Goal: Task Accomplishment & Management: Use online tool/utility

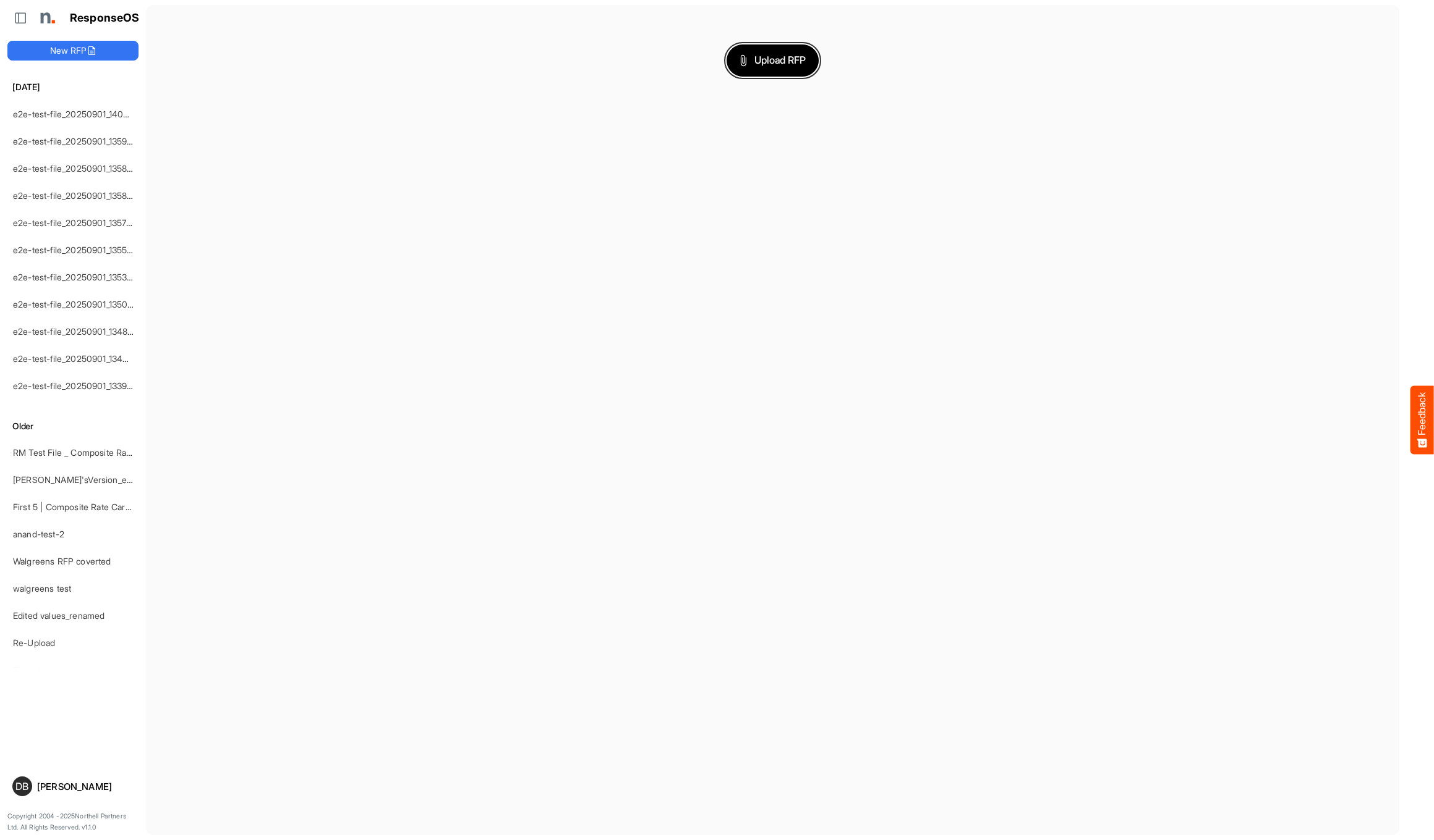
click at [777, 71] on button "Upload RFP" at bounding box center [773, 61] width 93 height 32
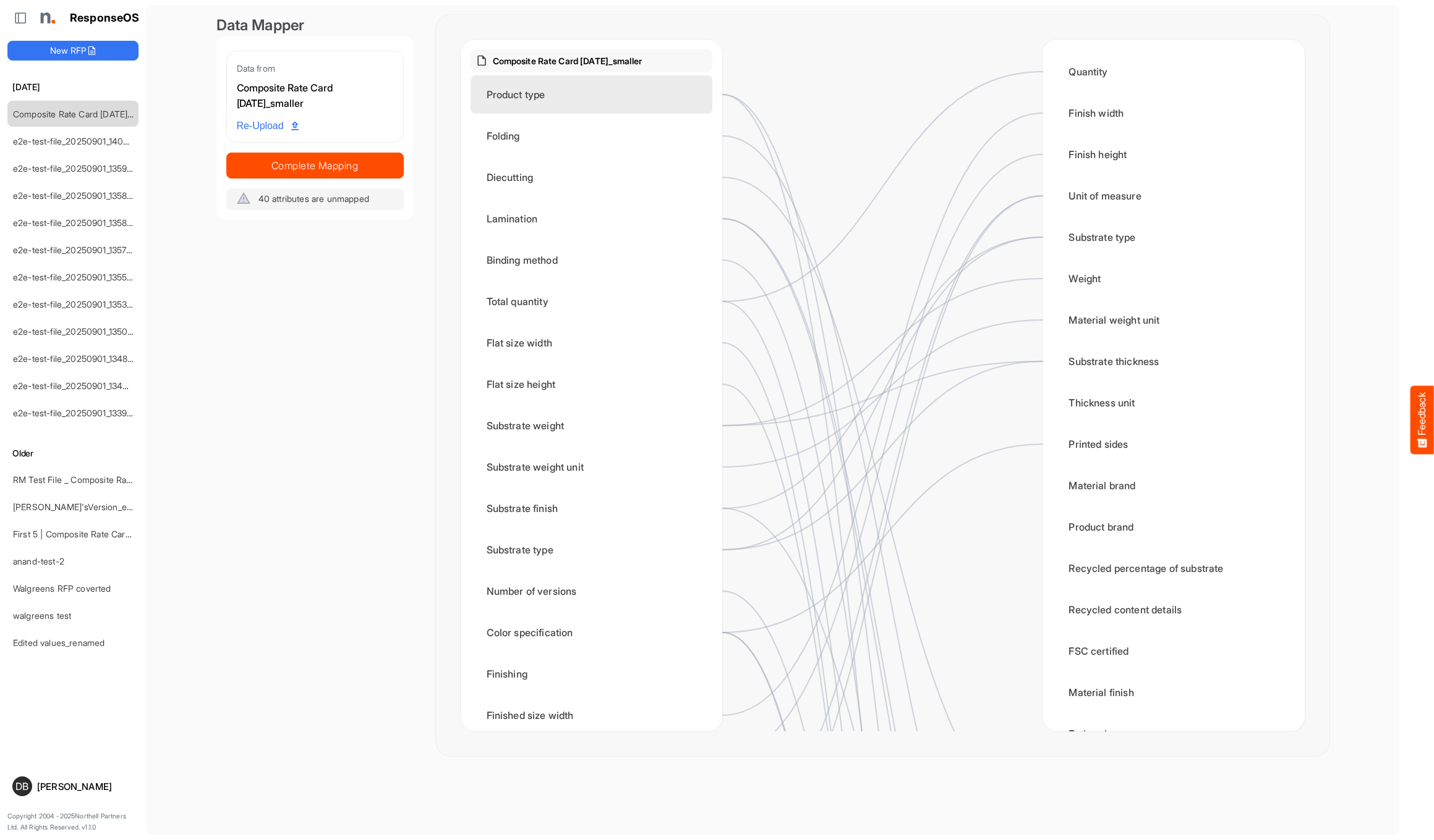
click at [672, 99] on div "Product type" at bounding box center [591, 94] width 242 height 38
click at [662, 90] on div "Product type" at bounding box center [591, 94] width 242 height 38
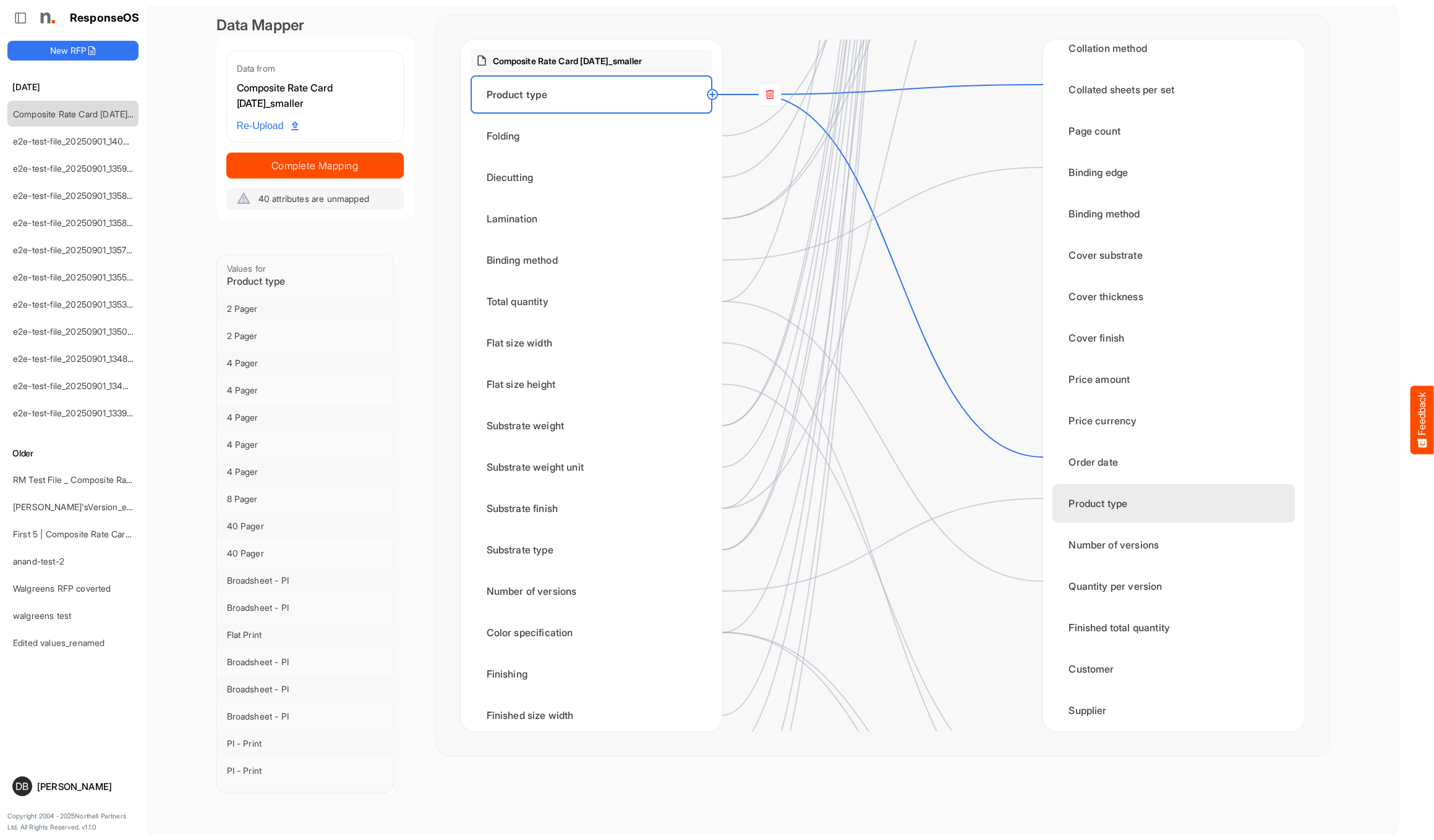
scroll to position [1298, 0]
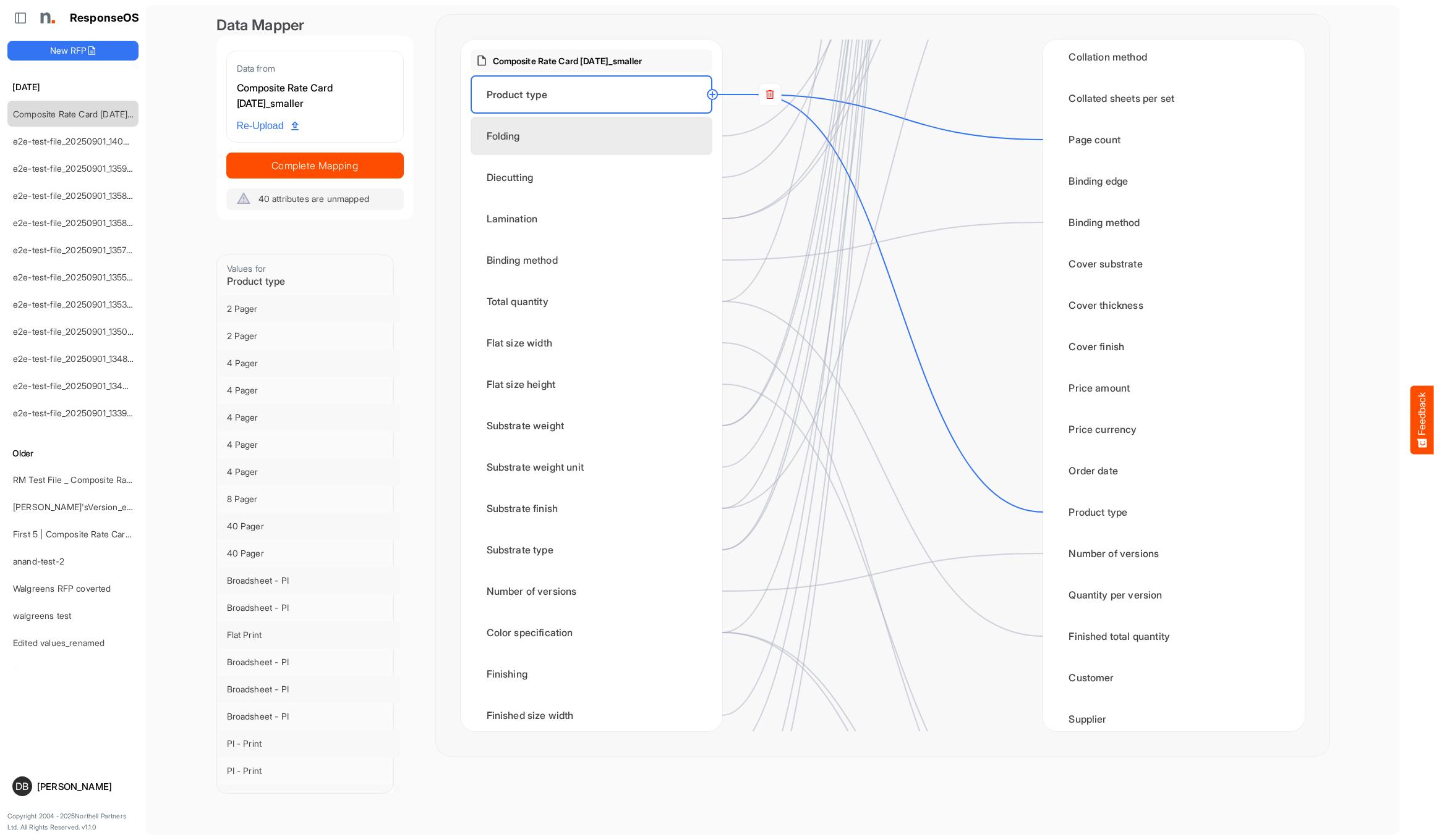
click at [649, 145] on div "Folding" at bounding box center [591, 136] width 242 height 38
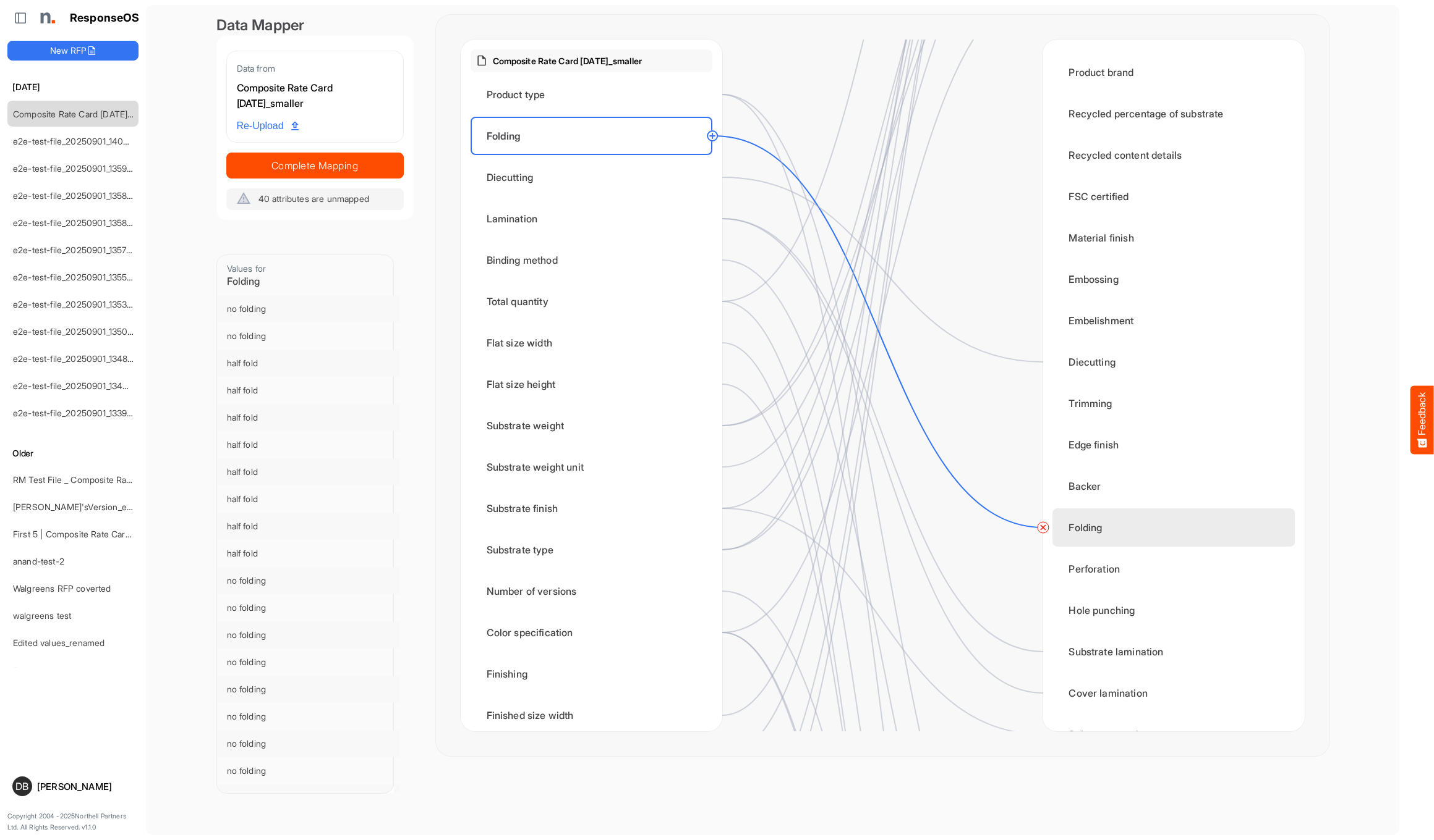
scroll to position [457, 0]
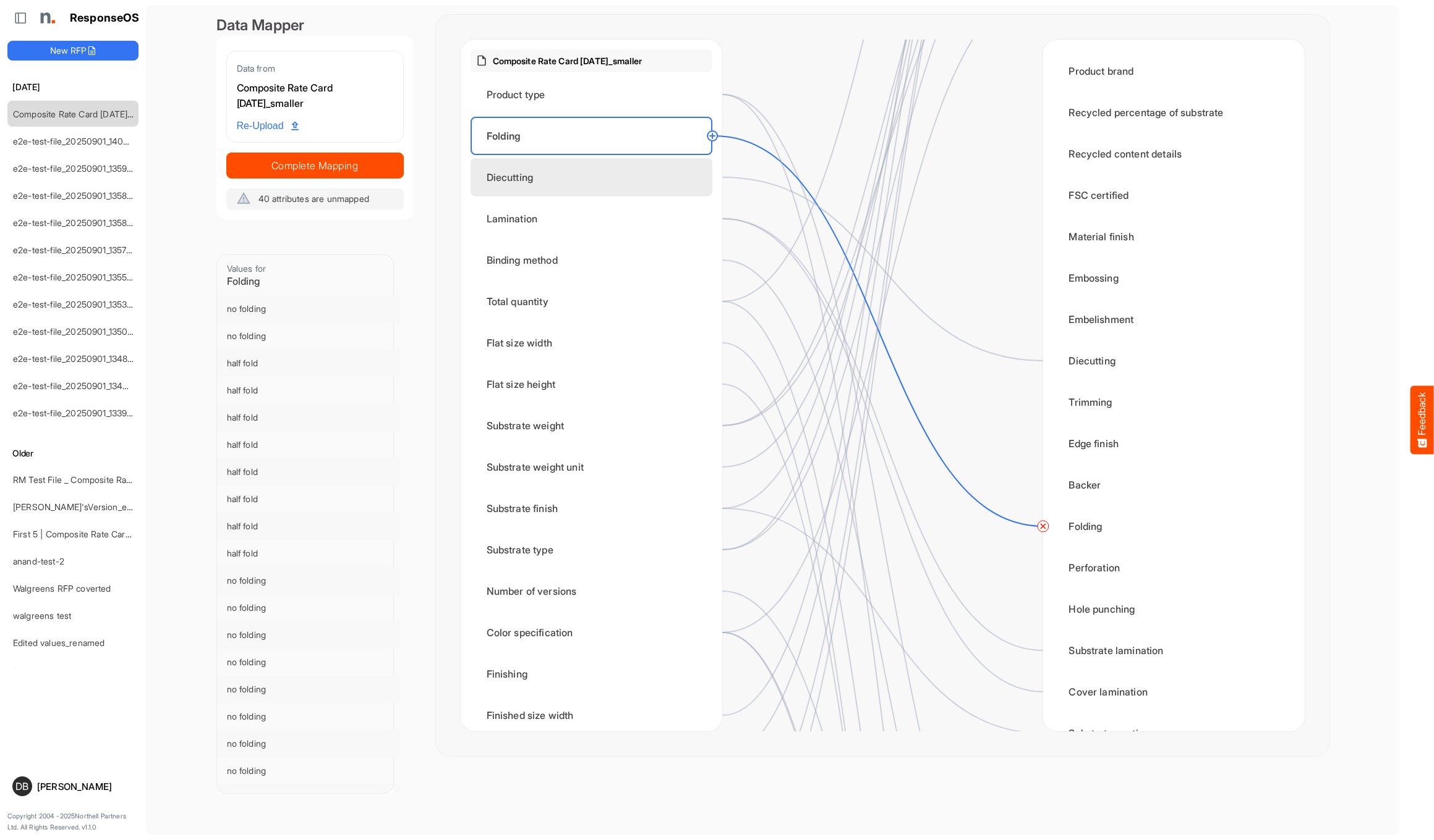
click at [650, 188] on div "Diecutting" at bounding box center [591, 177] width 242 height 38
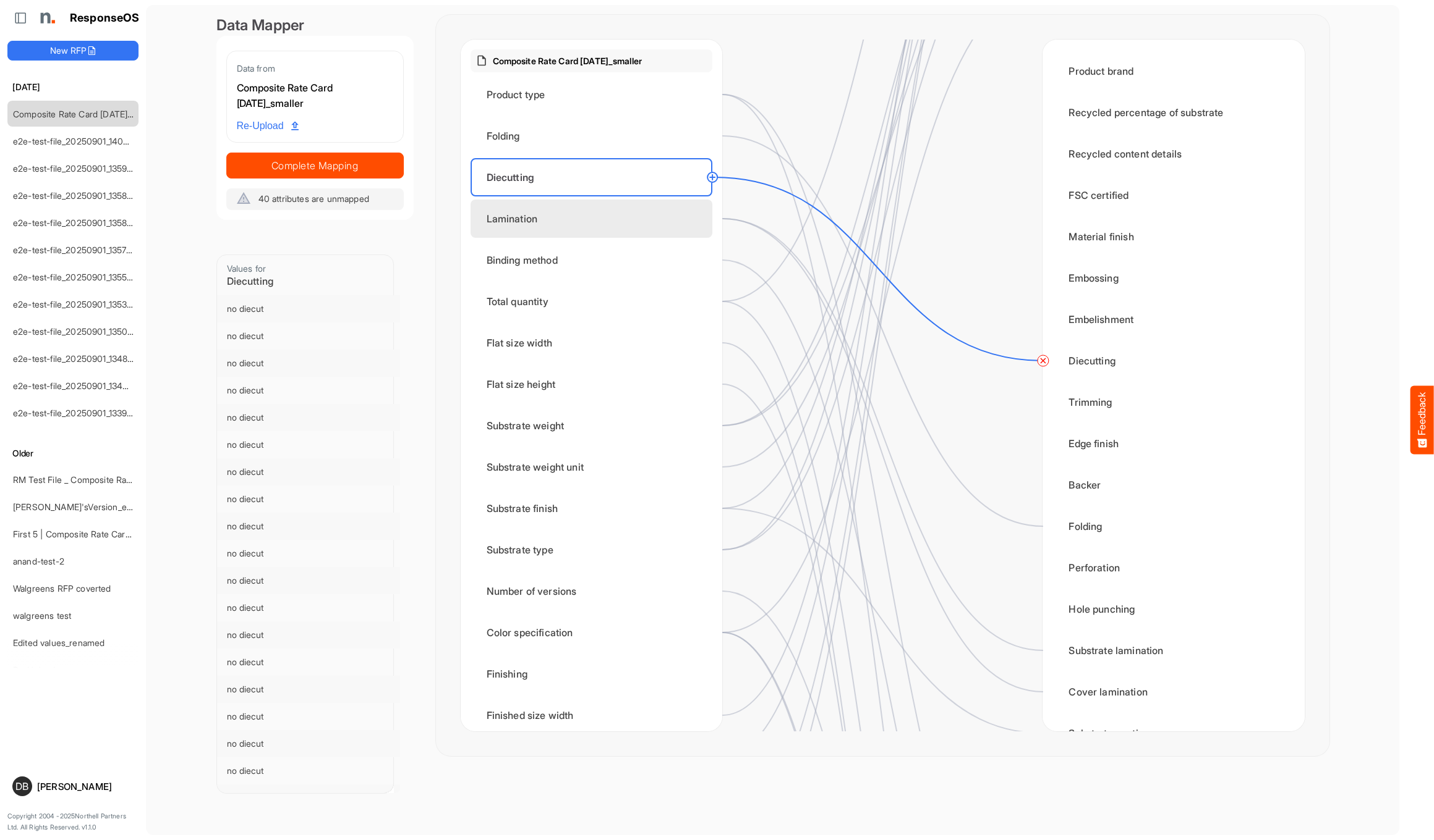
click at [648, 229] on div "Lamination" at bounding box center [591, 218] width 242 height 38
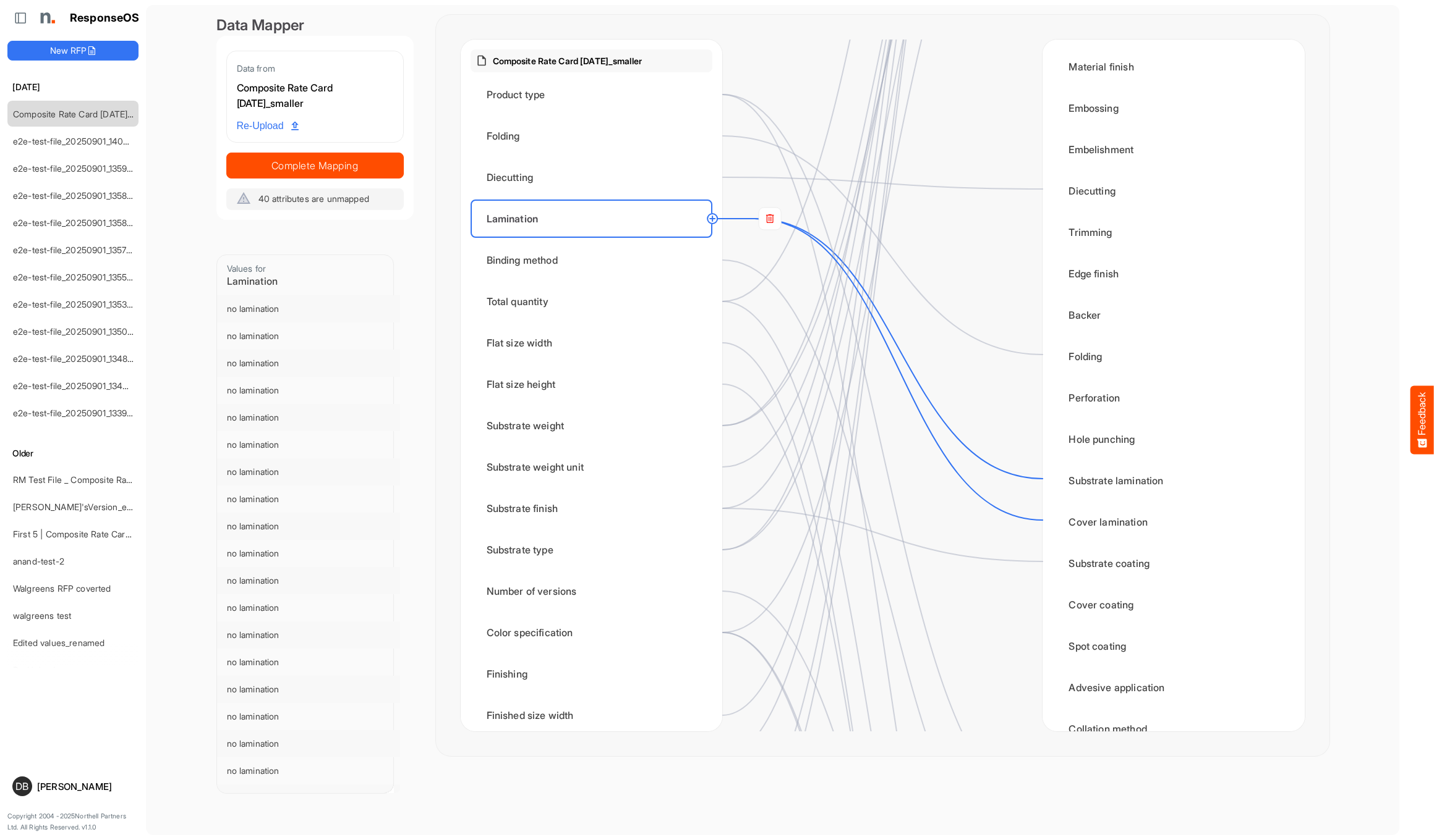
scroll to position [628, 0]
click at [762, 221] on rect at bounding box center [769, 218] width 22 height 22
click at [785, 490] on circle at bounding box center [1043, 520] width 15 height 15
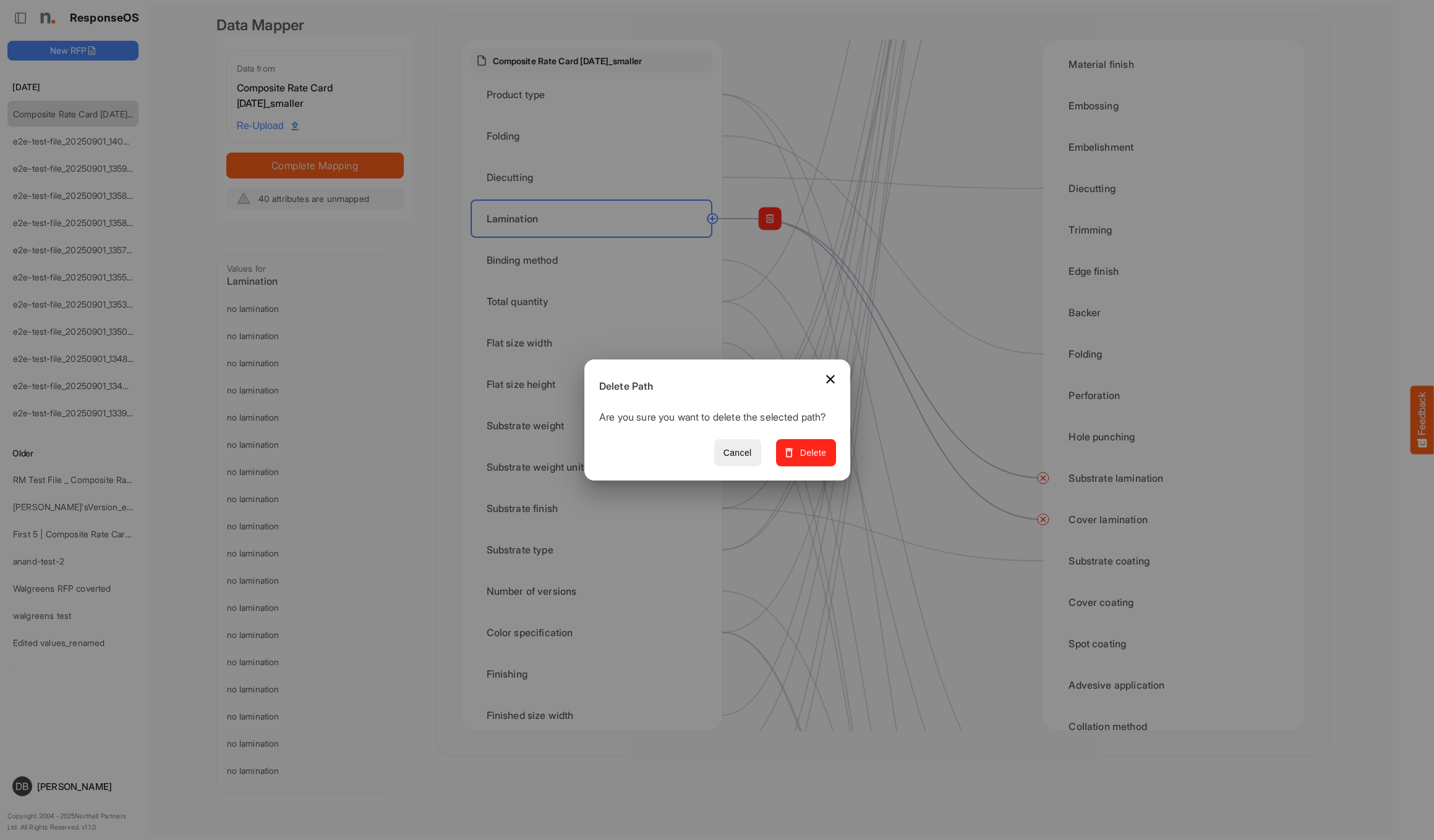
click at [785, 459] on span "Delete" at bounding box center [805, 453] width 42 height 15
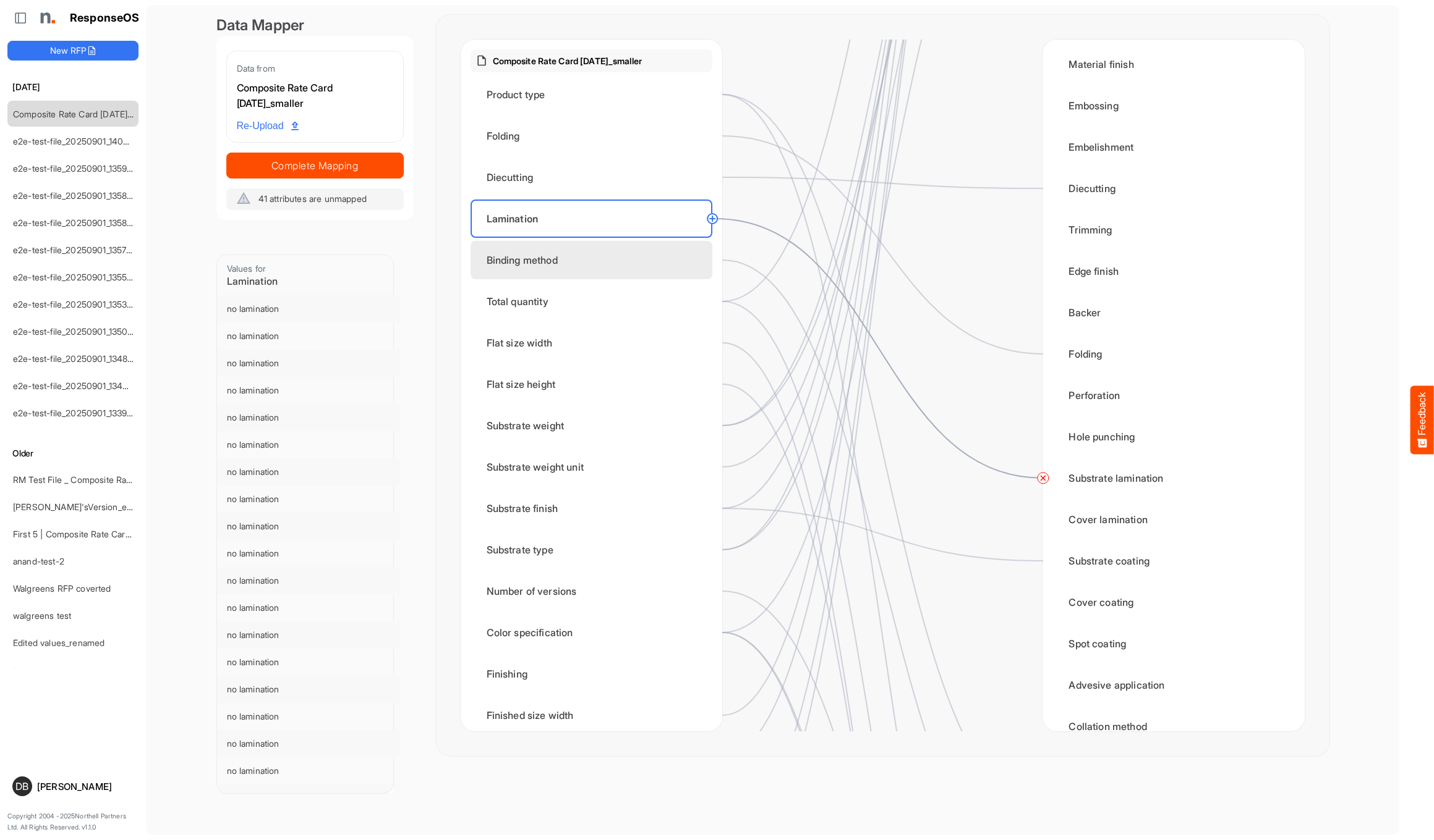
click at [544, 249] on div "Binding method" at bounding box center [591, 260] width 242 height 38
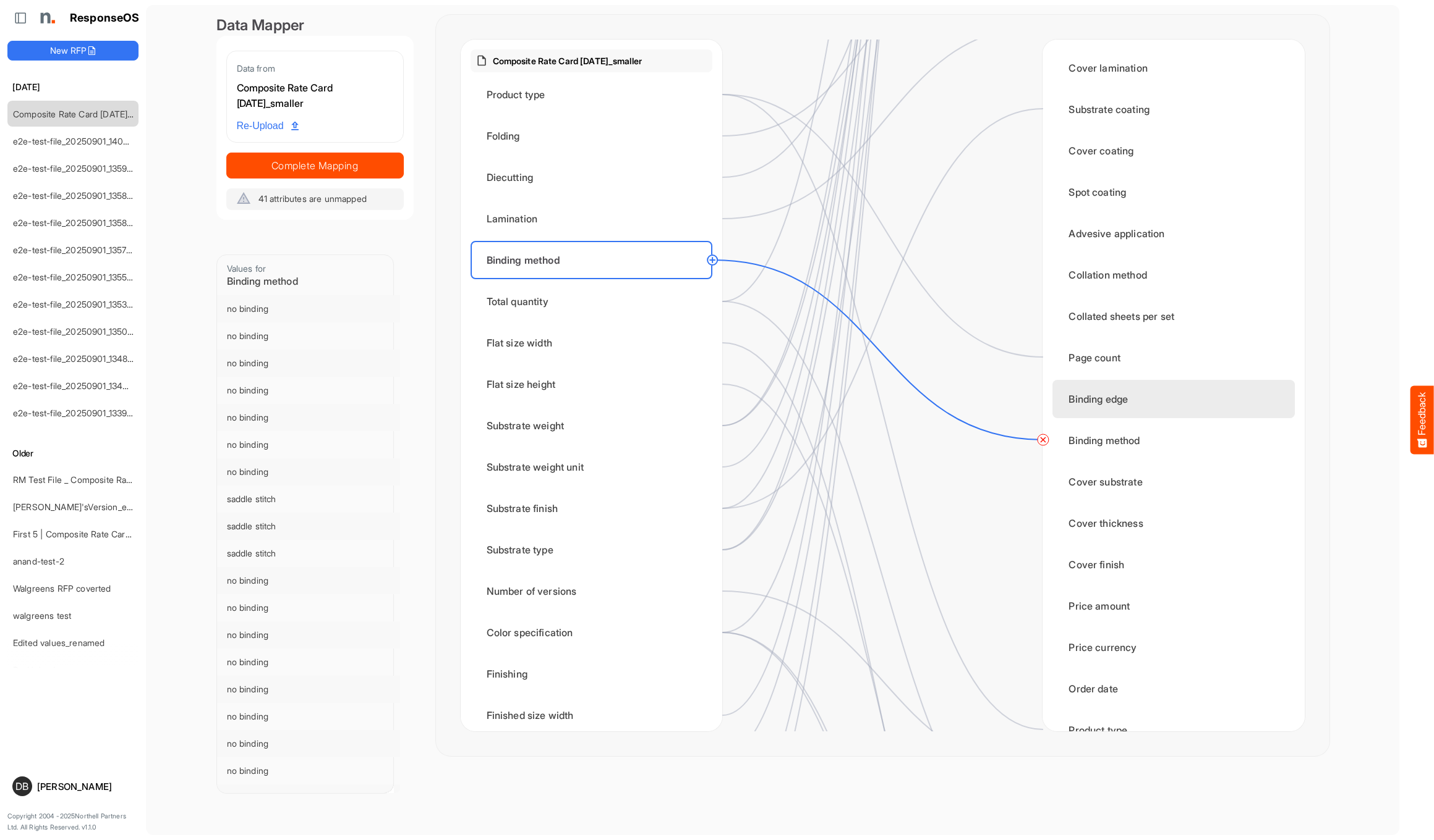
scroll to position [1081, 0]
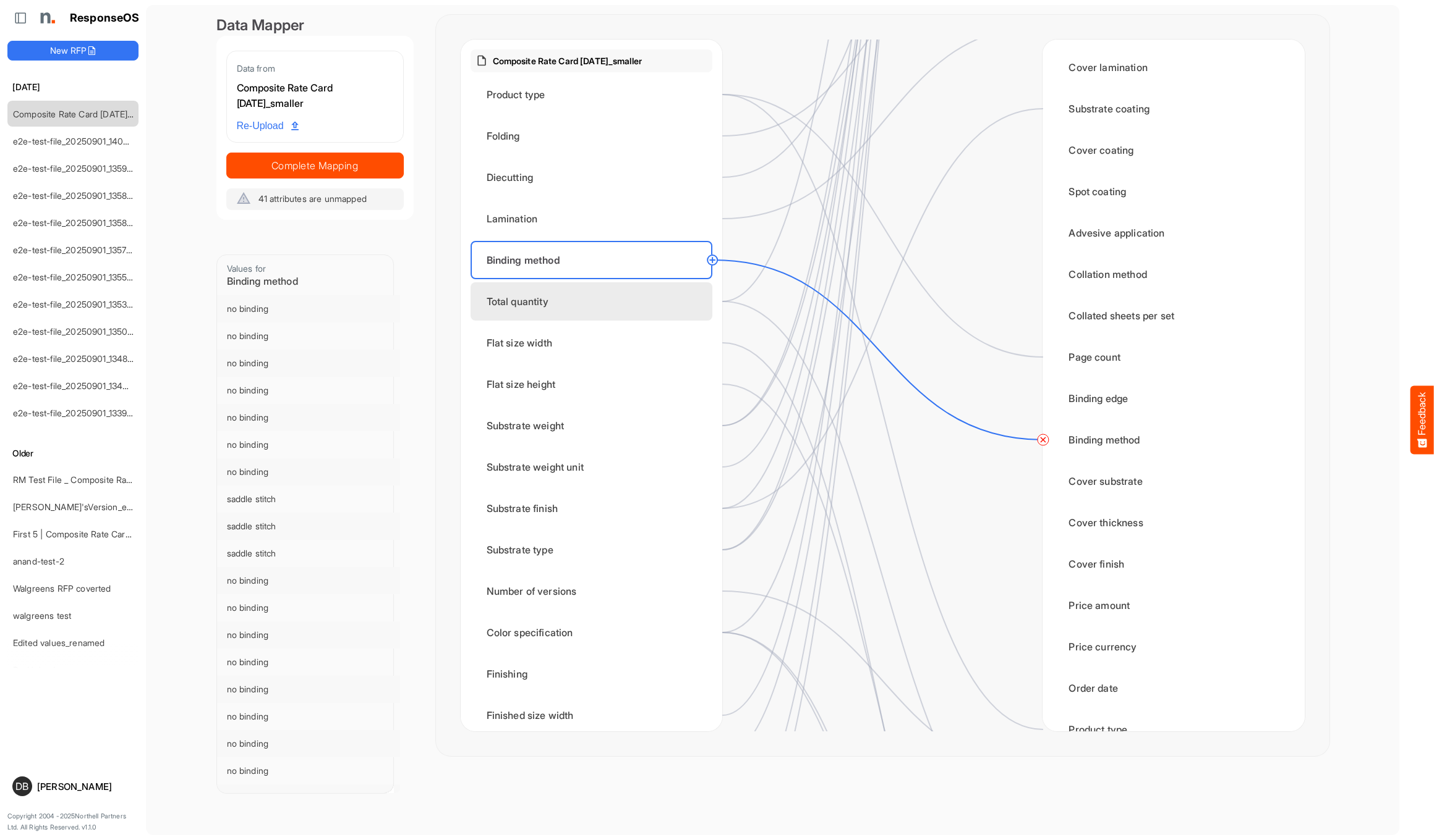
click at [652, 302] on div "Total quantity" at bounding box center [591, 302] width 242 height 38
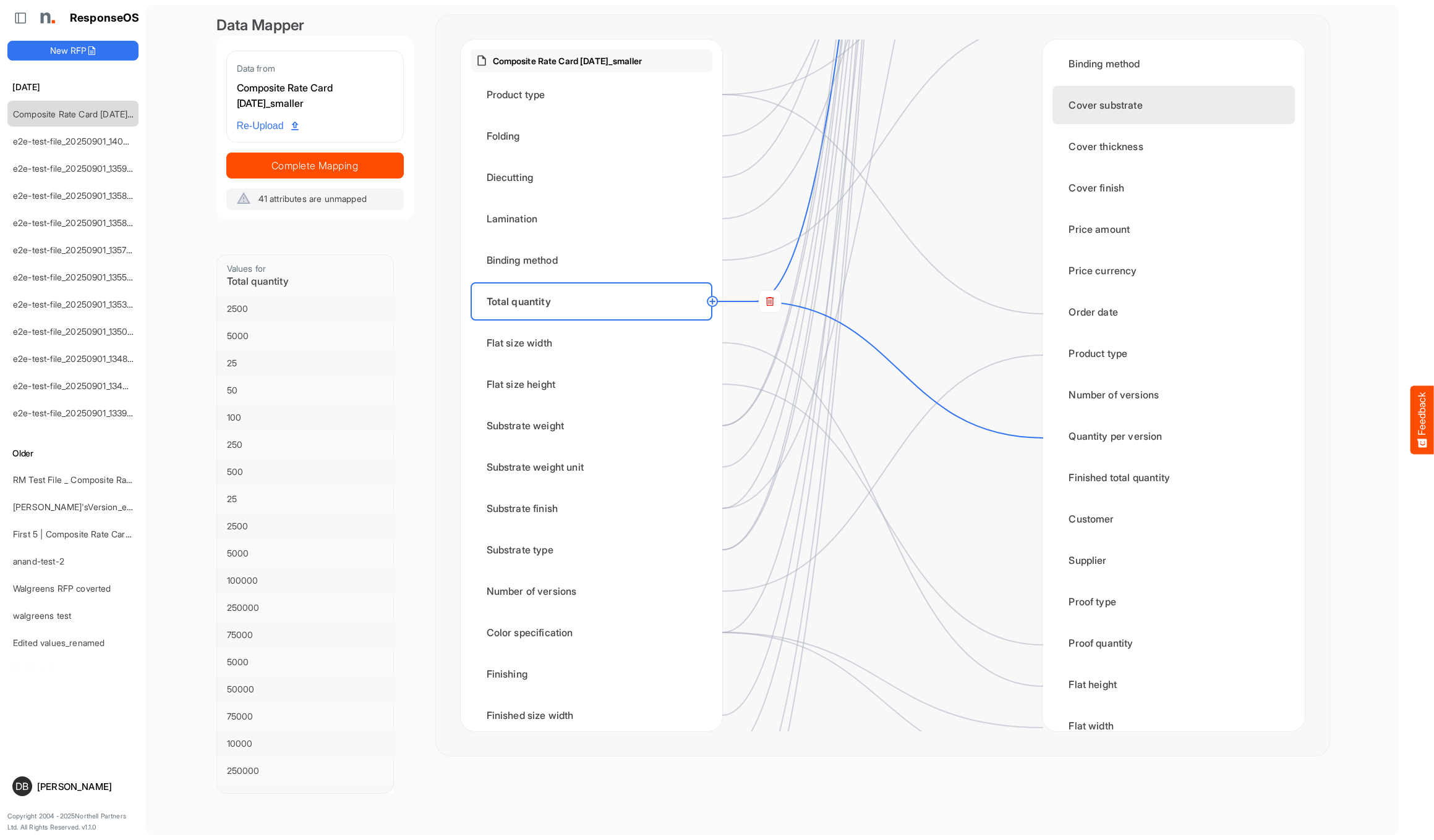
scroll to position [1497, 0]
click at [778, 305] on rect at bounding box center [769, 301] width 22 height 22
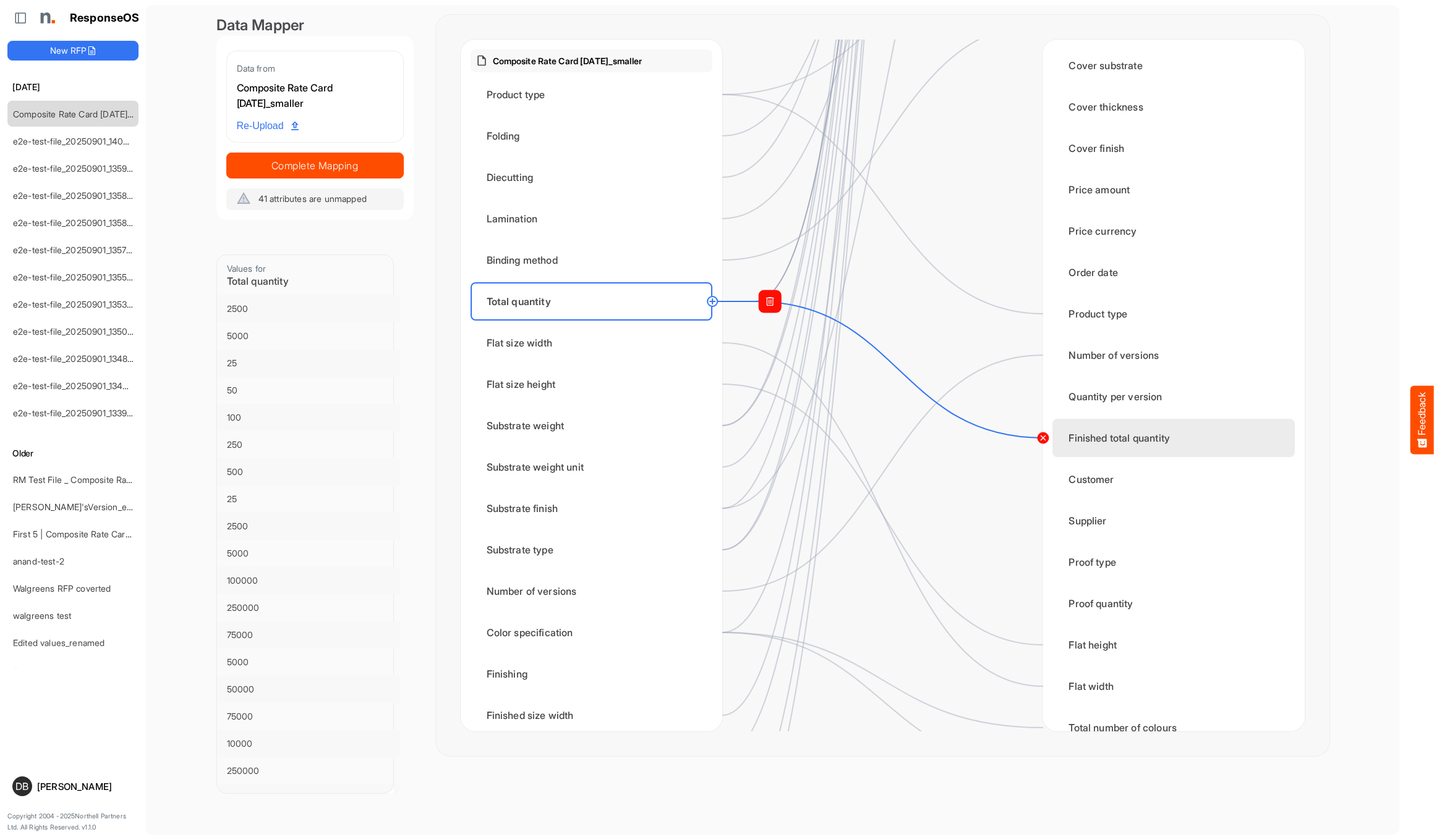
click at [785, 440] on circle at bounding box center [1043, 439] width 15 height 15
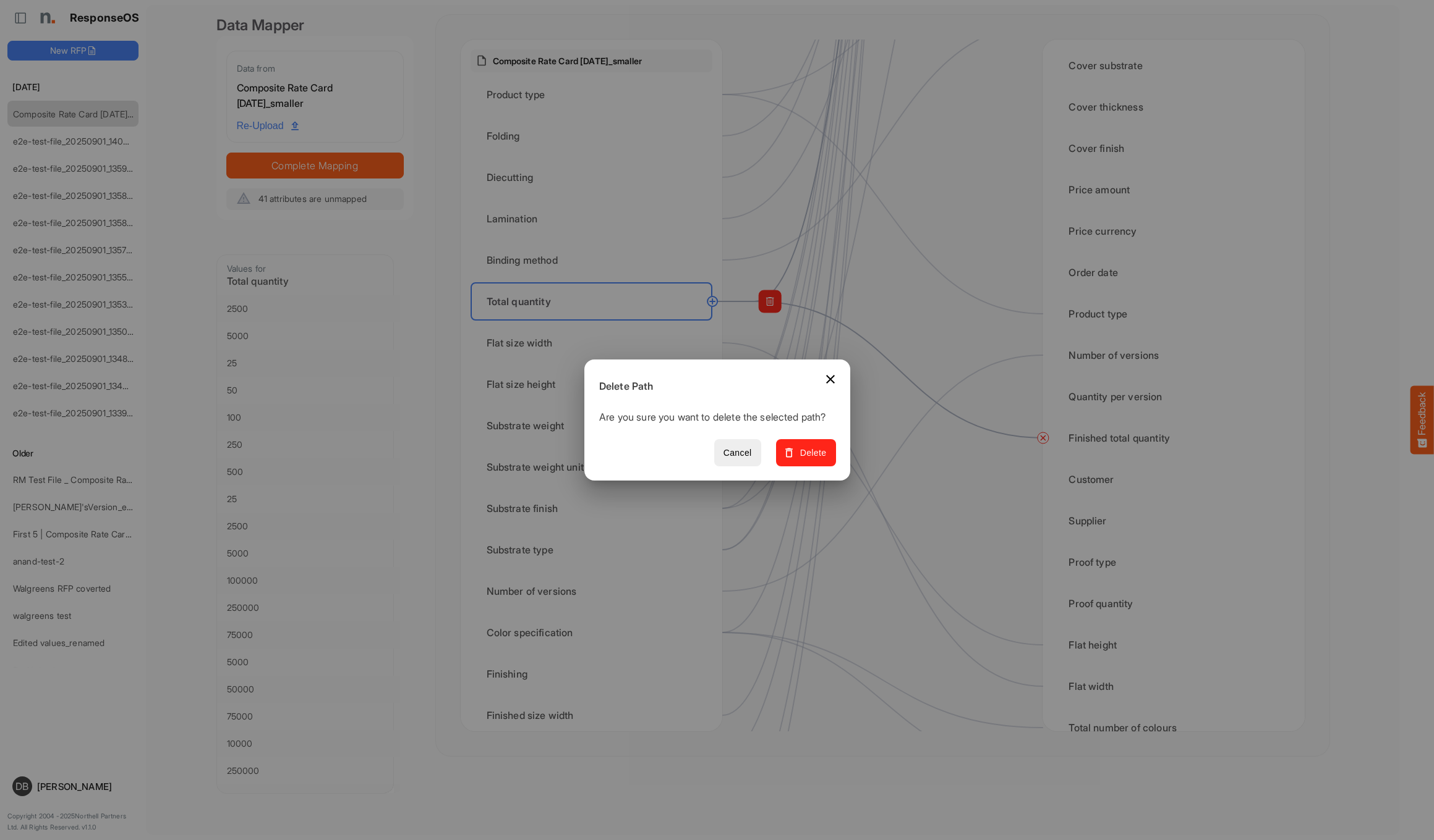
click at [785, 460] on span "Delete" at bounding box center [805, 453] width 42 height 15
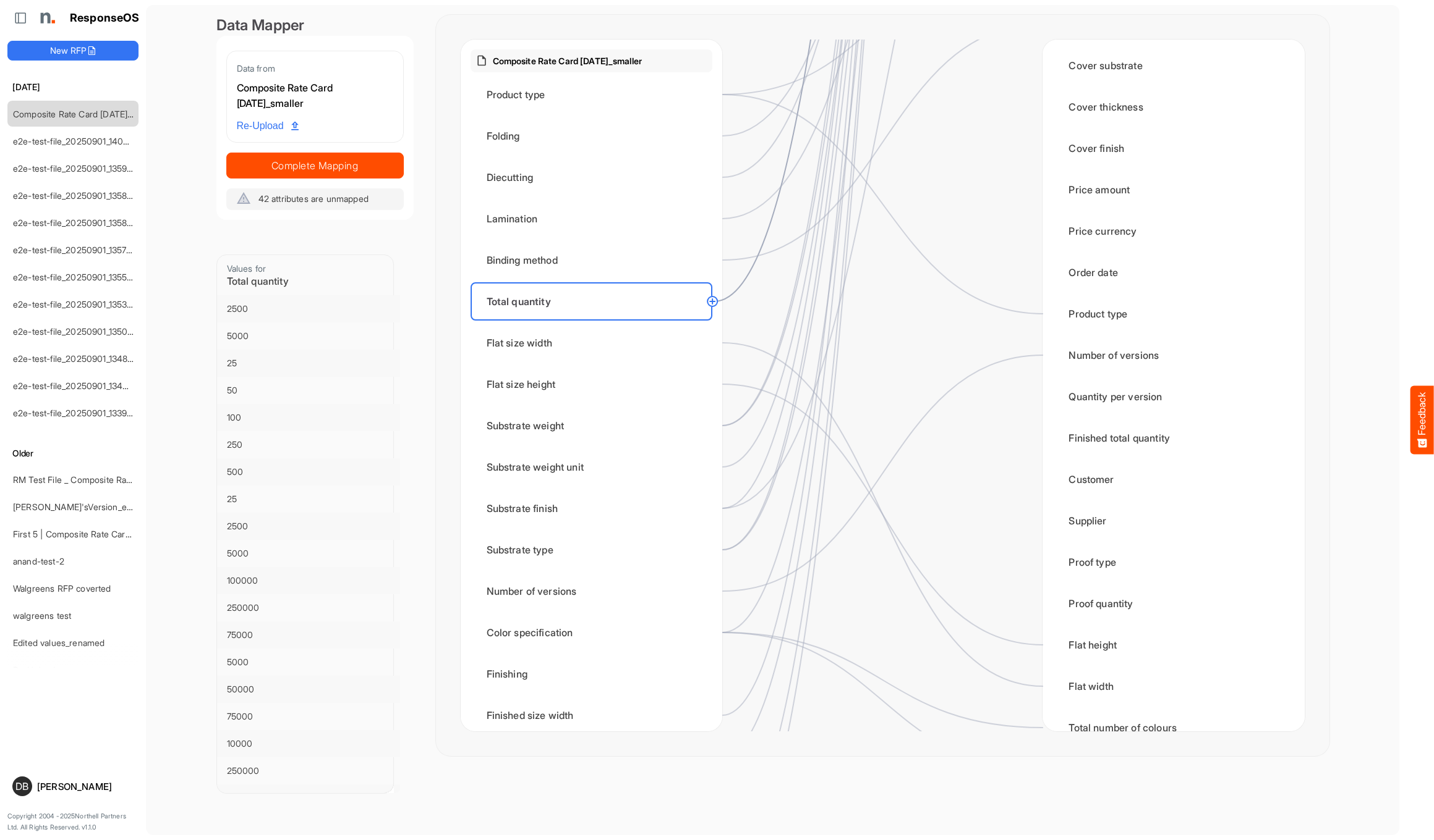
click at [711, 302] on circle at bounding box center [712, 302] width 15 height 15
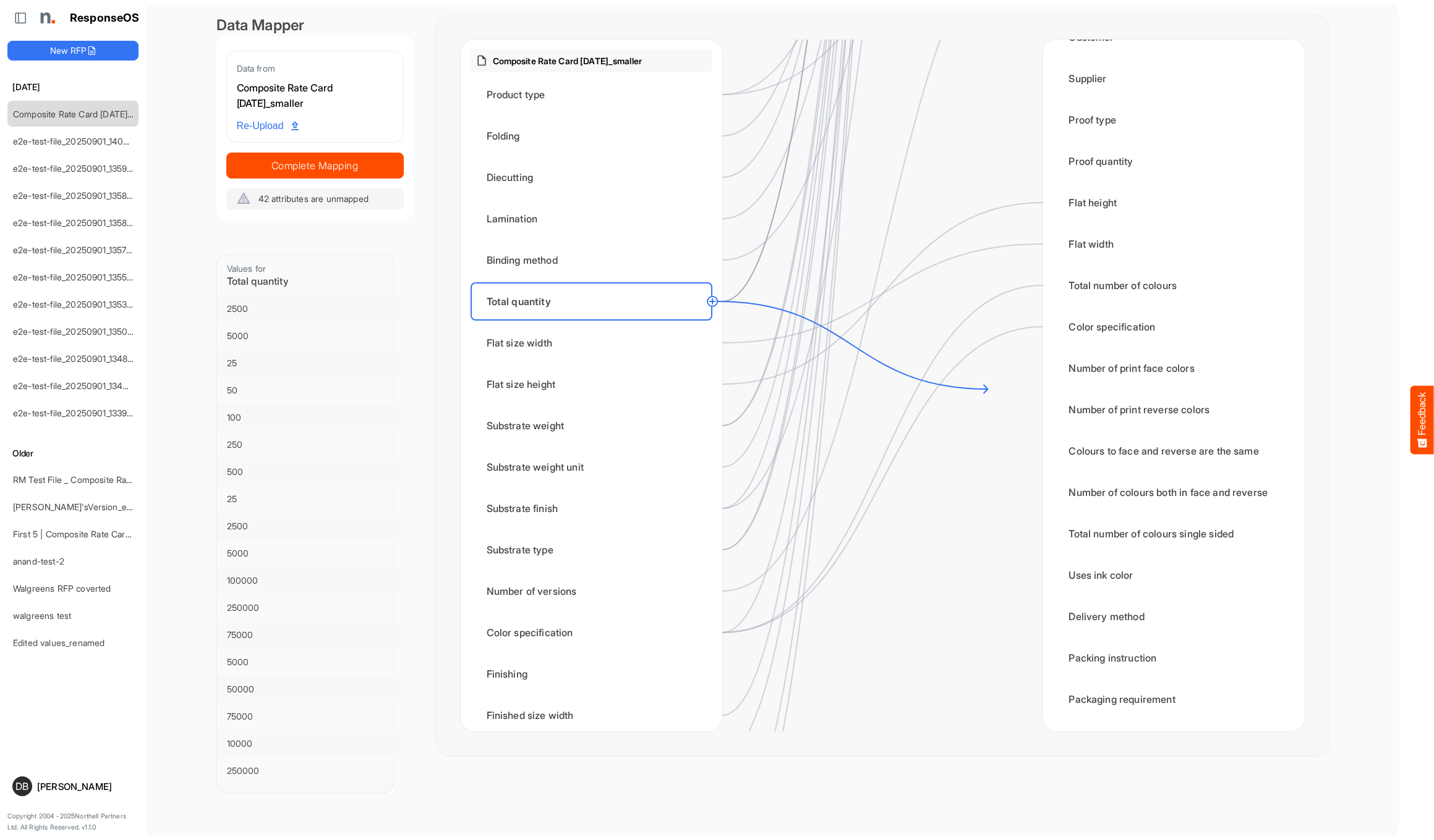
scroll to position [0, 0]
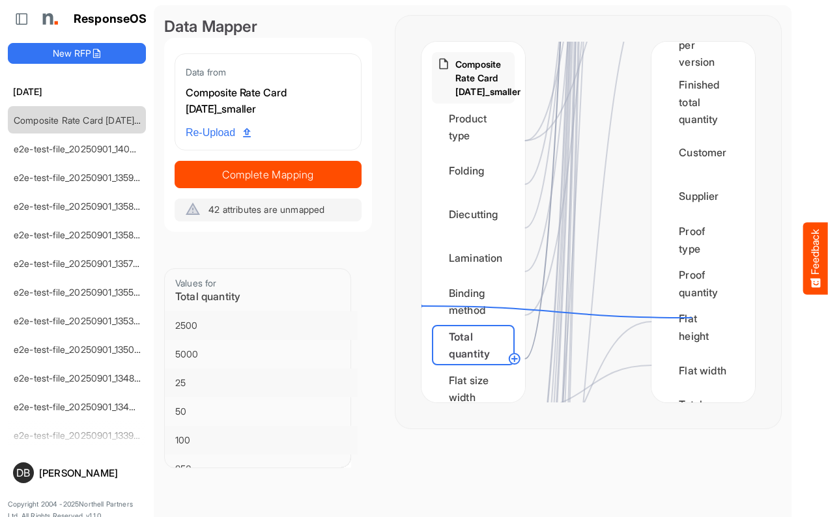
click at [409, 306] on div "Composite Rate Card [DATE]_smaller Product type Folding Diecutting Lamination B…" at bounding box center [587, 222] width 385 height 413
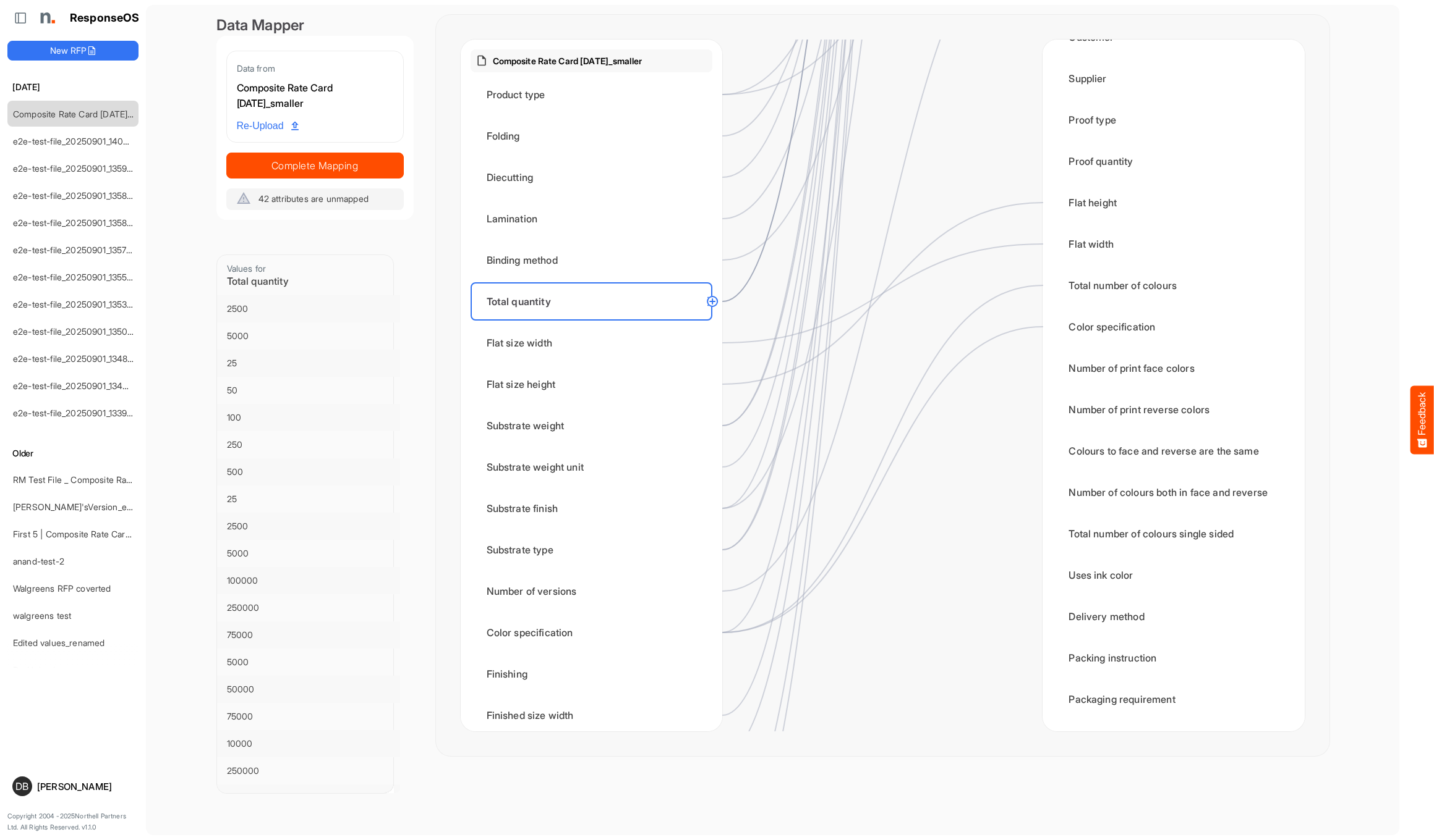
click at [711, 302] on circle at bounding box center [712, 302] width 15 height 15
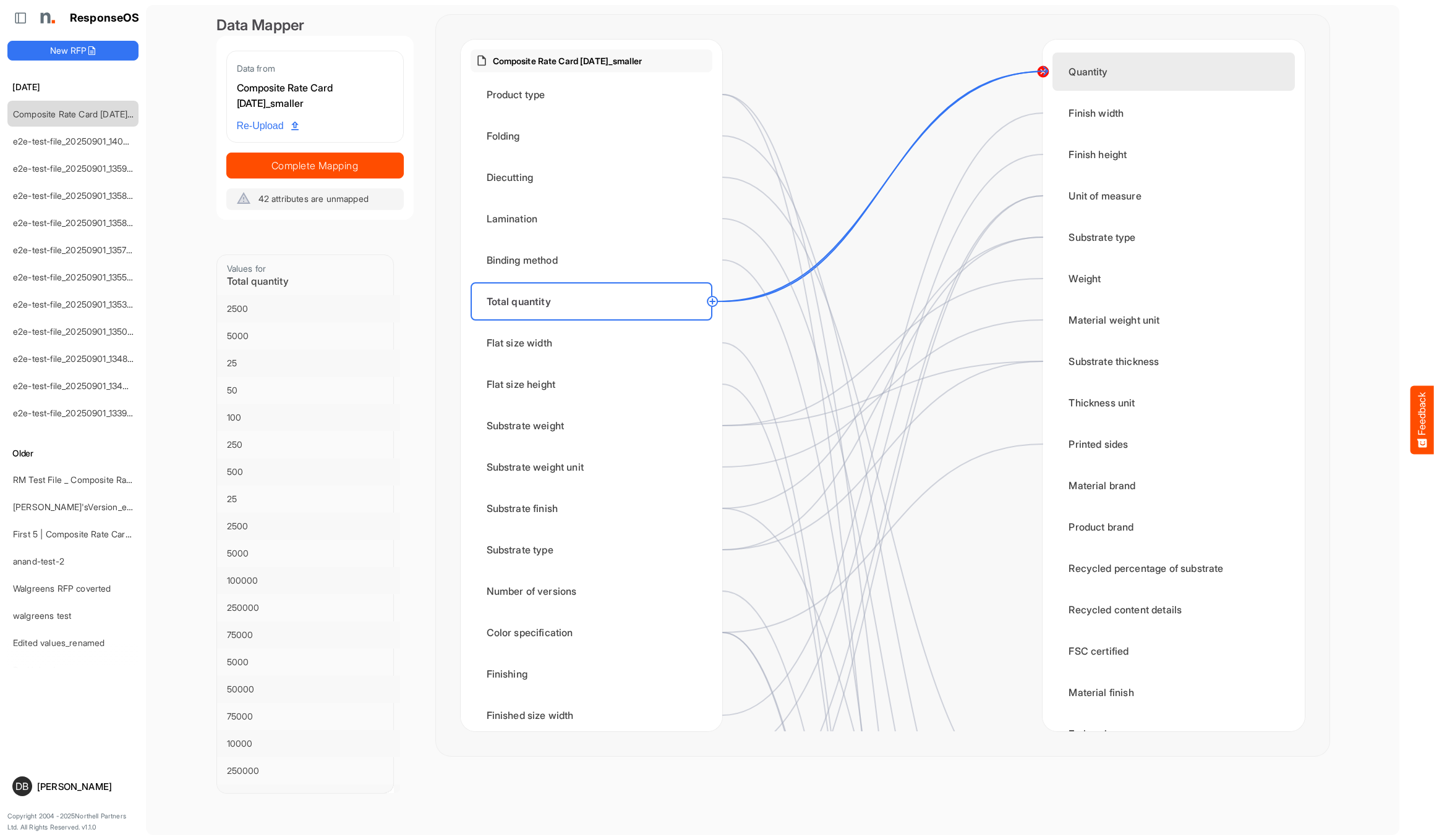
click at [785, 71] on circle at bounding box center [1043, 72] width 15 height 15
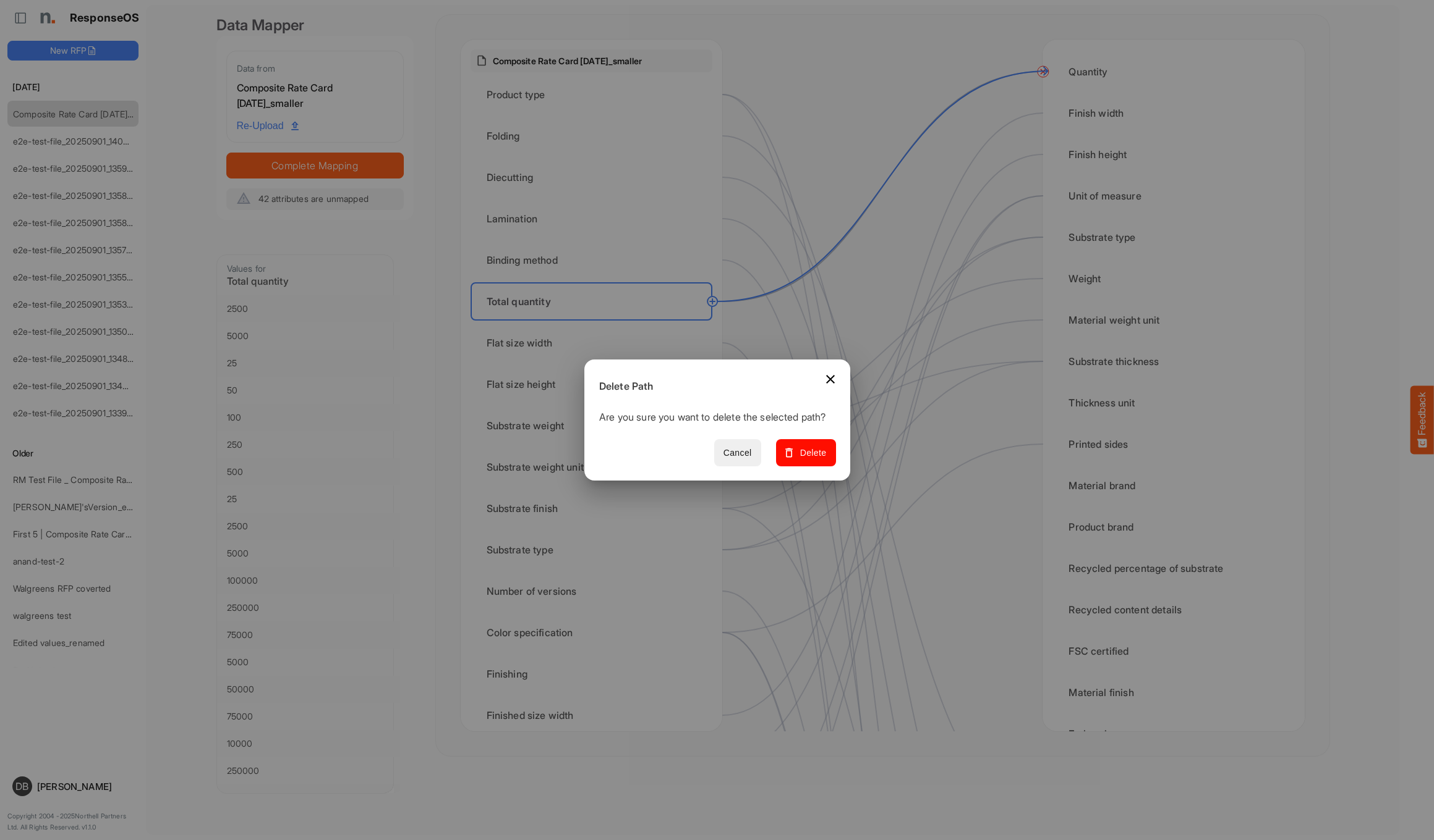
click at [748, 457] on span "Cancel" at bounding box center [737, 453] width 28 height 15
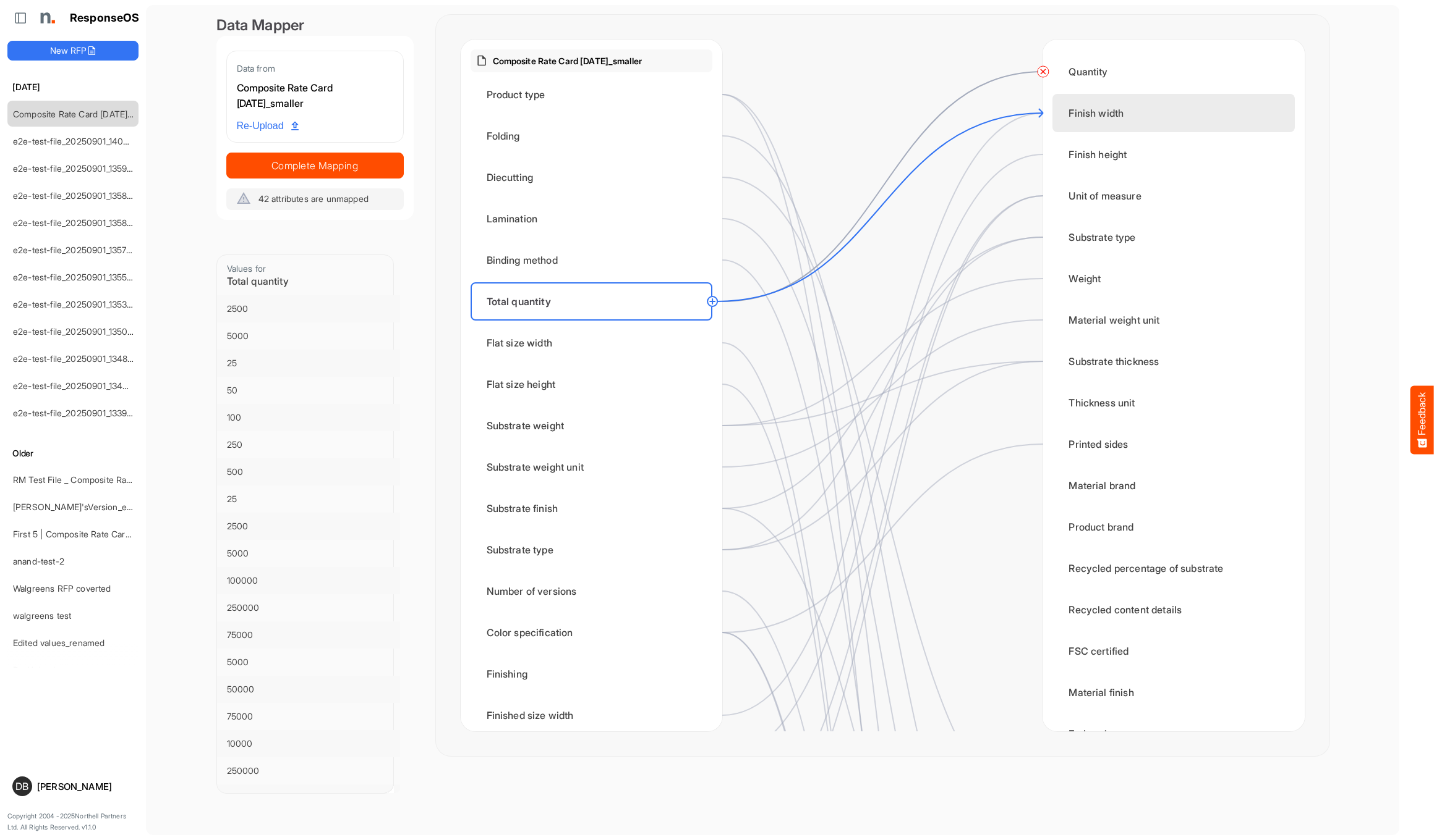
click at [785, 115] on div "Finish width" at bounding box center [1173, 113] width 242 height 38
click at [775, 299] on rect at bounding box center [769, 301] width 22 height 22
click at [768, 300] on rect at bounding box center [769, 301] width 22 height 22
click at [785, 116] on circle at bounding box center [1043, 113] width 15 height 15
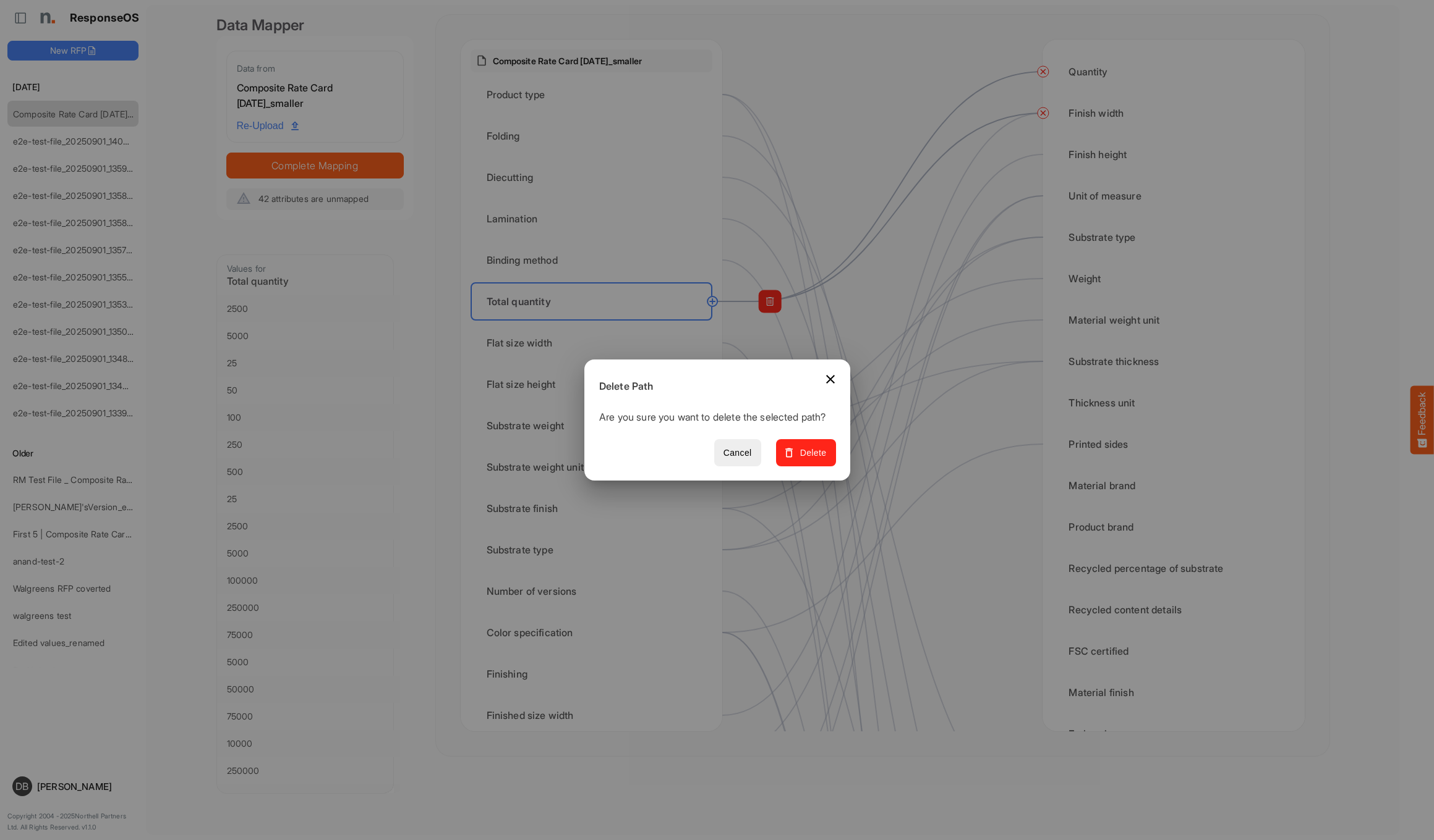
click at [785, 467] on button "Delete" at bounding box center [804, 453] width 60 height 28
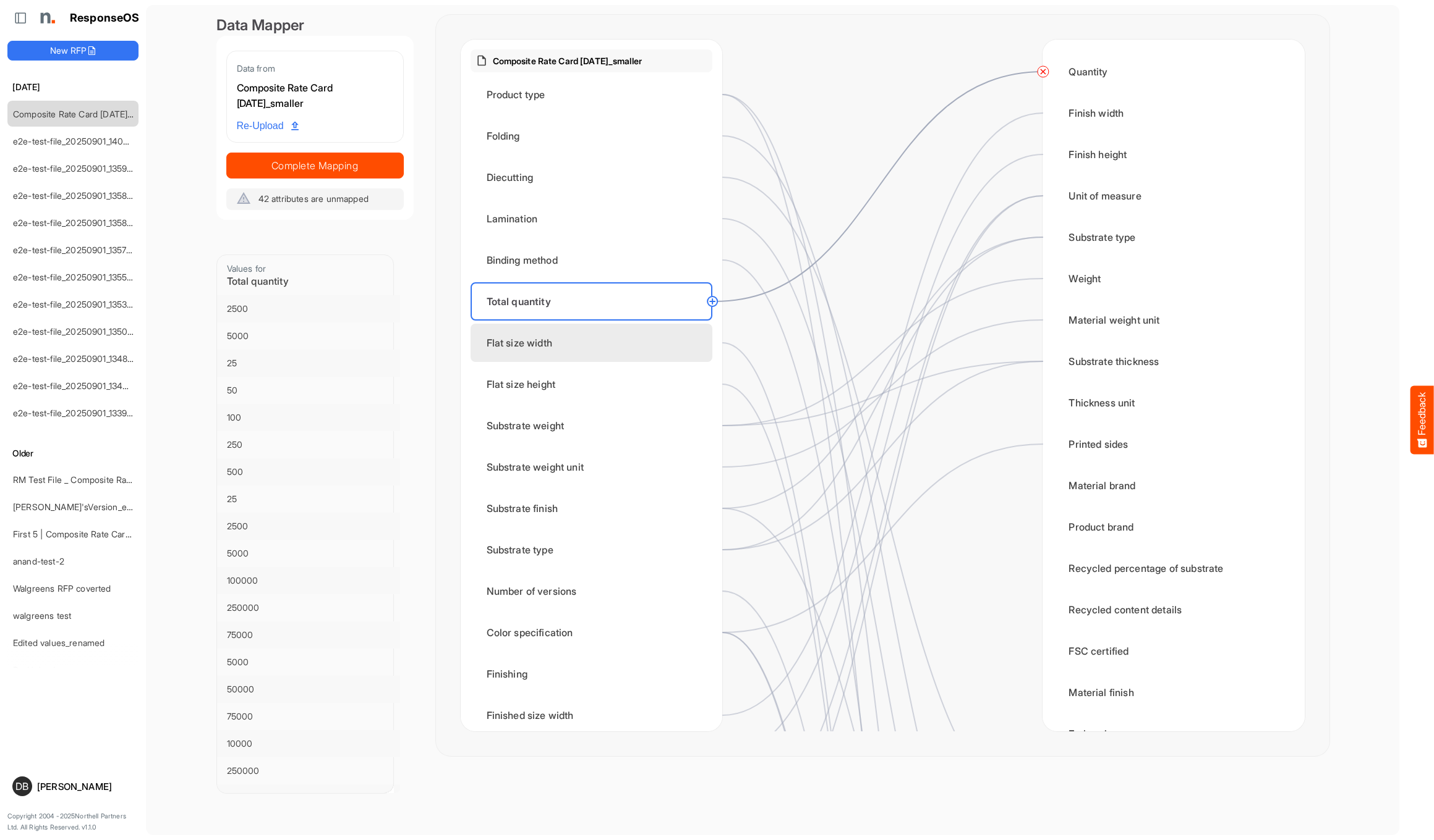
click at [616, 343] on div "Flat size width" at bounding box center [591, 343] width 242 height 38
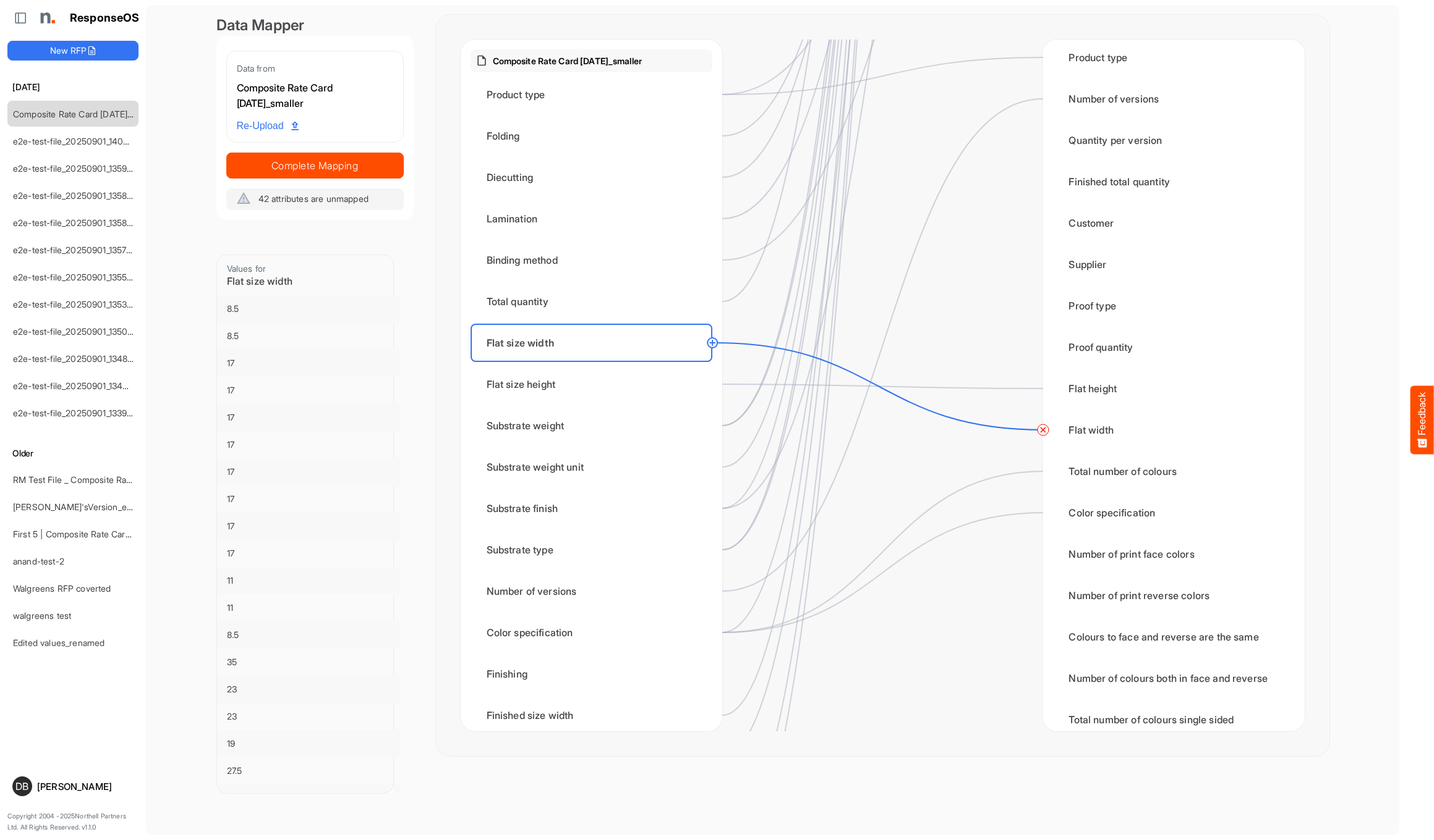
scroll to position [1754, 0]
click at [643, 371] on div "Flat size height" at bounding box center [591, 384] width 242 height 38
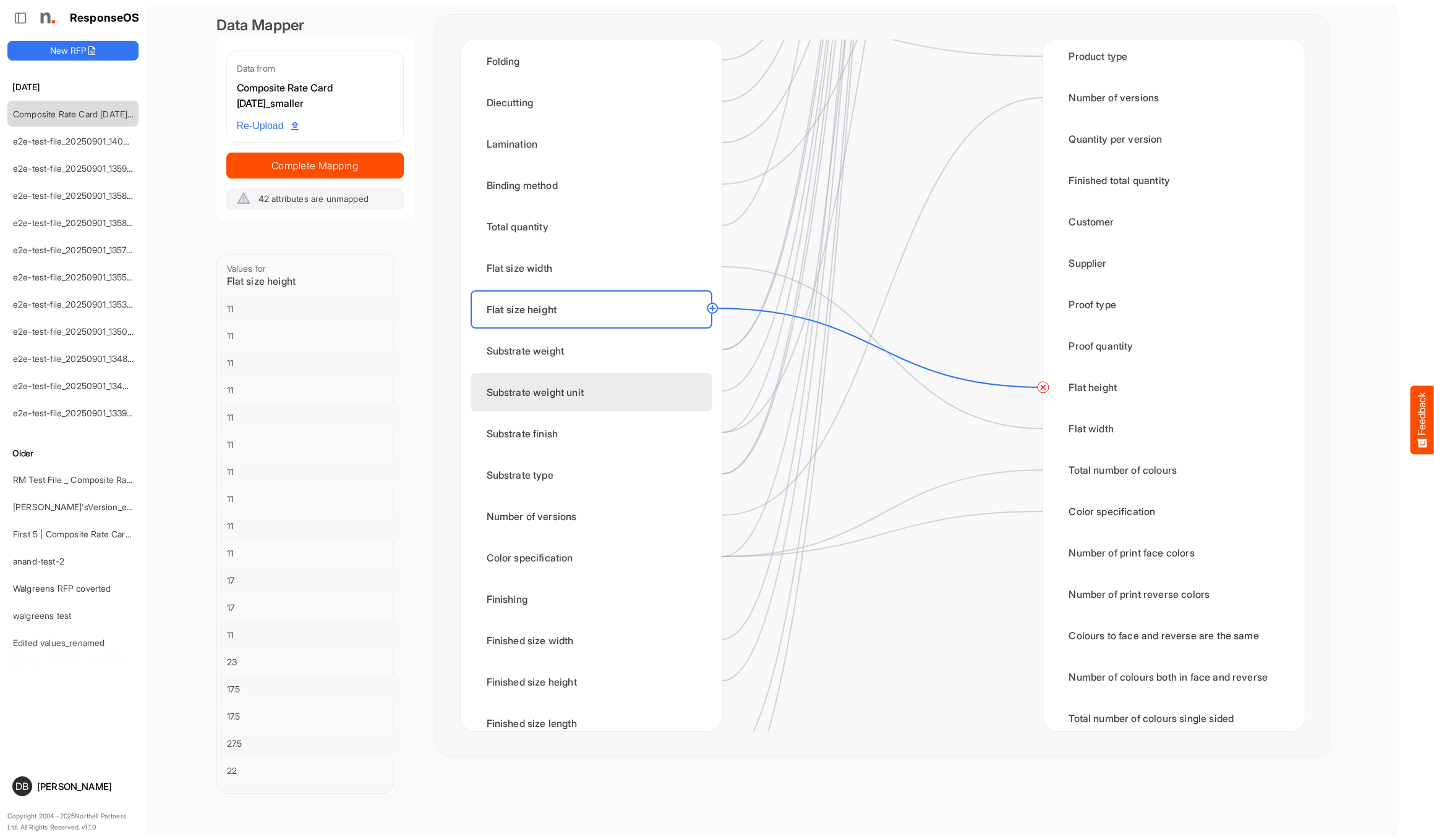
scroll to position [79, 0]
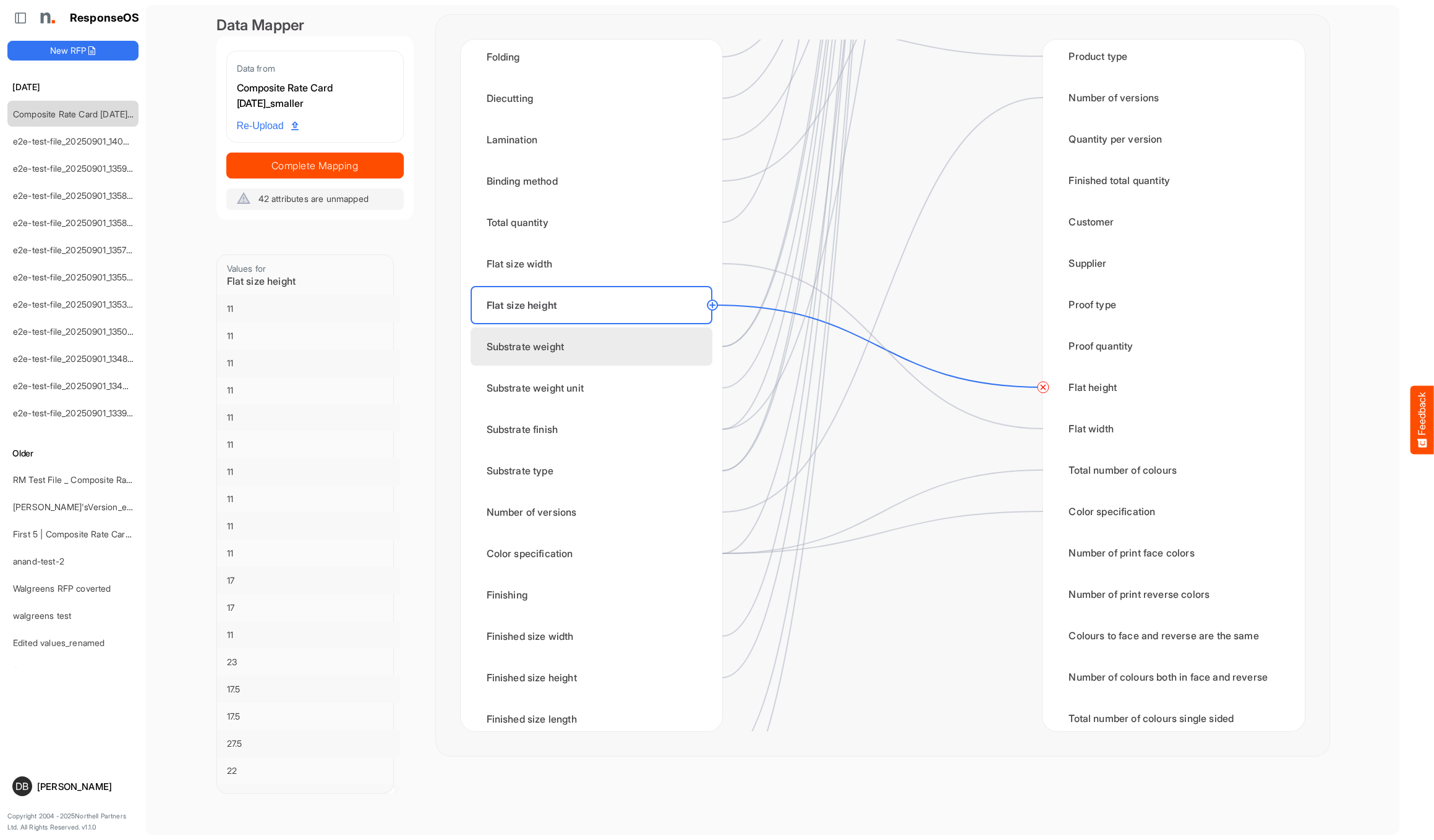
click at [640, 346] on div "Substrate weight" at bounding box center [591, 346] width 242 height 38
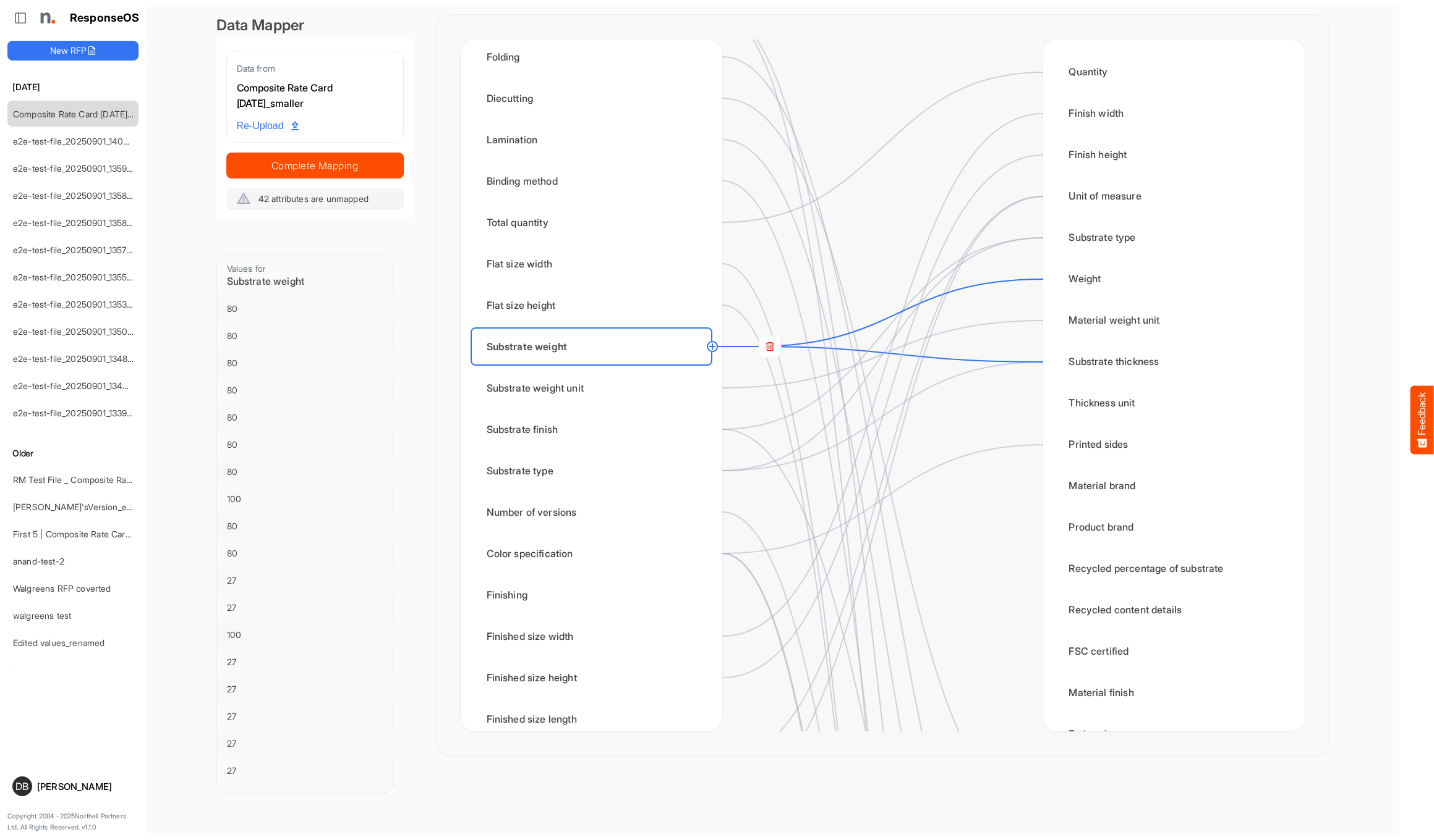
scroll to position [0, 0]
click at [774, 351] on rect at bounding box center [769, 346] width 22 height 22
click at [785, 362] on circle at bounding box center [1043, 362] width 15 height 15
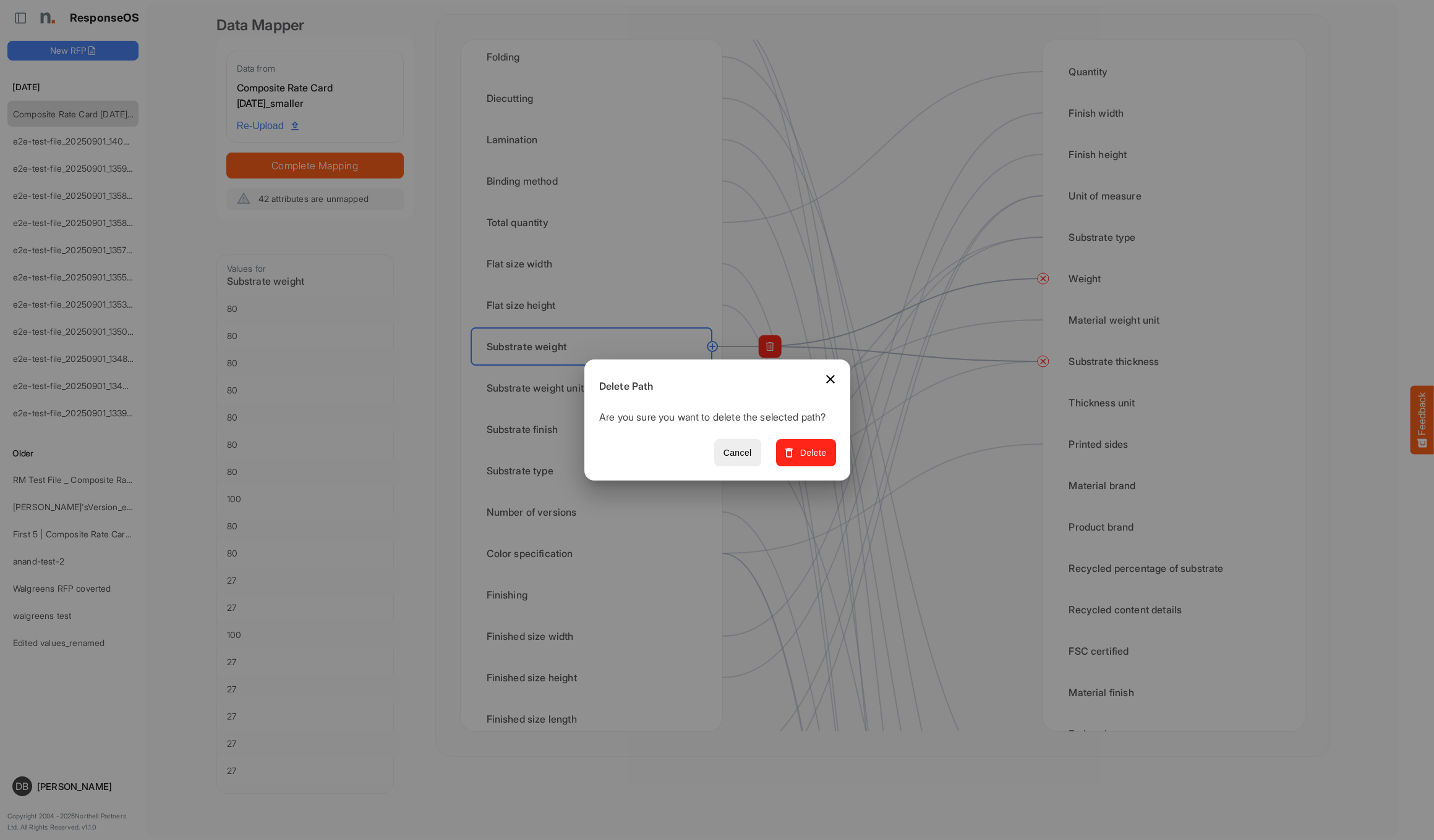
click at [785, 459] on span "Delete" at bounding box center [805, 453] width 42 height 15
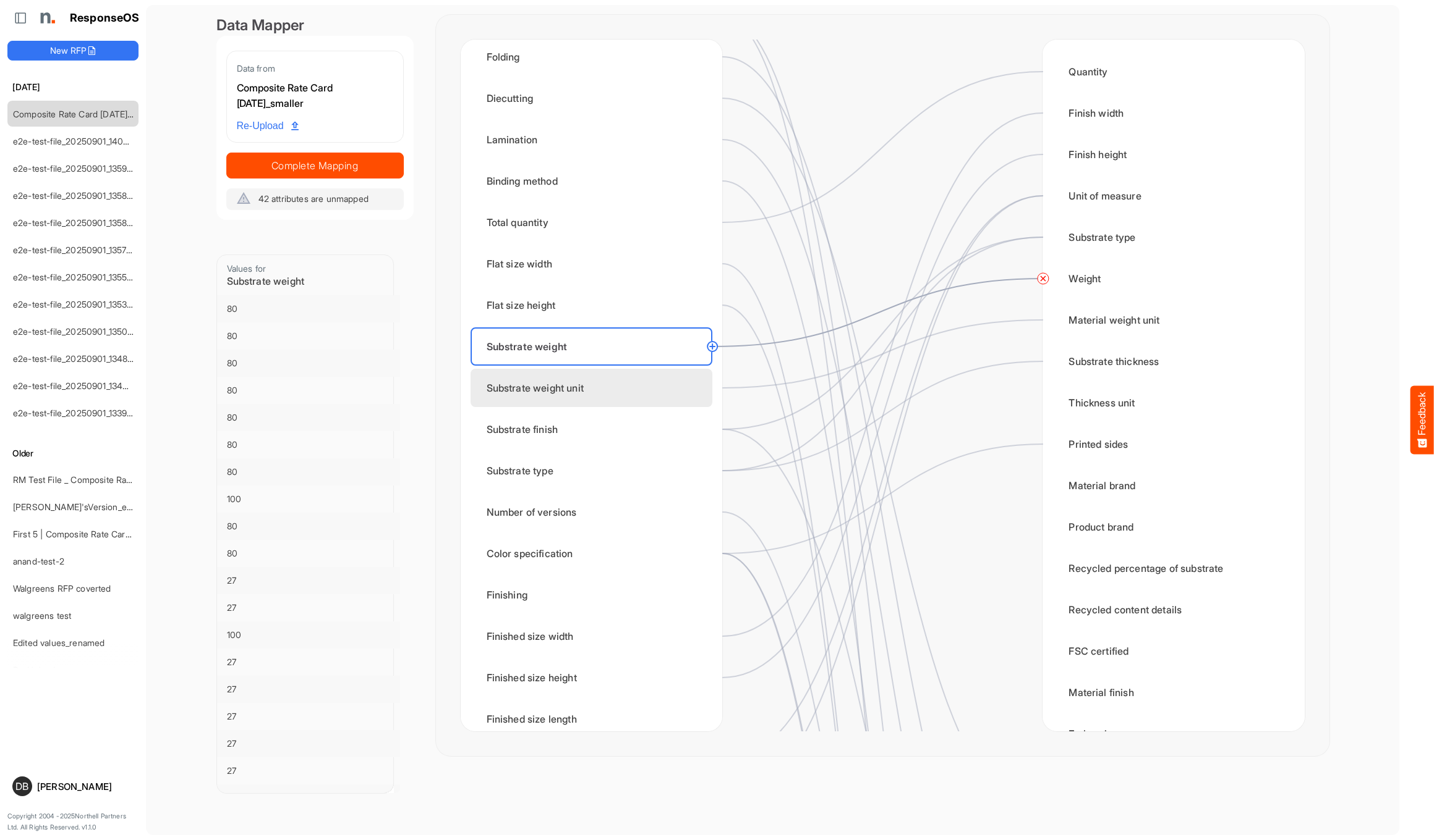
click at [619, 385] on div "Substrate weight unit" at bounding box center [591, 388] width 242 height 38
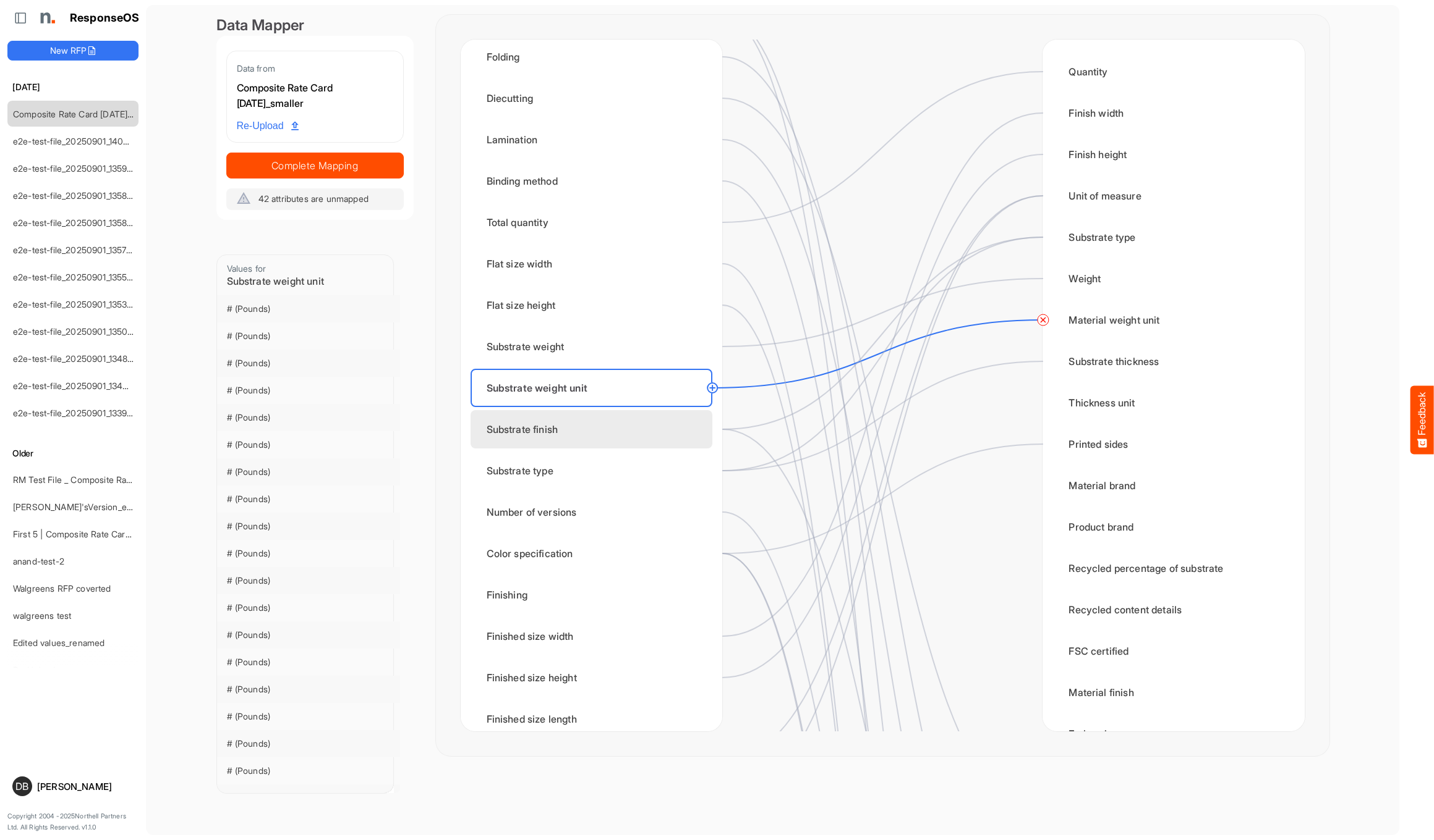
click at [660, 425] on div "Substrate finish" at bounding box center [591, 429] width 242 height 38
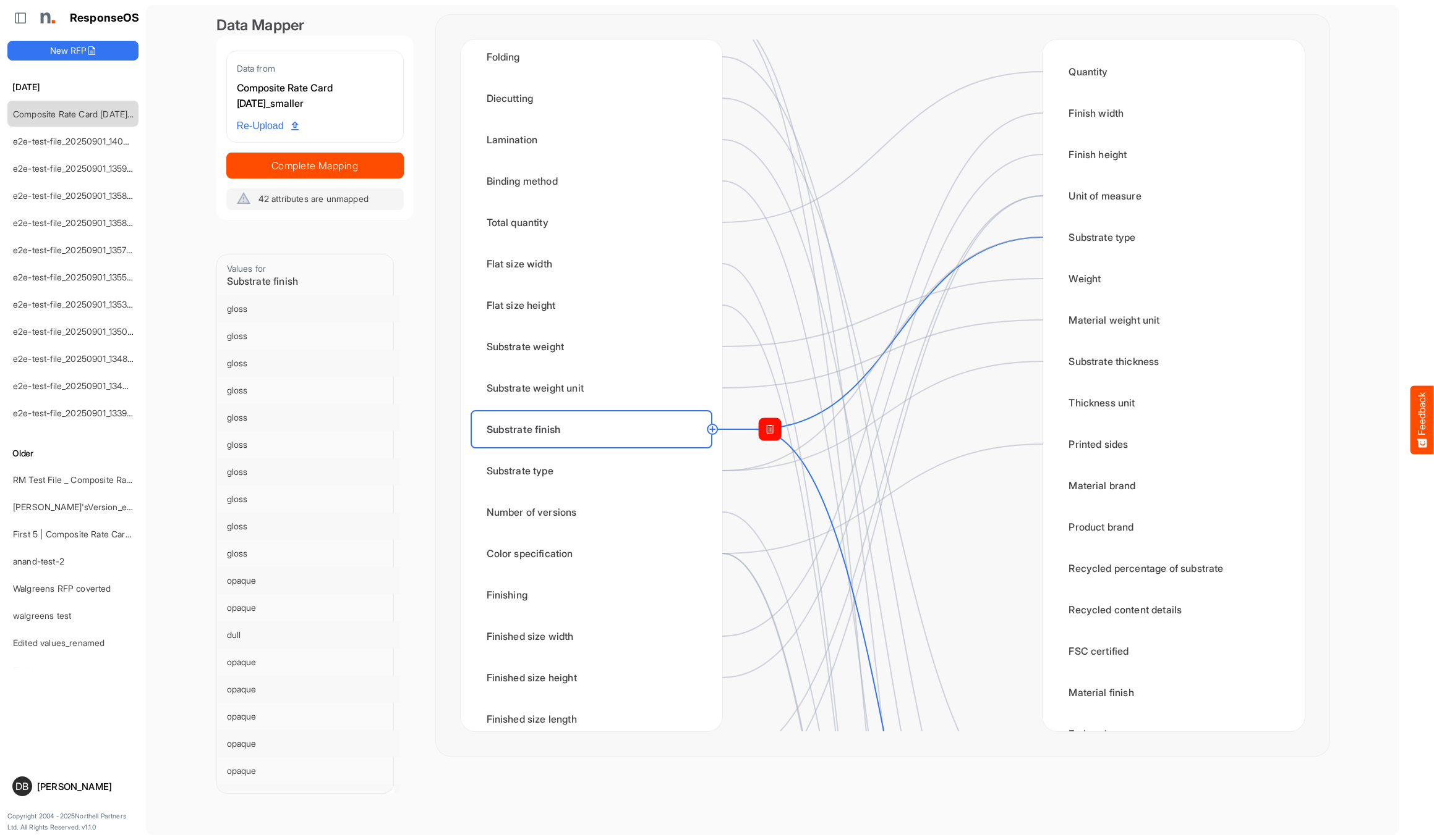
click at [775, 431] on rect at bounding box center [769, 429] width 22 height 22
click at [785, 238] on circle at bounding box center [1043, 237] width 15 height 15
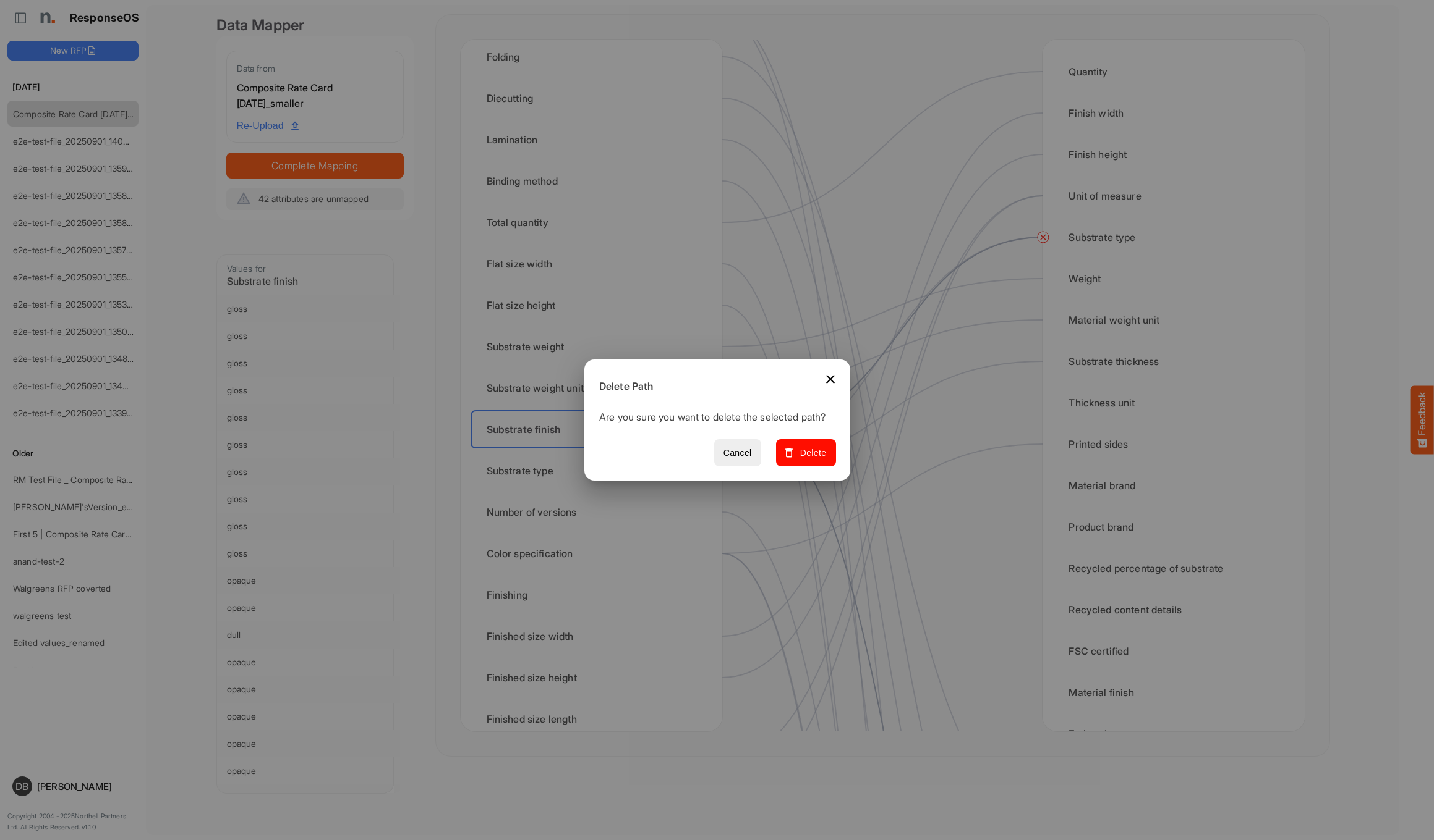
drag, startPoint x: 824, startPoint y: 456, endPoint x: 987, endPoint y: 483, distance: 165.2
click at [785, 456] on span "Delete" at bounding box center [805, 453] width 42 height 15
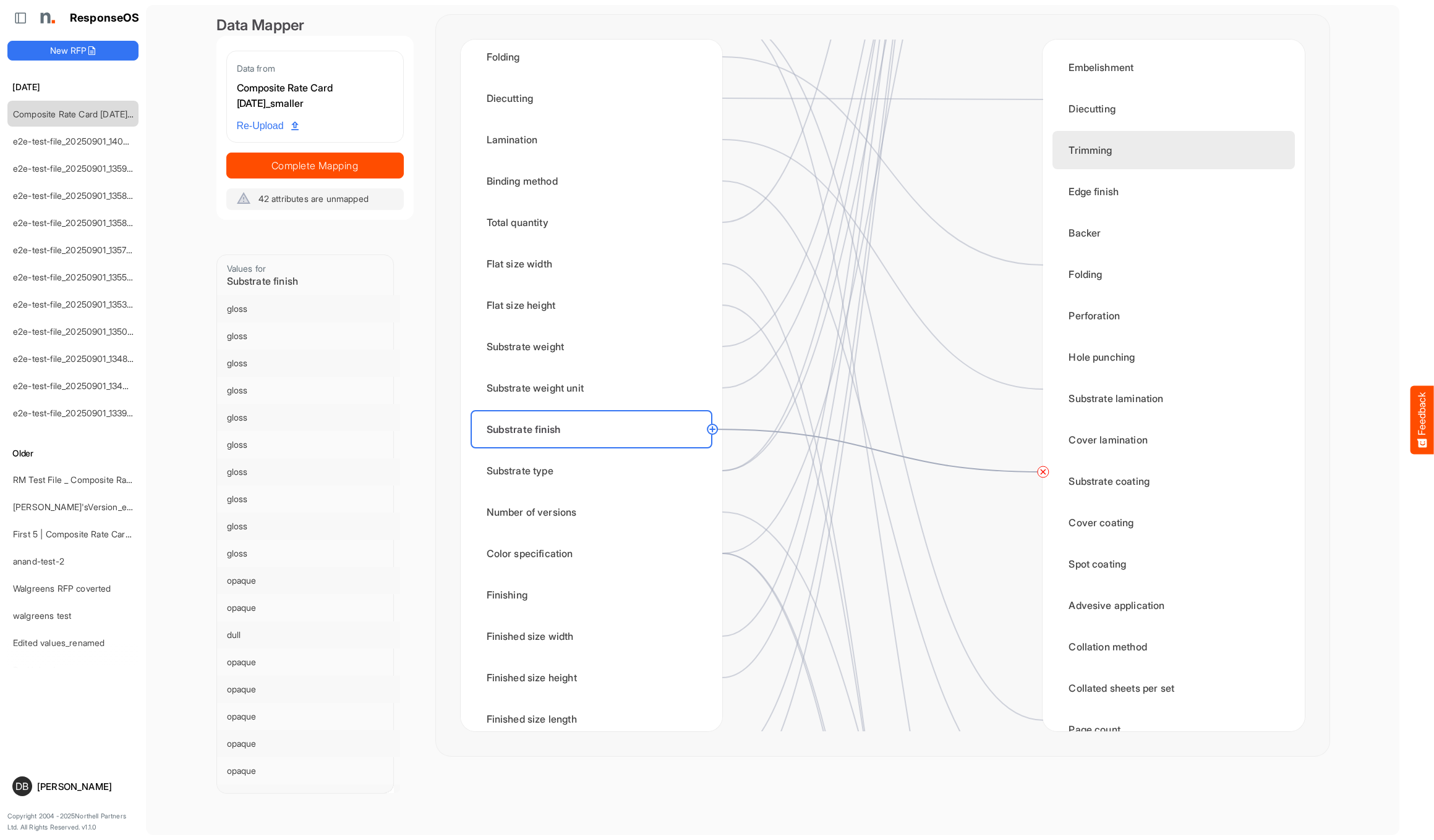
scroll to position [718, 0]
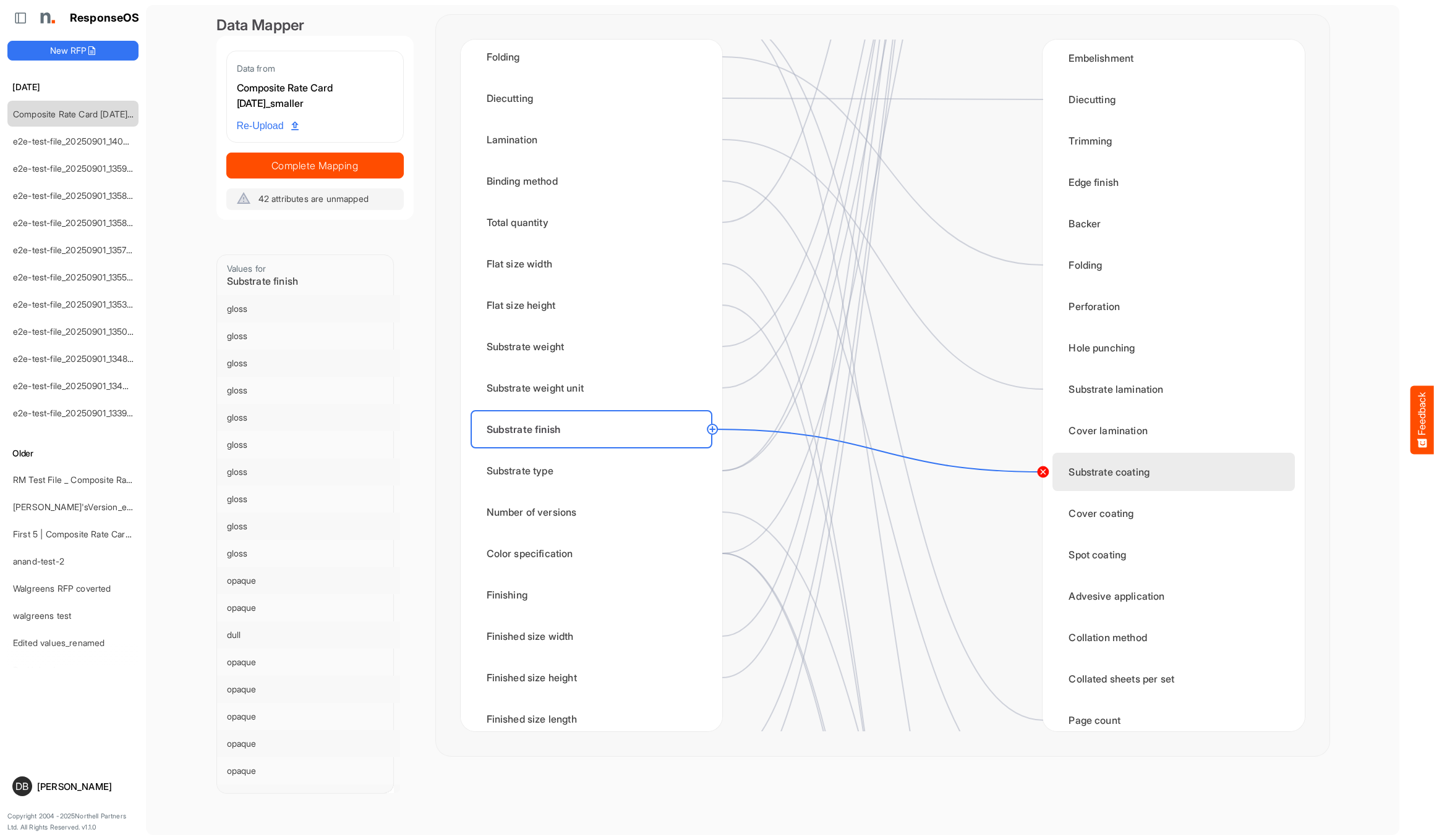
click at [785, 474] on circle at bounding box center [1043, 473] width 15 height 15
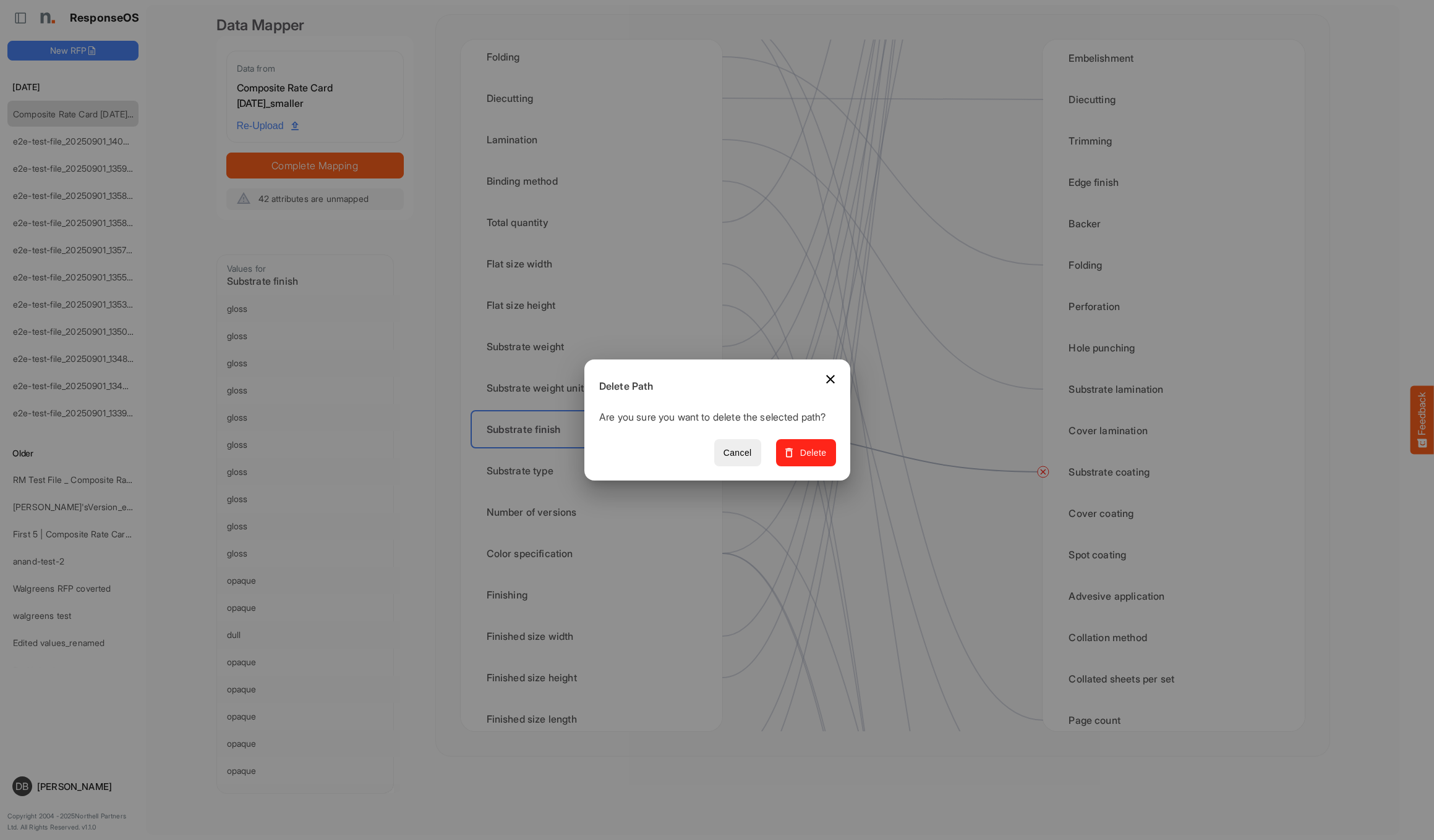
click at [785, 460] on span "Delete" at bounding box center [805, 453] width 42 height 15
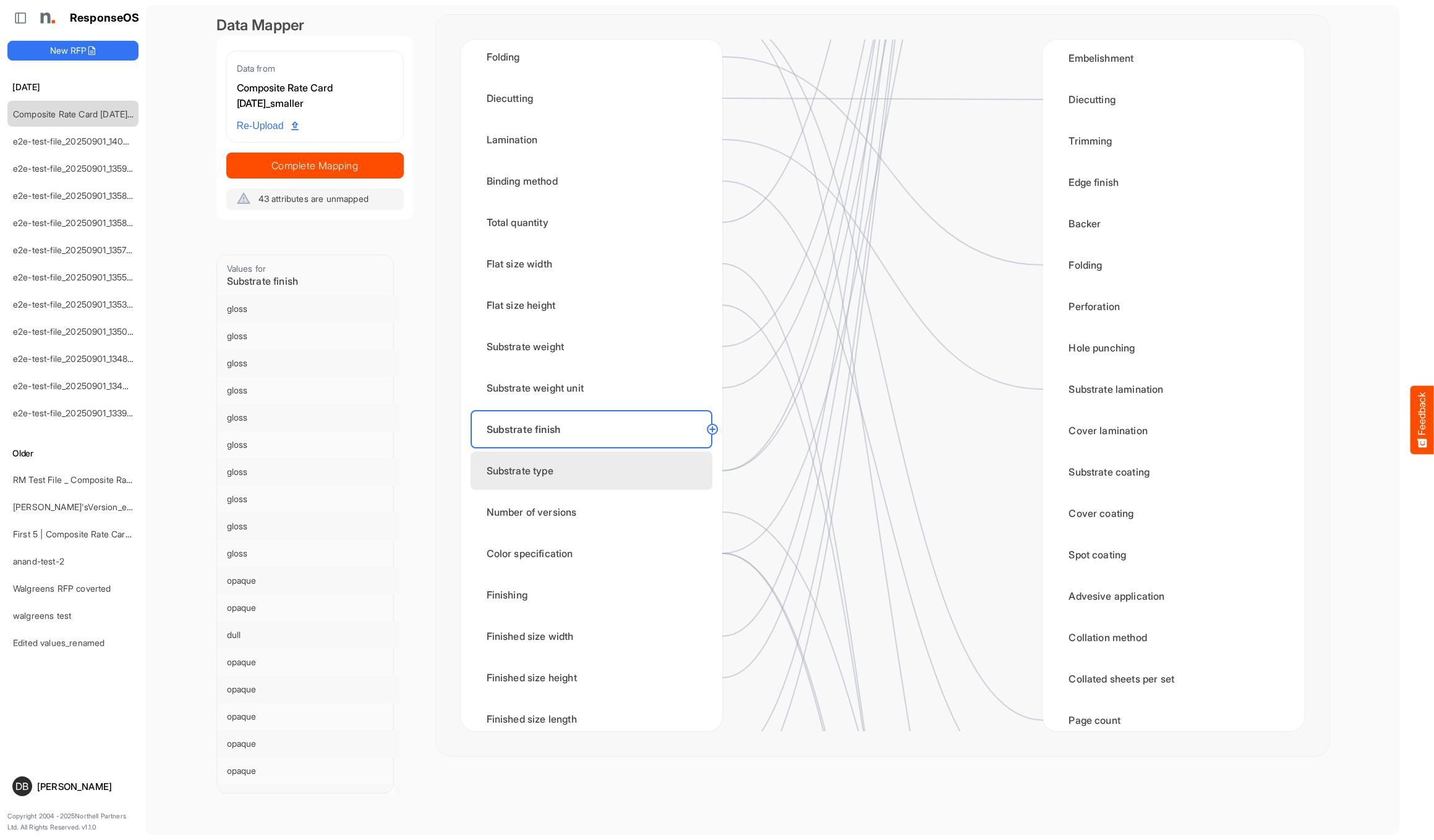
click at [695, 461] on div "Substrate type" at bounding box center [591, 471] width 242 height 38
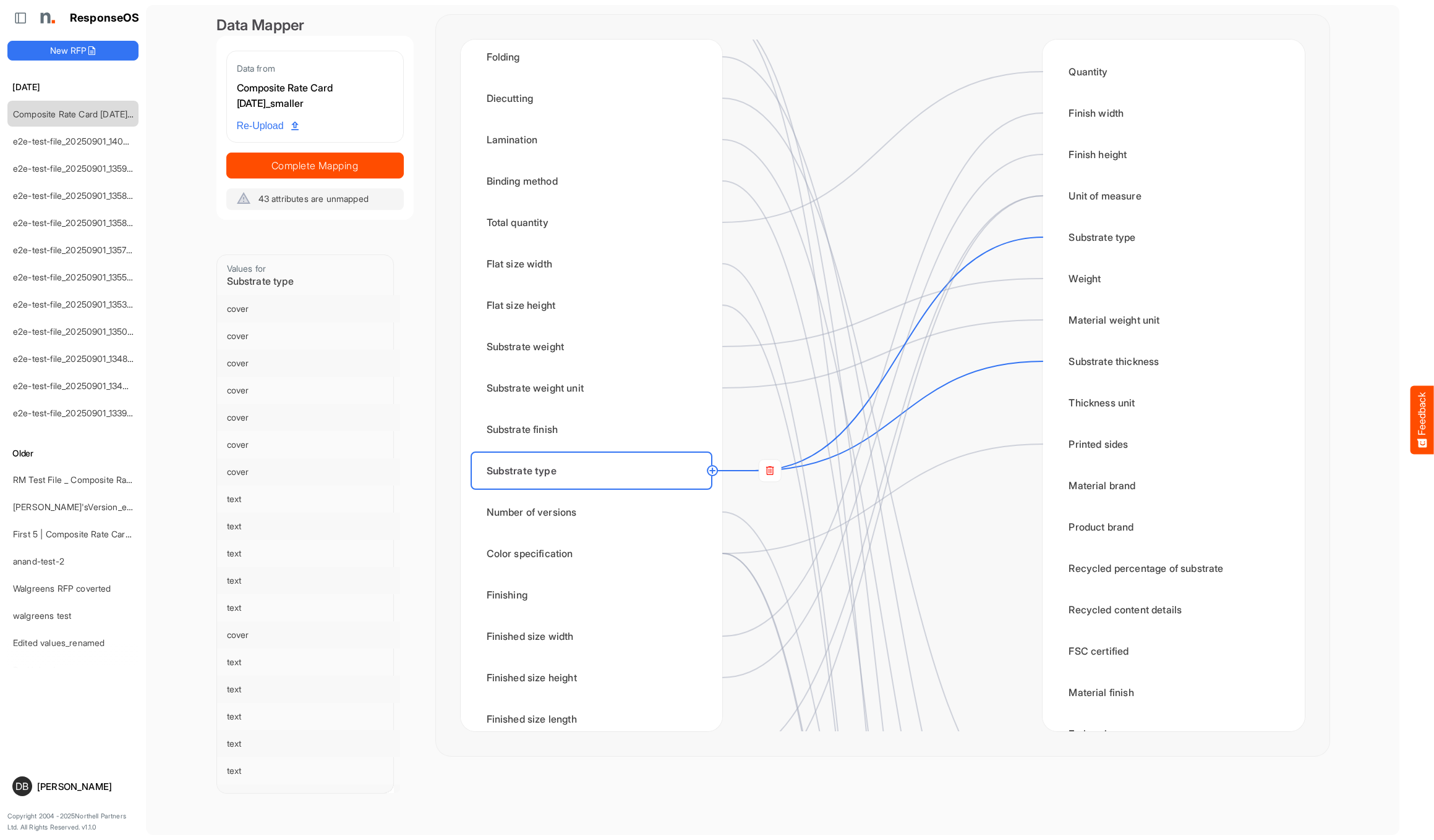
scroll to position [0, 0]
click at [775, 469] on rect at bounding box center [769, 470] width 22 height 22
click at [785, 358] on circle at bounding box center [1043, 362] width 15 height 15
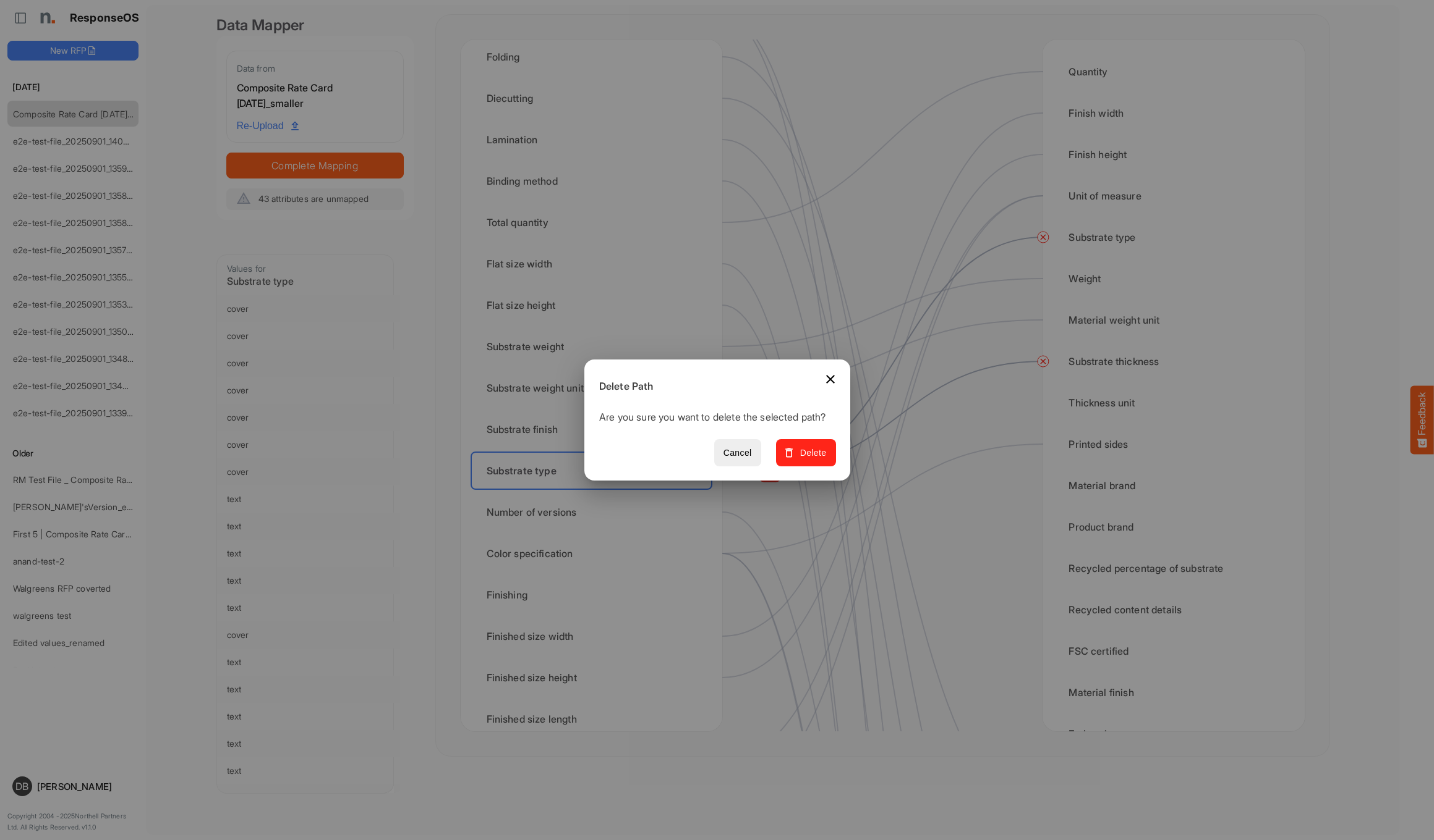
click at [785, 458] on button "Delete" at bounding box center [804, 453] width 60 height 28
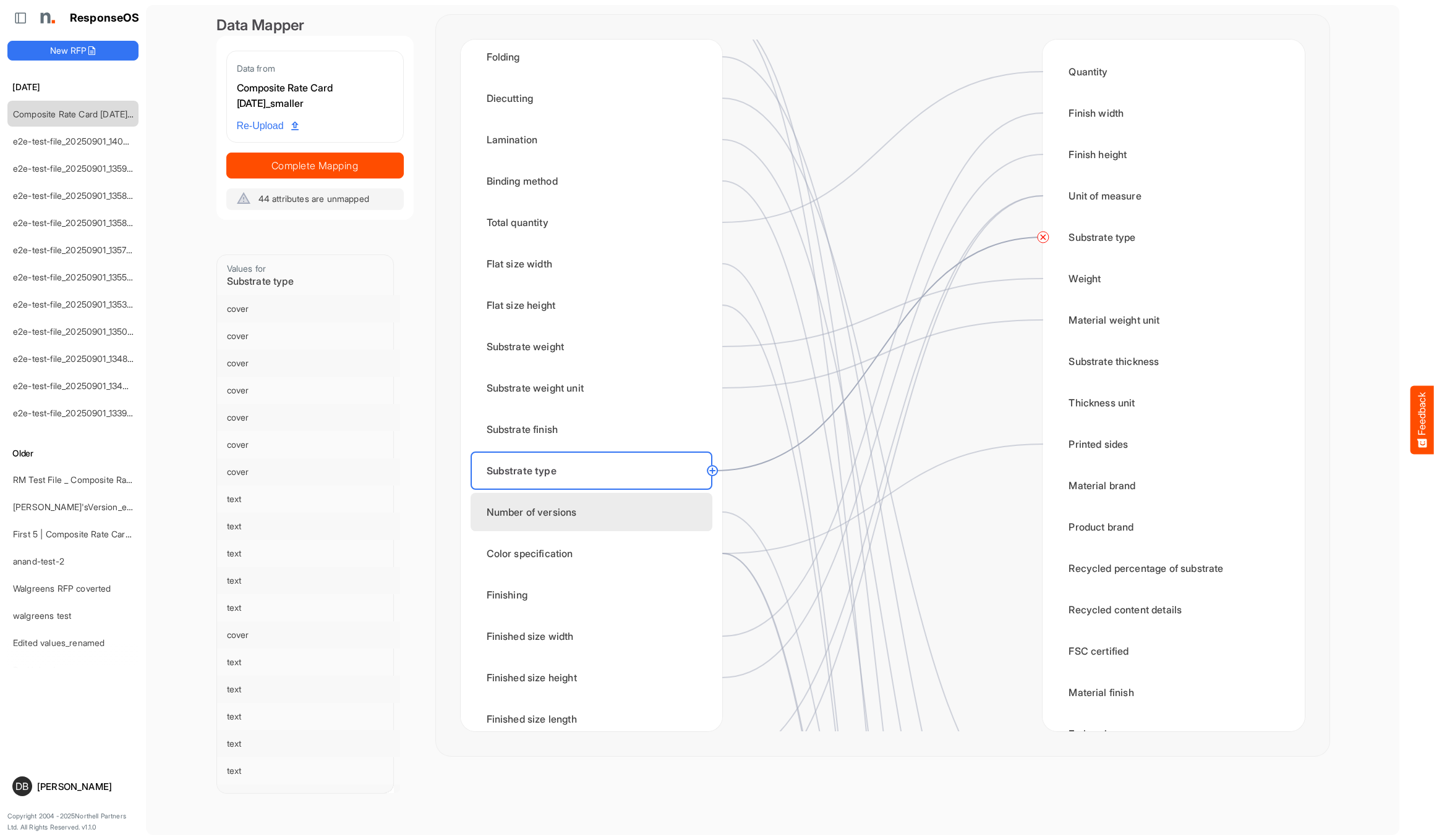
click at [576, 490] on div "Number of versions" at bounding box center [591, 513] width 242 height 38
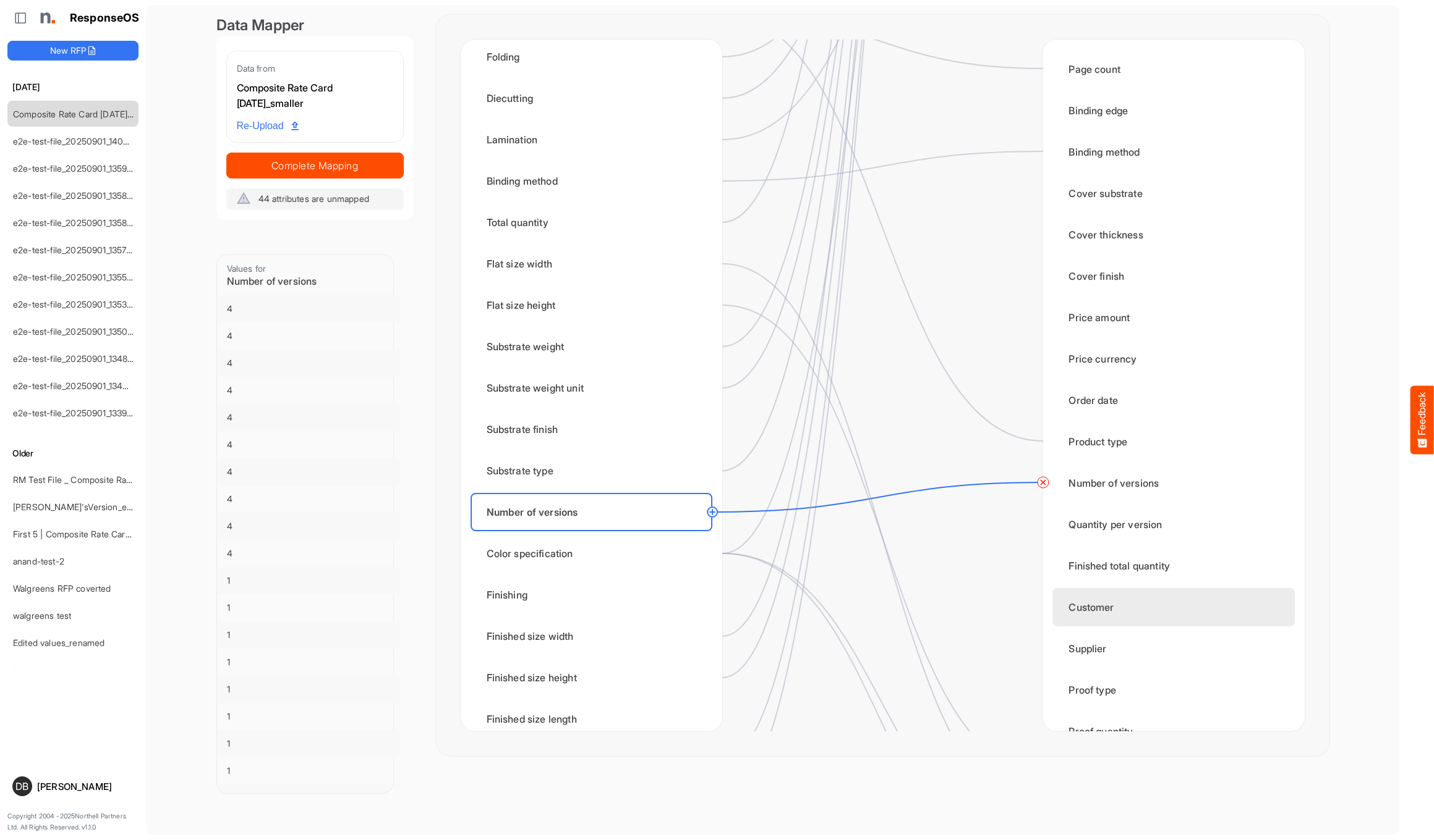
scroll to position [1369, 0]
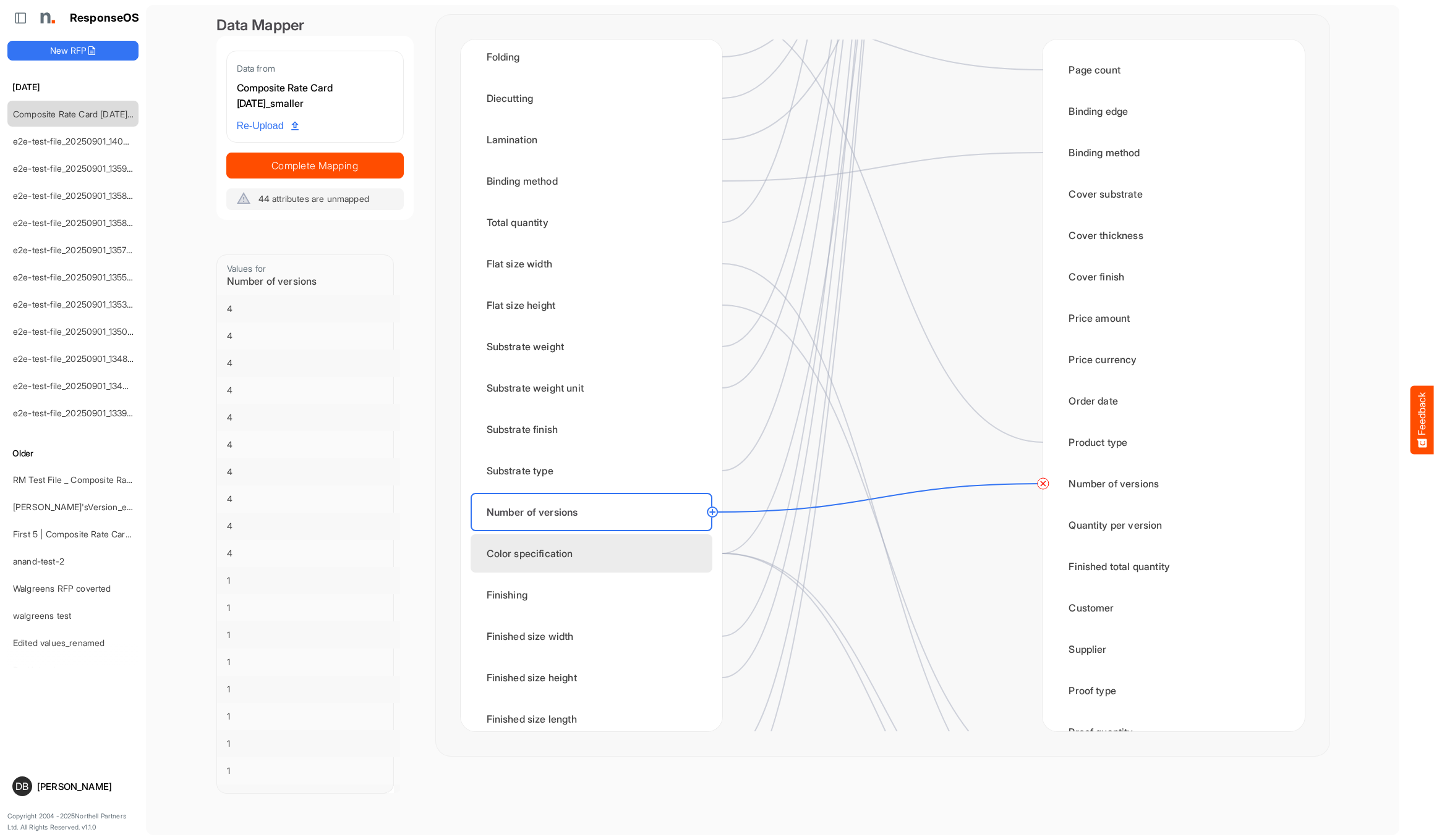
click at [665, 490] on div "Color specification" at bounding box center [591, 553] width 242 height 38
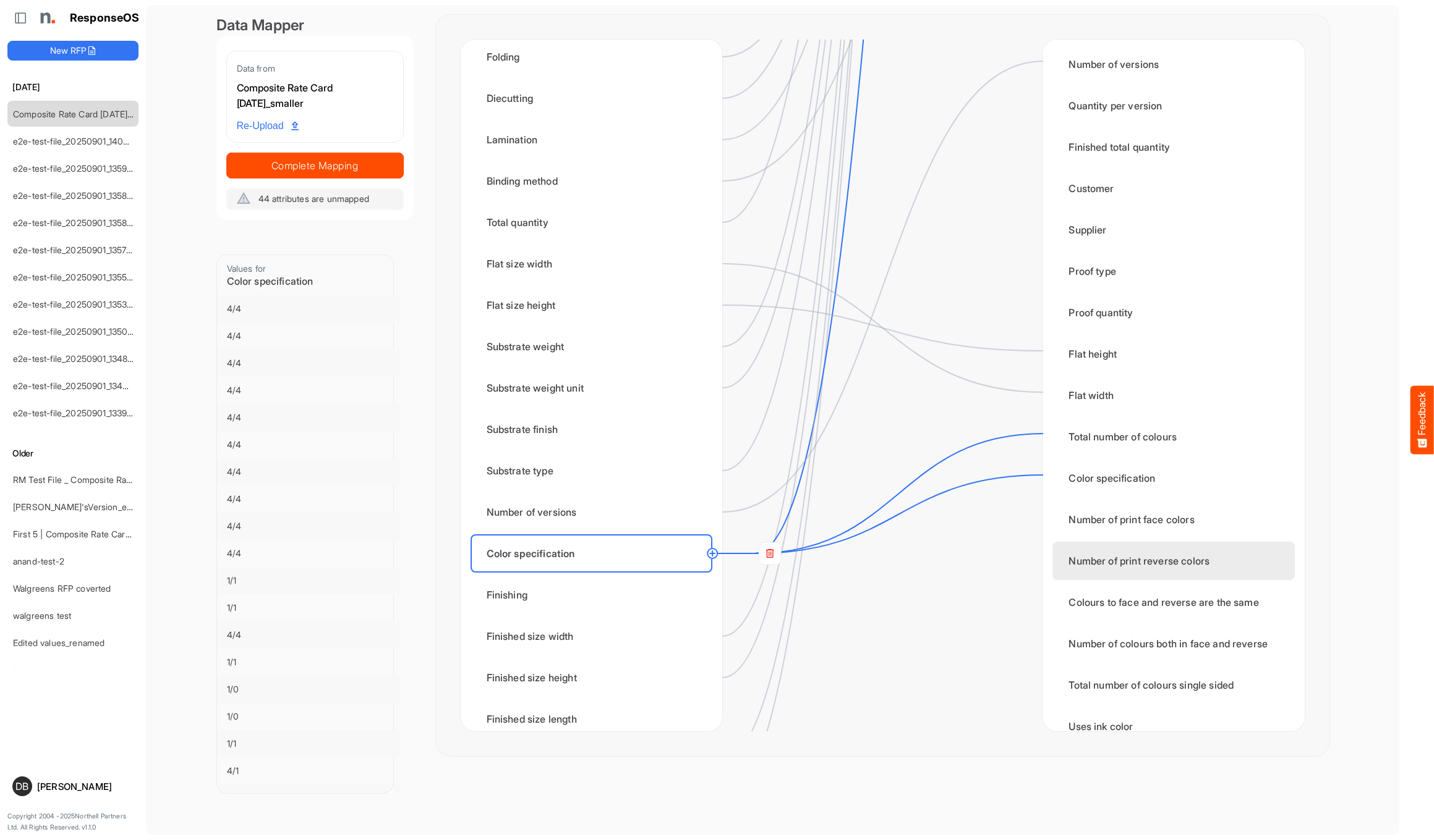
scroll to position [1791, 0]
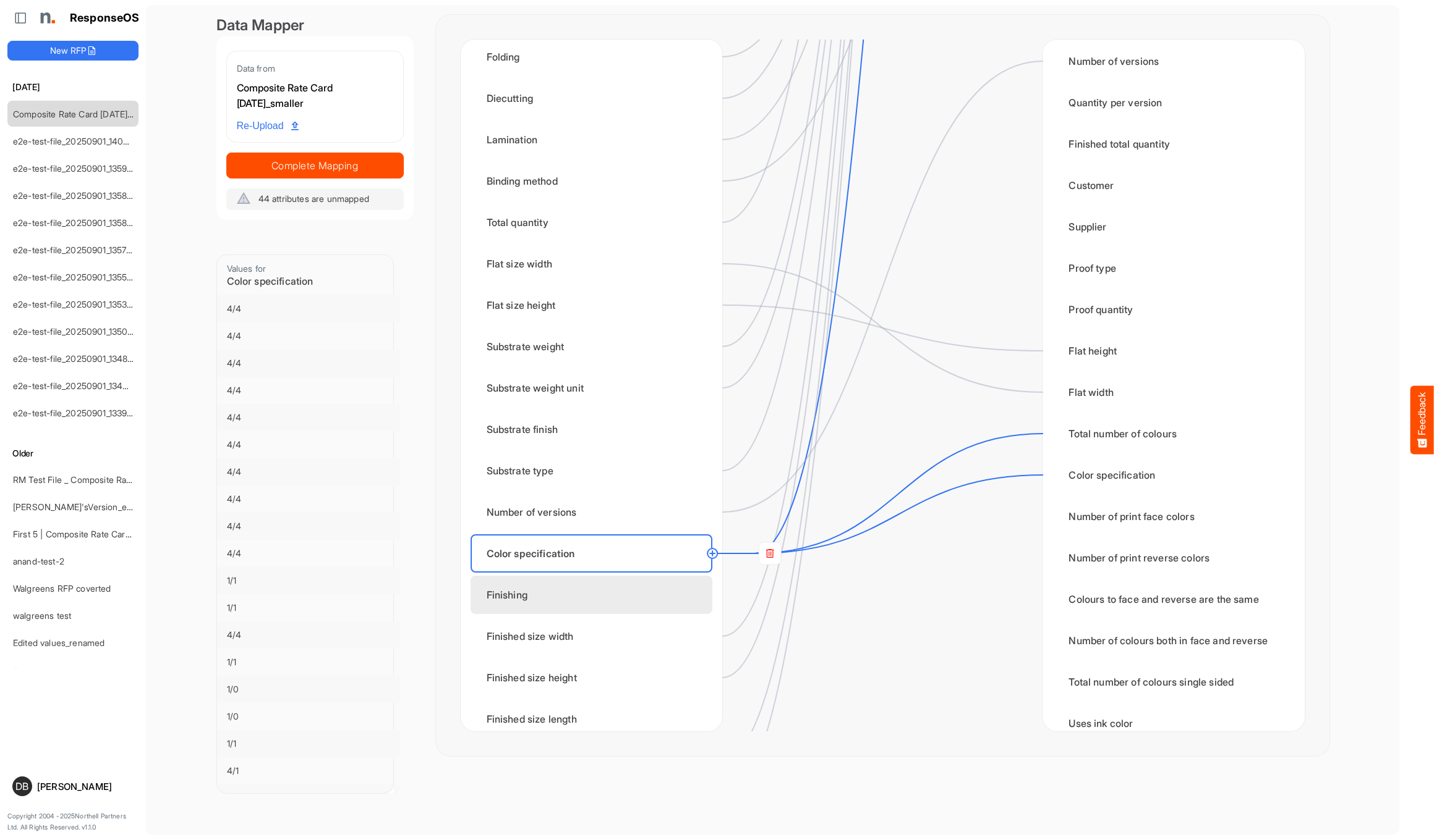
click at [697, 490] on div "Finishing" at bounding box center [591, 595] width 242 height 38
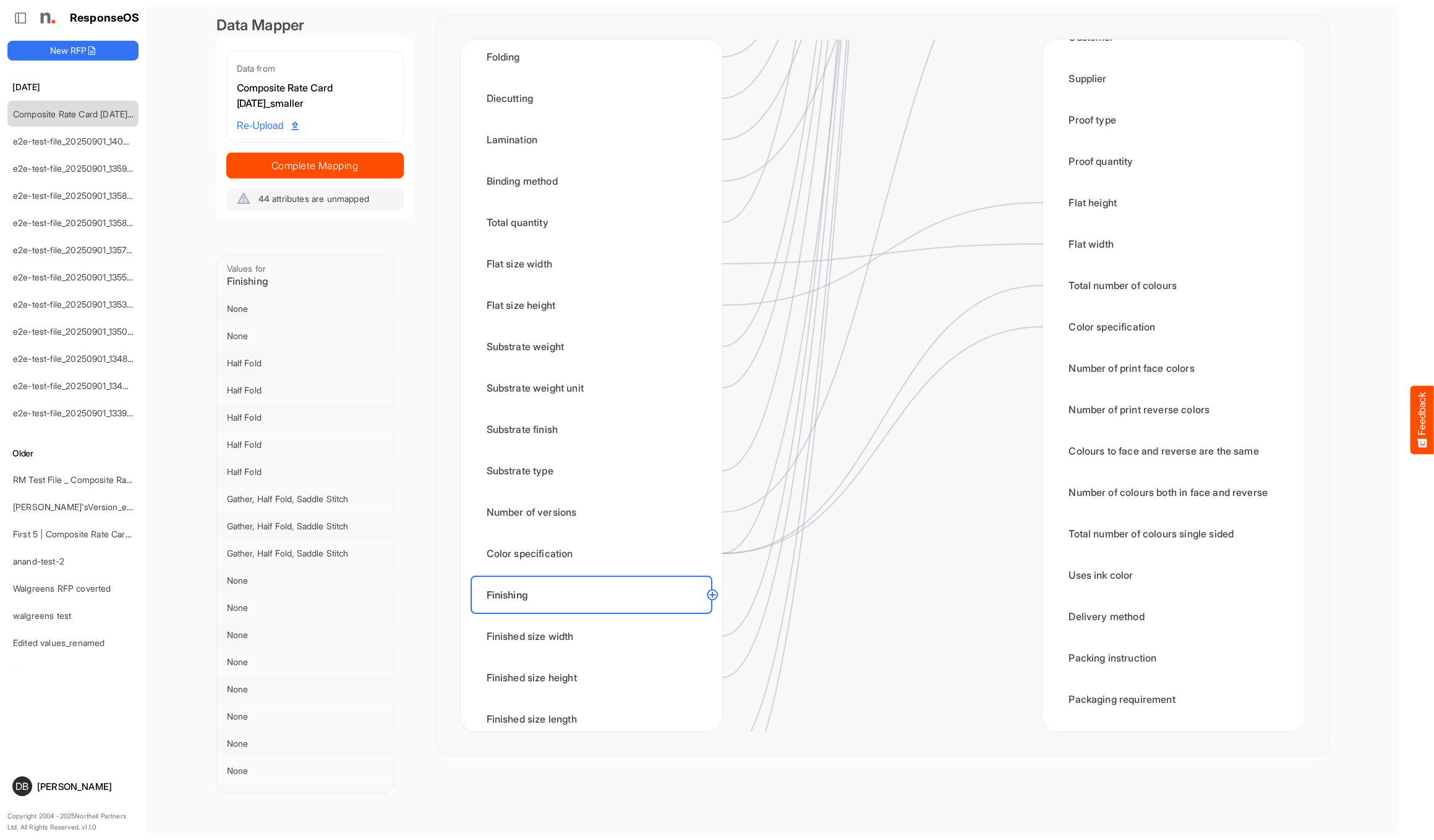
scroll to position [1939, 0]
click at [664, 490] on div "Finished size width" at bounding box center [591, 636] width 242 height 38
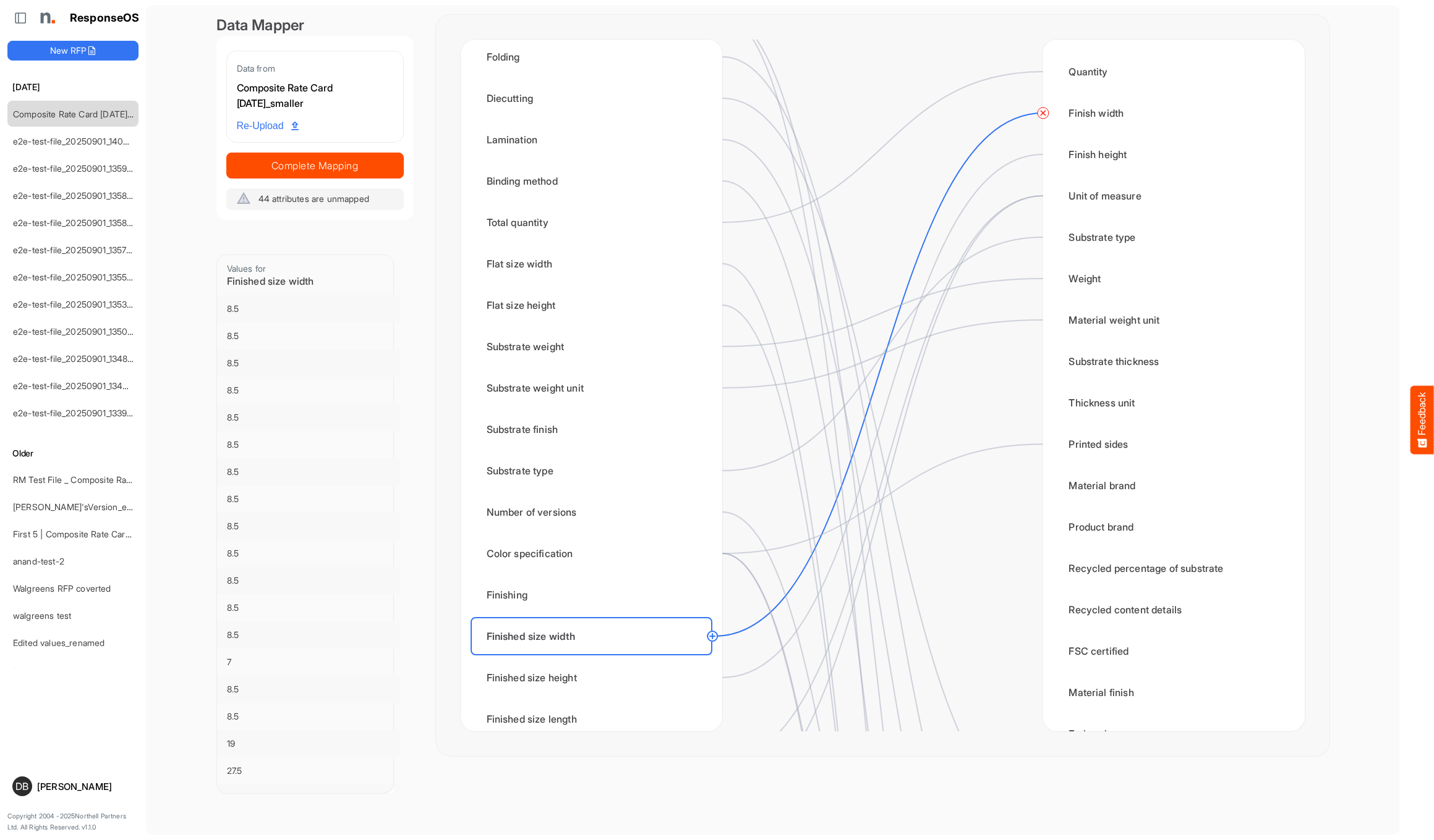
scroll to position [0, 0]
click at [652, 490] on div "Finished size height" at bounding box center [591, 678] width 242 height 38
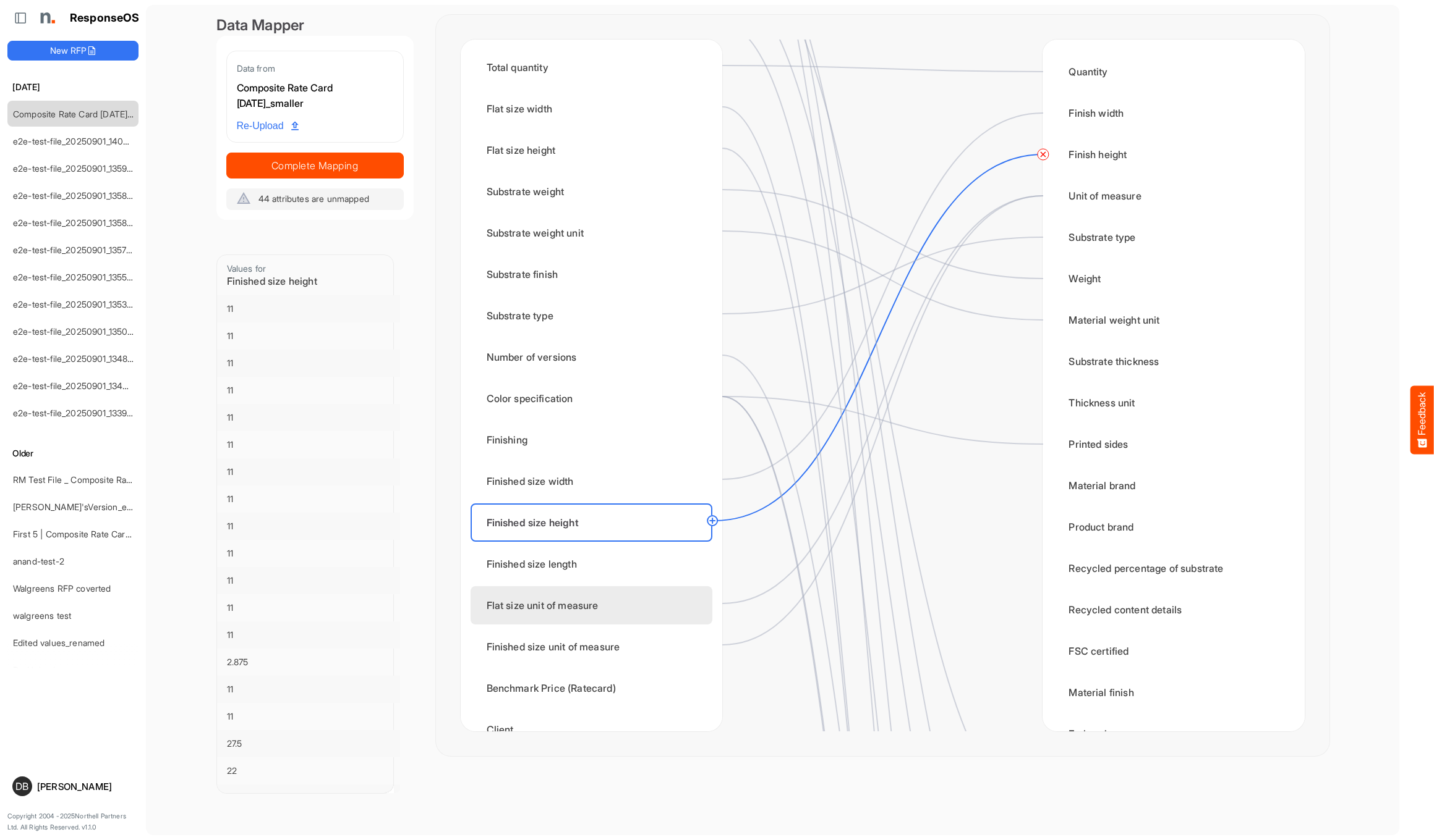
scroll to position [239, 0]
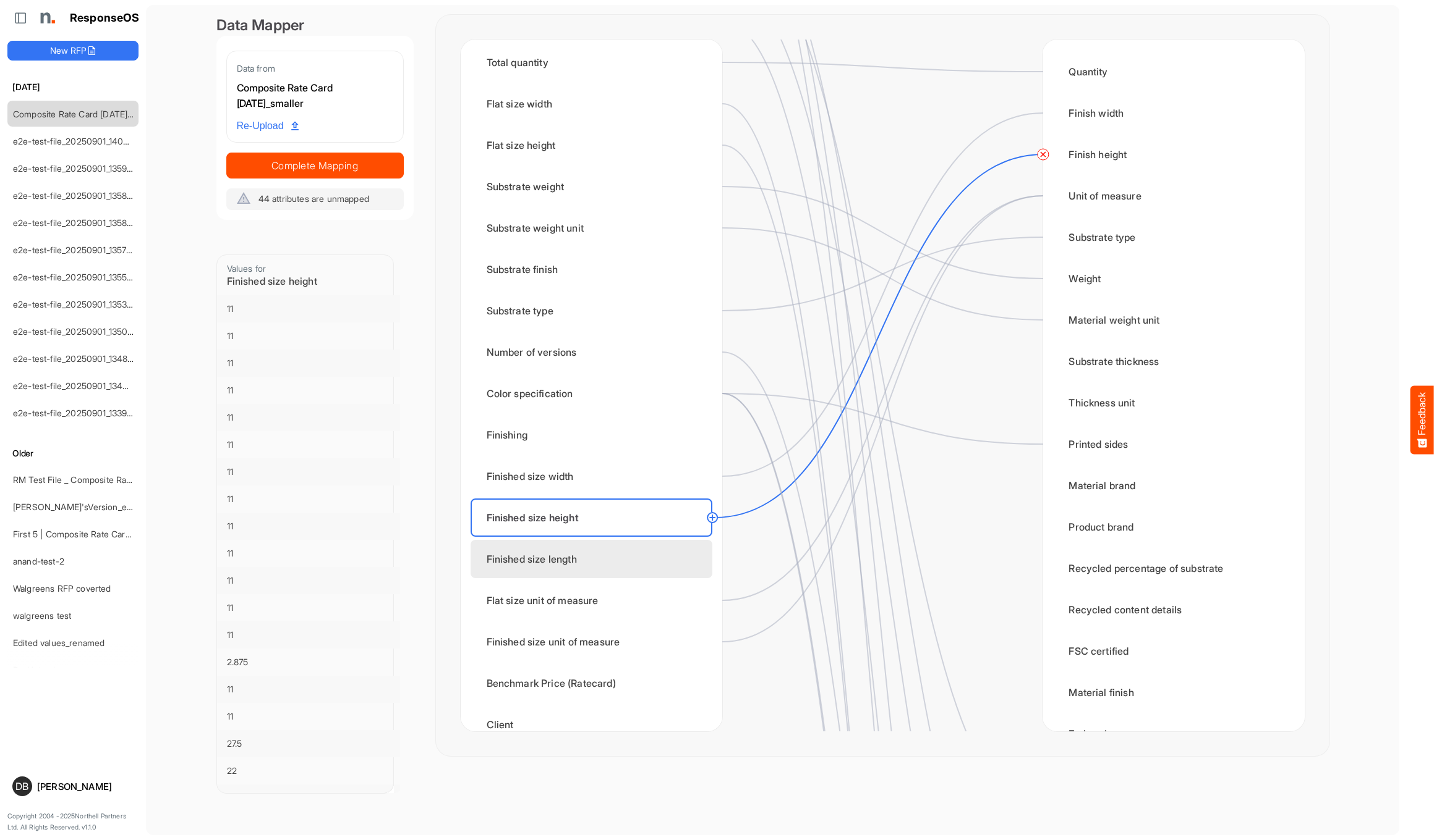
click at [635, 490] on div "Finished size length" at bounding box center [591, 559] width 242 height 38
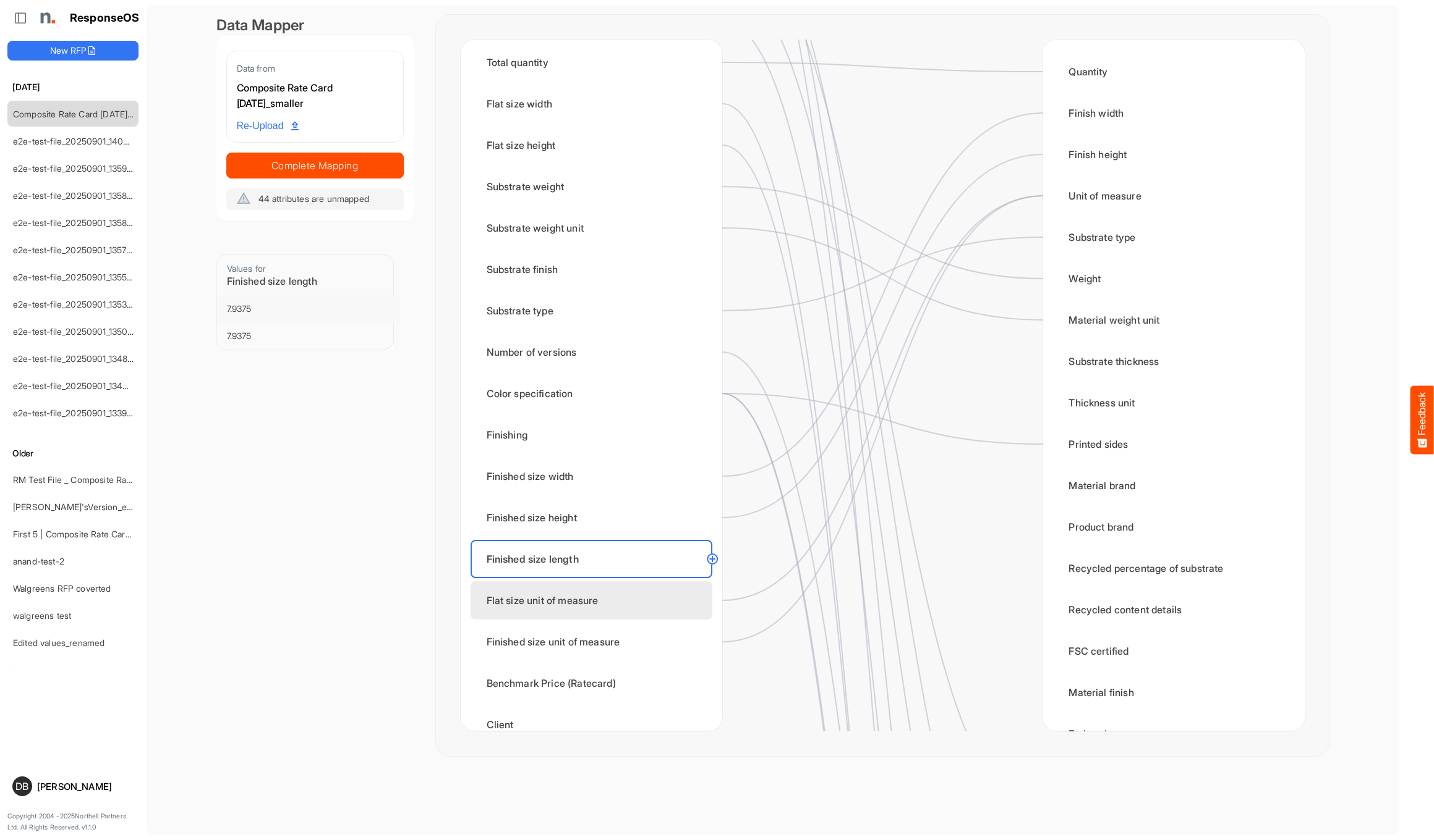
click at [639, 490] on div "Flat size unit of measure" at bounding box center [591, 601] width 242 height 38
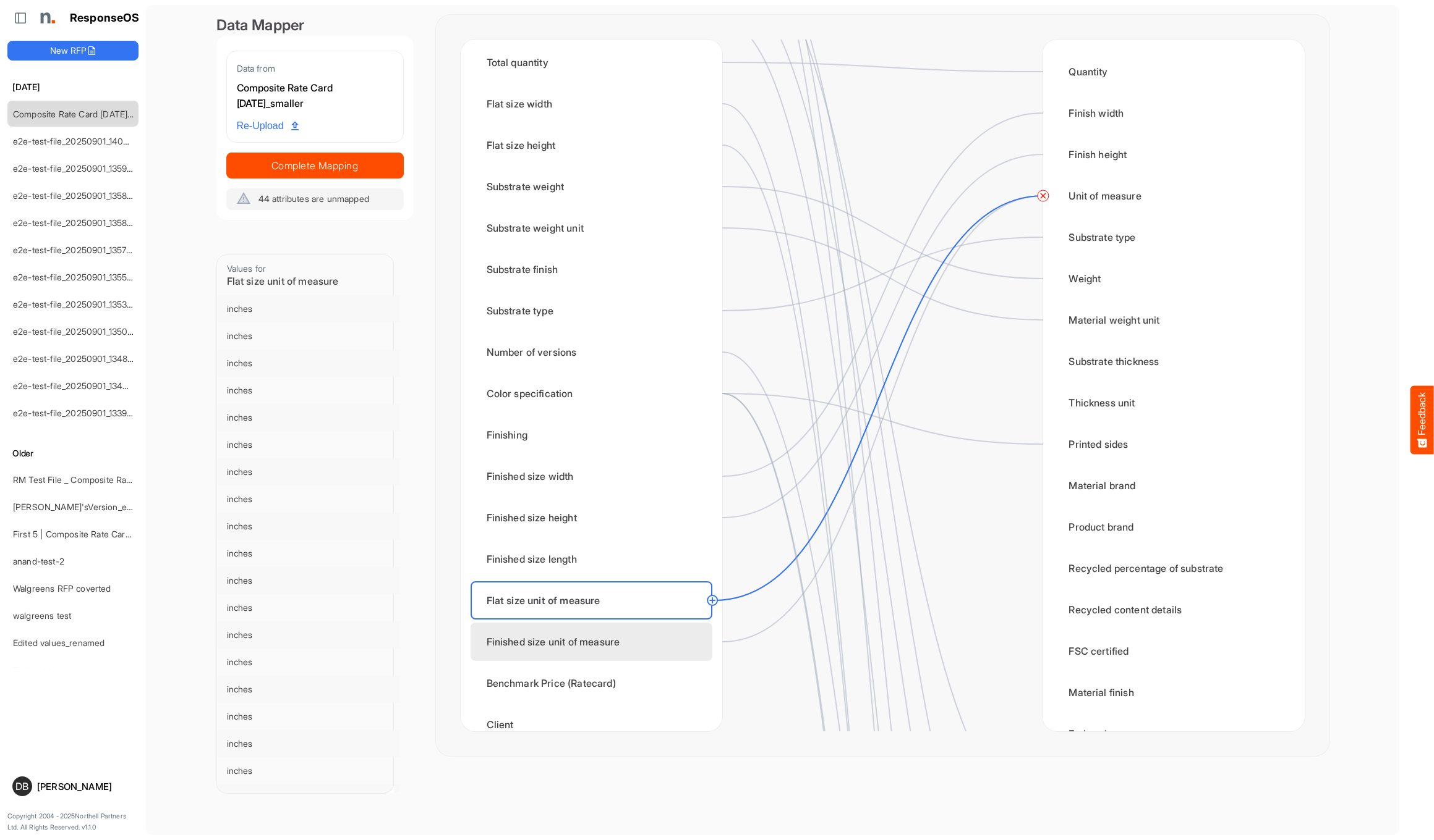
click at [651, 490] on div "Finished size unit of measure" at bounding box center [591, 642] width 242 height 38
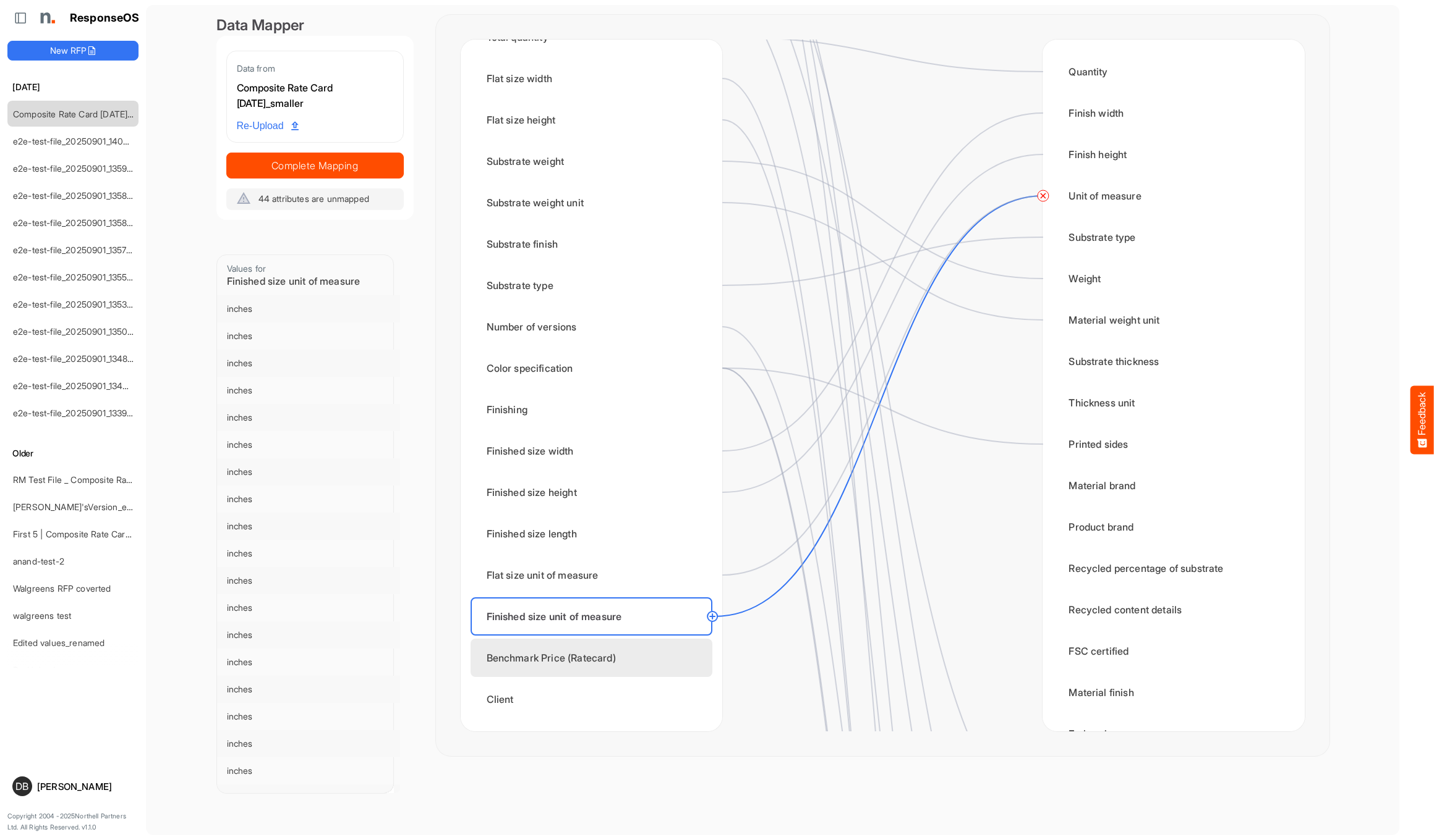
scroll to position [265, 0]
click at [356, 164] on span "Complete Mapping" at bounding box center [315, 165] width 177 height 17
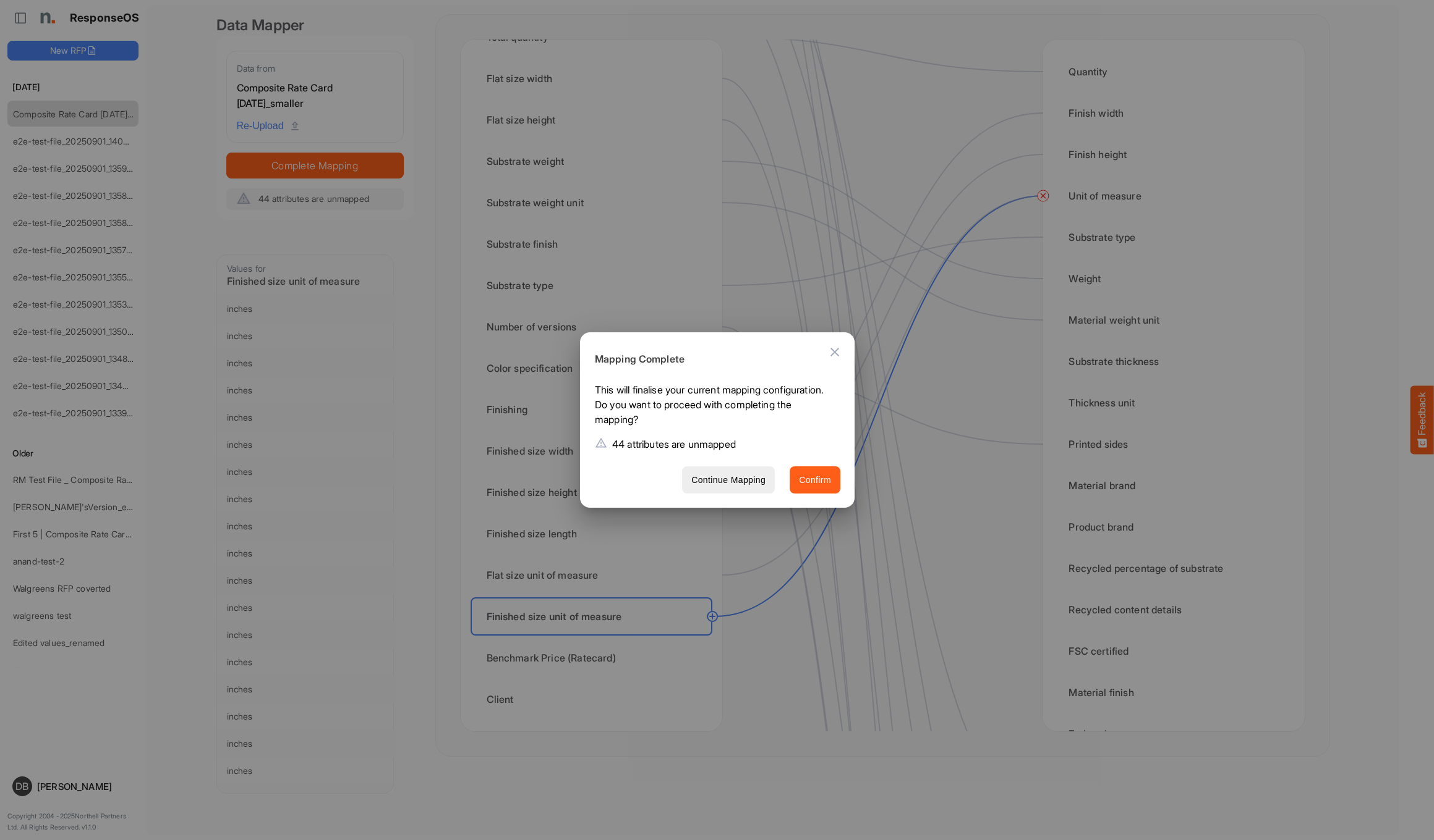
click at [785, 484] on span "Confirm" at bounding box center [815, 480] width 32 height 15
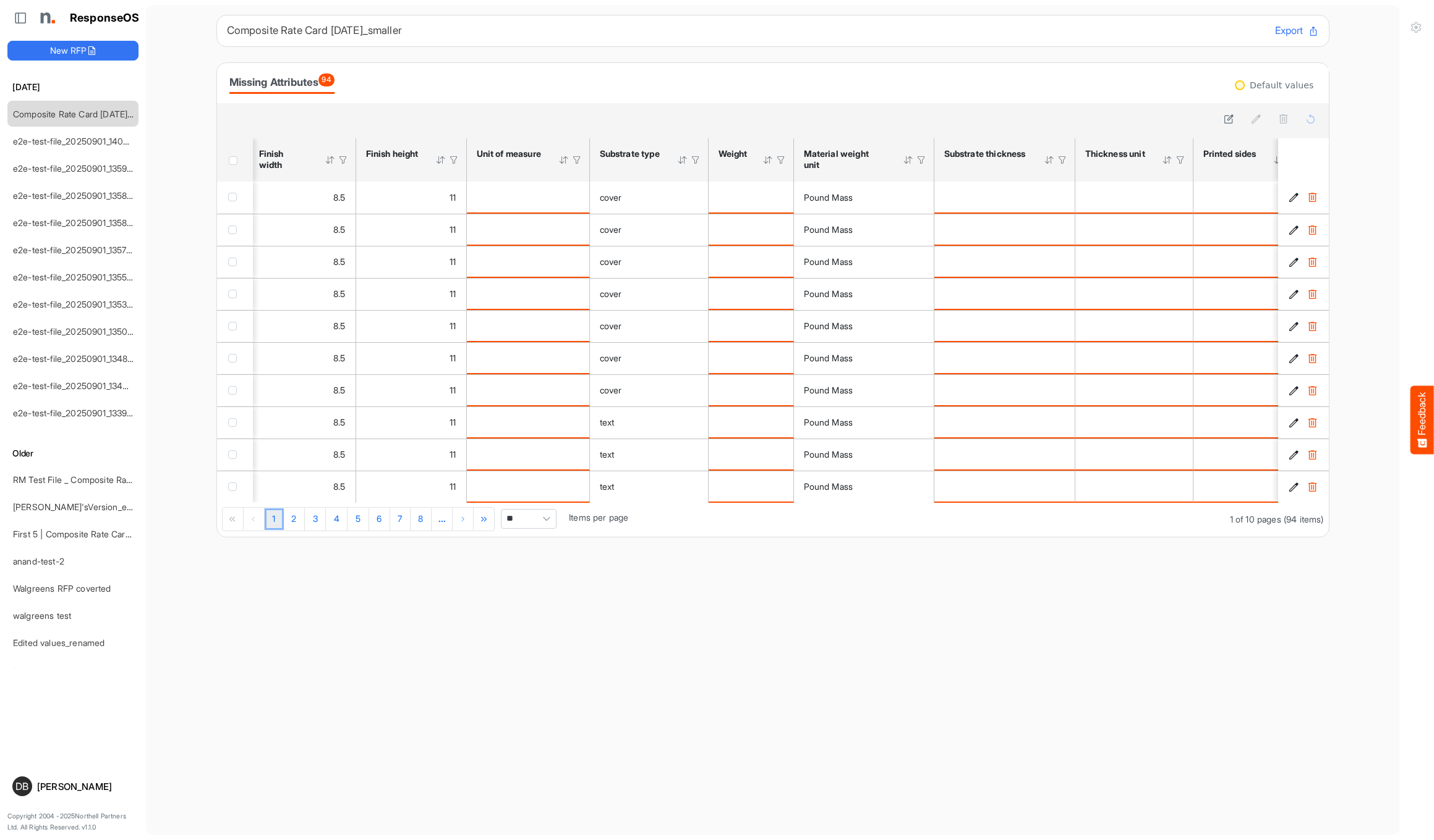
scroll to position [0, 208]
click at [785, 121] on icon at bounding box center [1229, 119] width 10 height 10
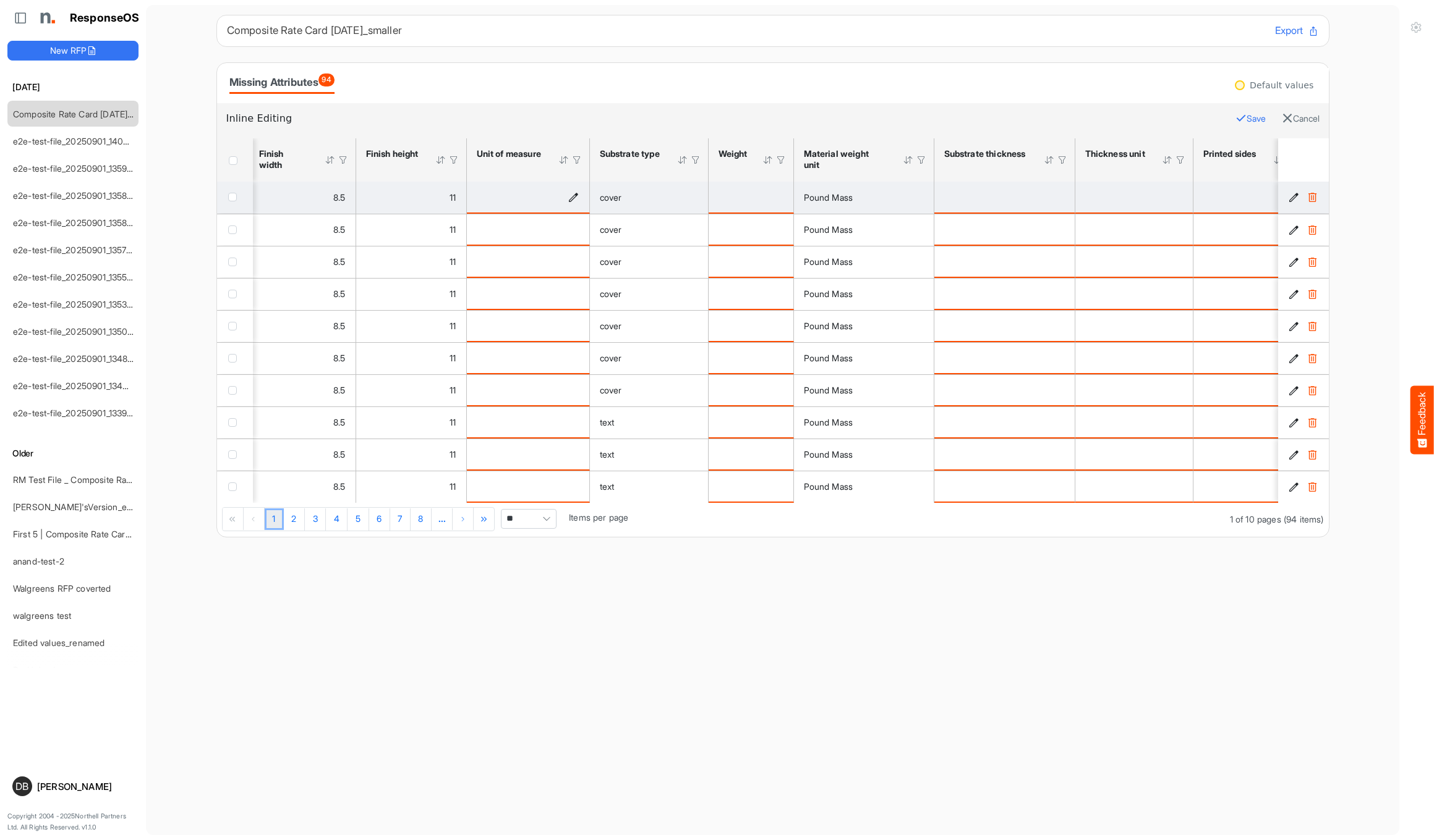
click at [571, 197] on icon "is template cell Column Header httpsnorthellcomontologiesmapping-rulesmeasureme…" at bounding box center [573, 196] width 10 height 10
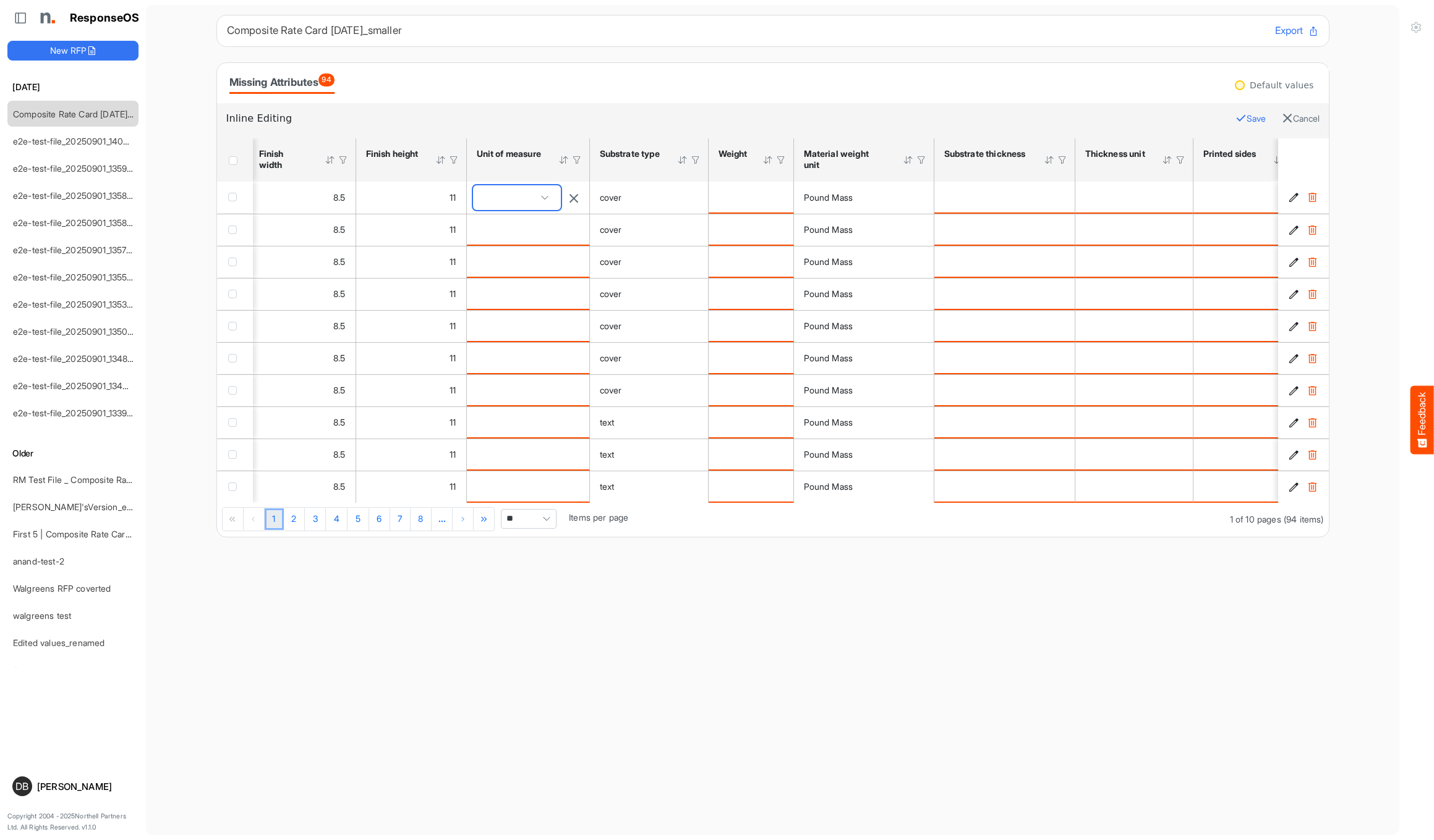
click at [513, 199] on span at bounding box center [517, 197] width 87 height 25
type input "****"
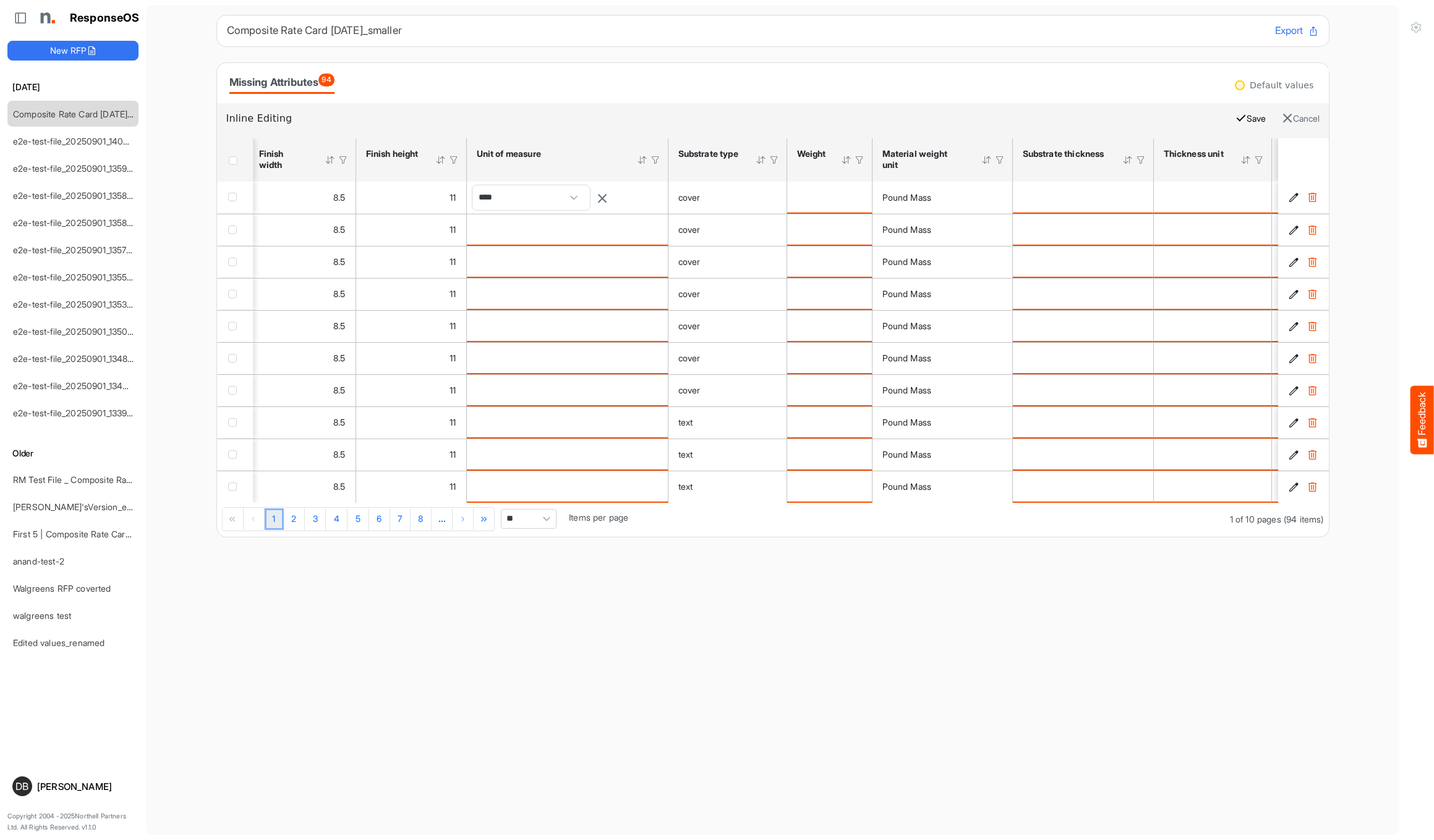
click at [785, 118] on button "Save" at bounding box center [1251, 119] width 30 height 16
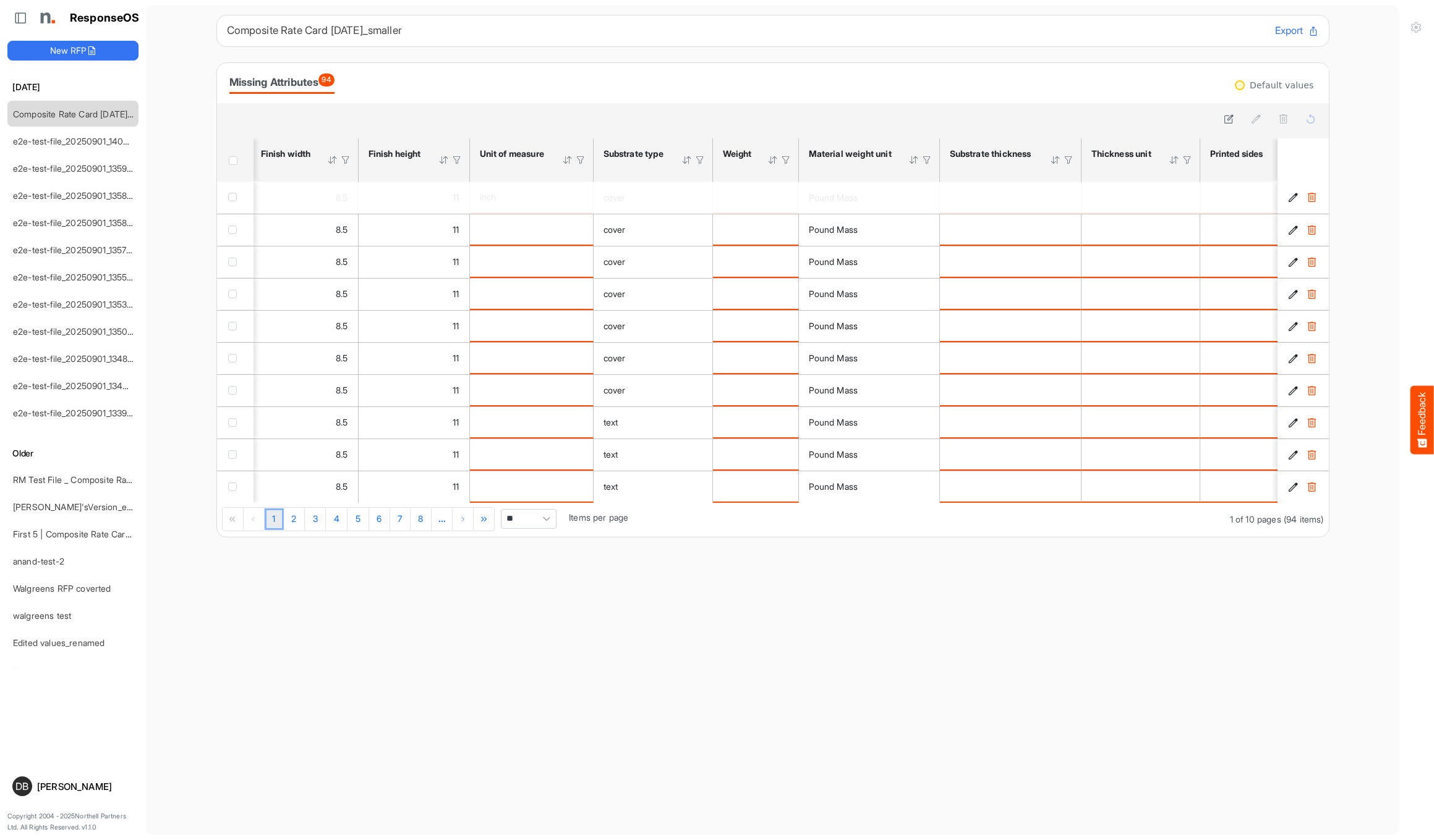
scroll to position [0, 0]
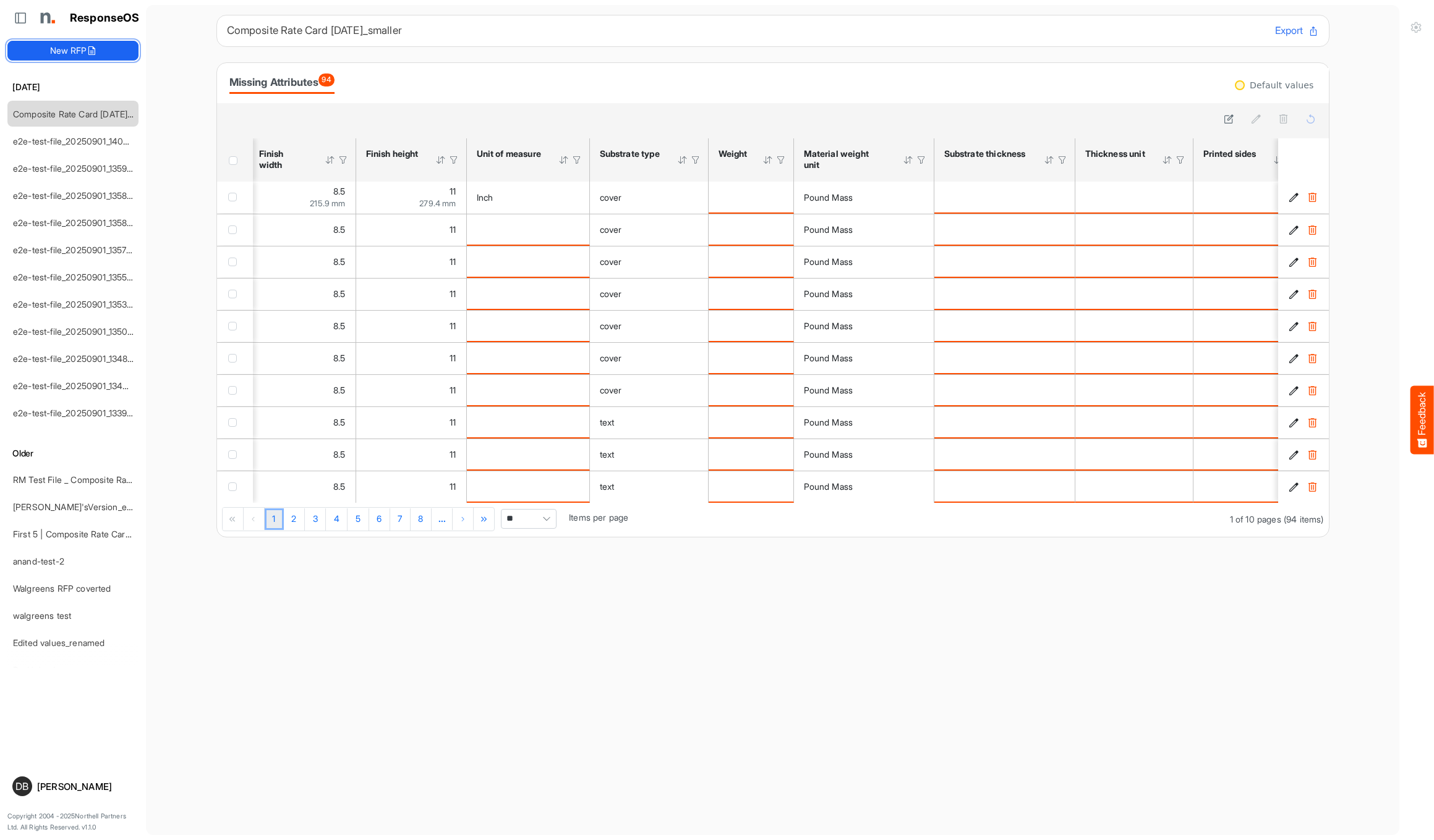
click at [89, 49] on icon at bounding box center [91, 50] width 9 height 9
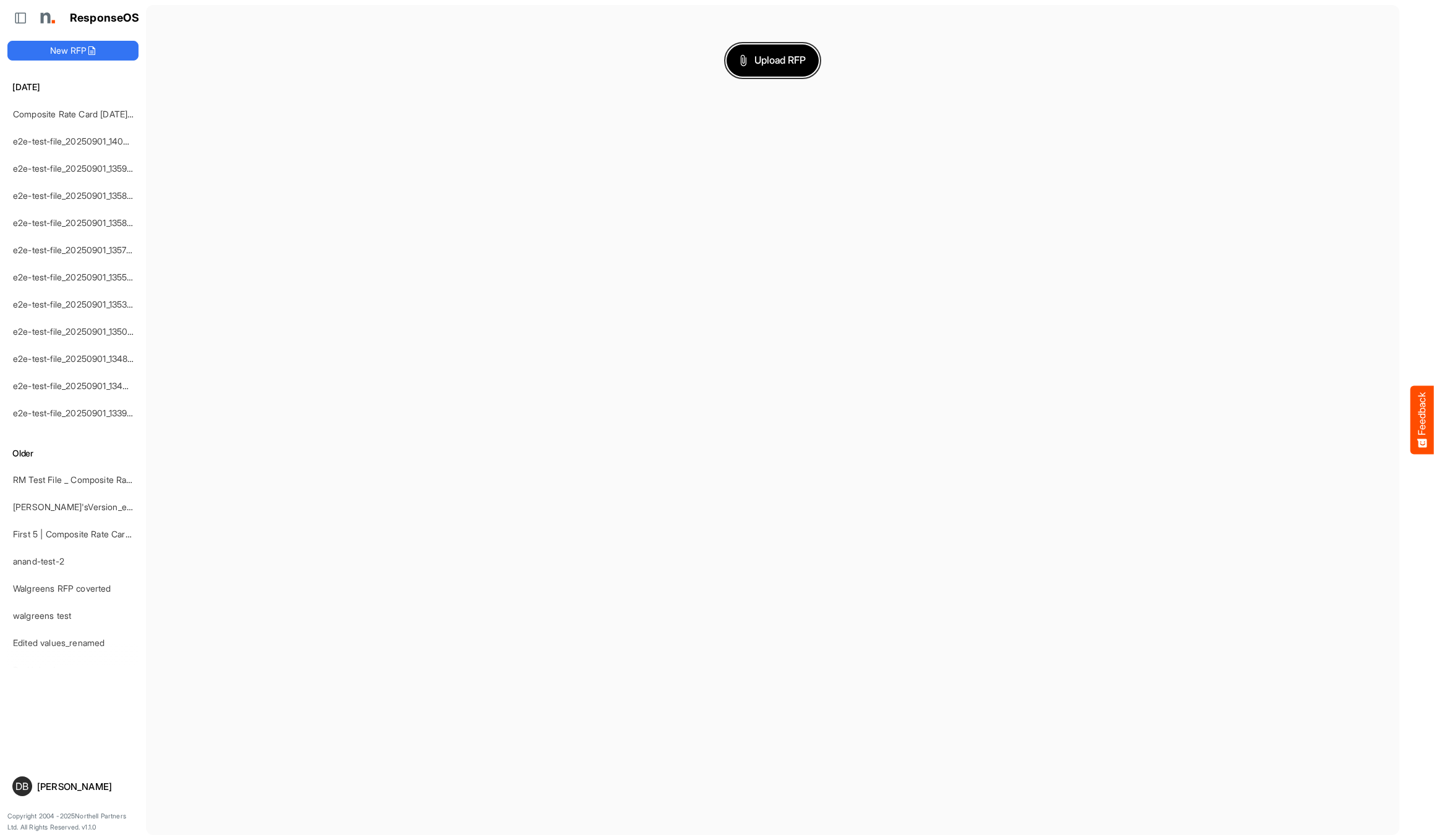
click at [770, 69] on button "Upload RFP" at bounding box center [773, 61] width 93 height 32
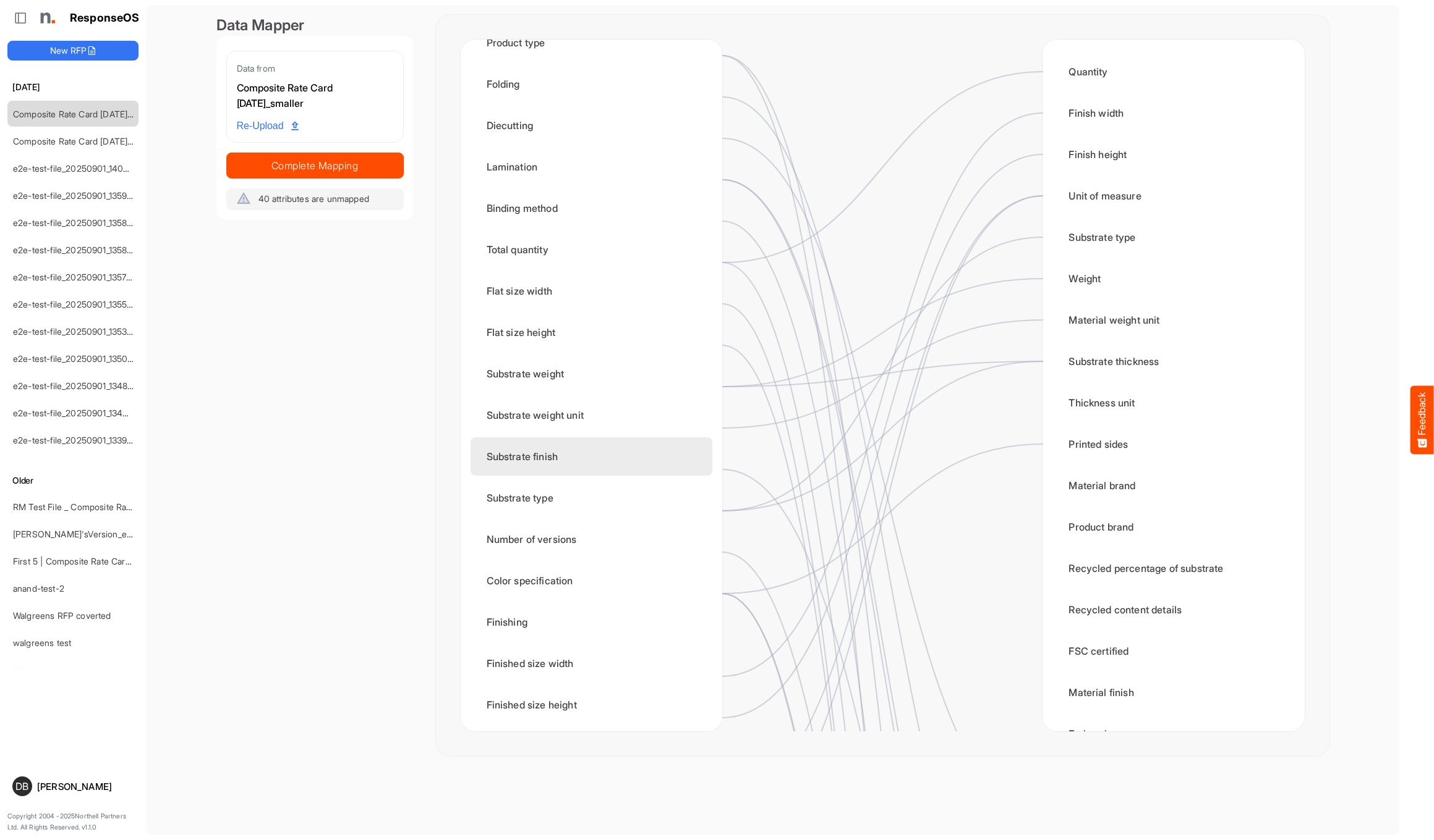
scroll to position [61, 0]
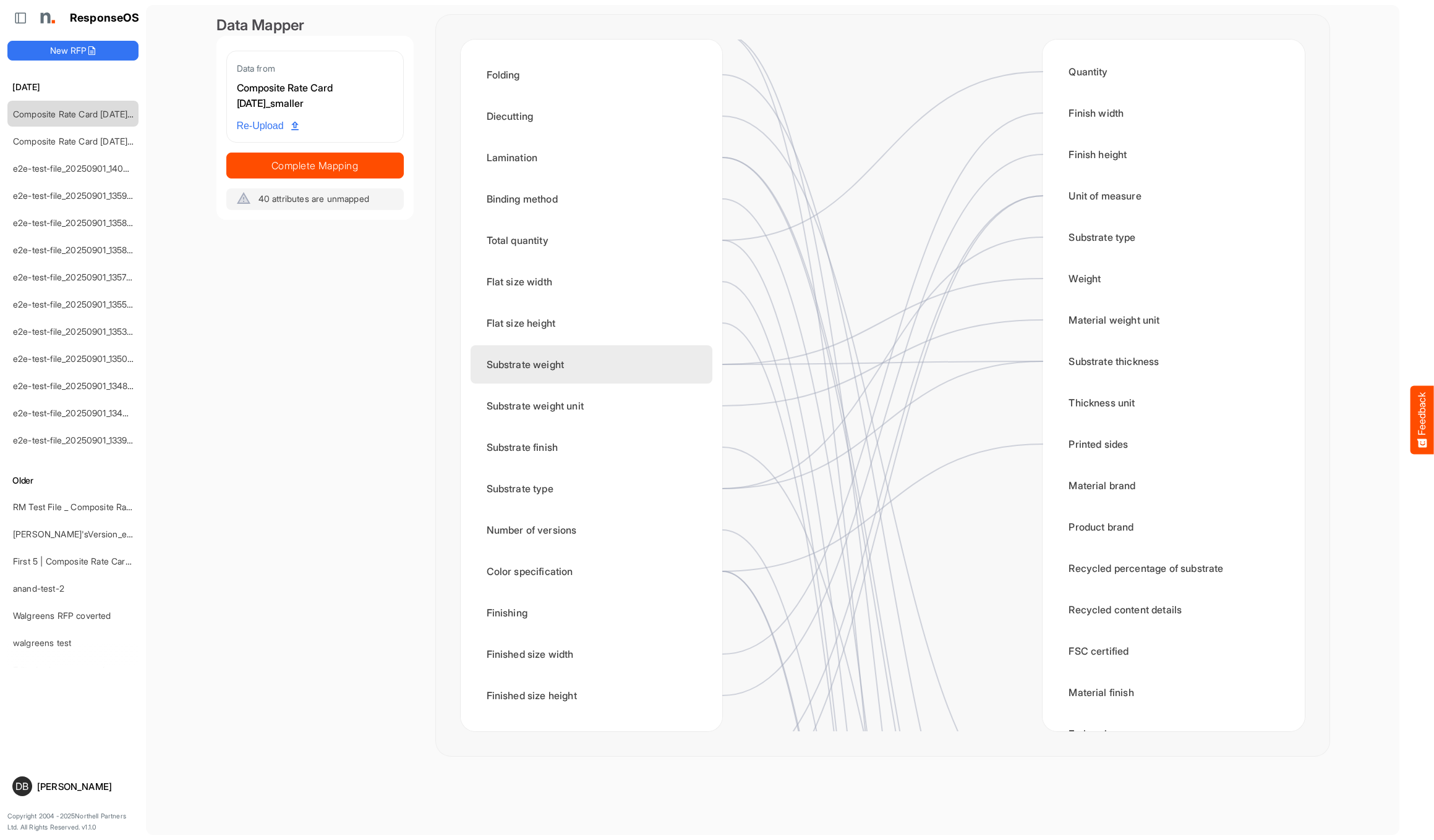
click at [637, 363] on div "Substrate weight" at bounding box center [591, 364] width 242 height 38
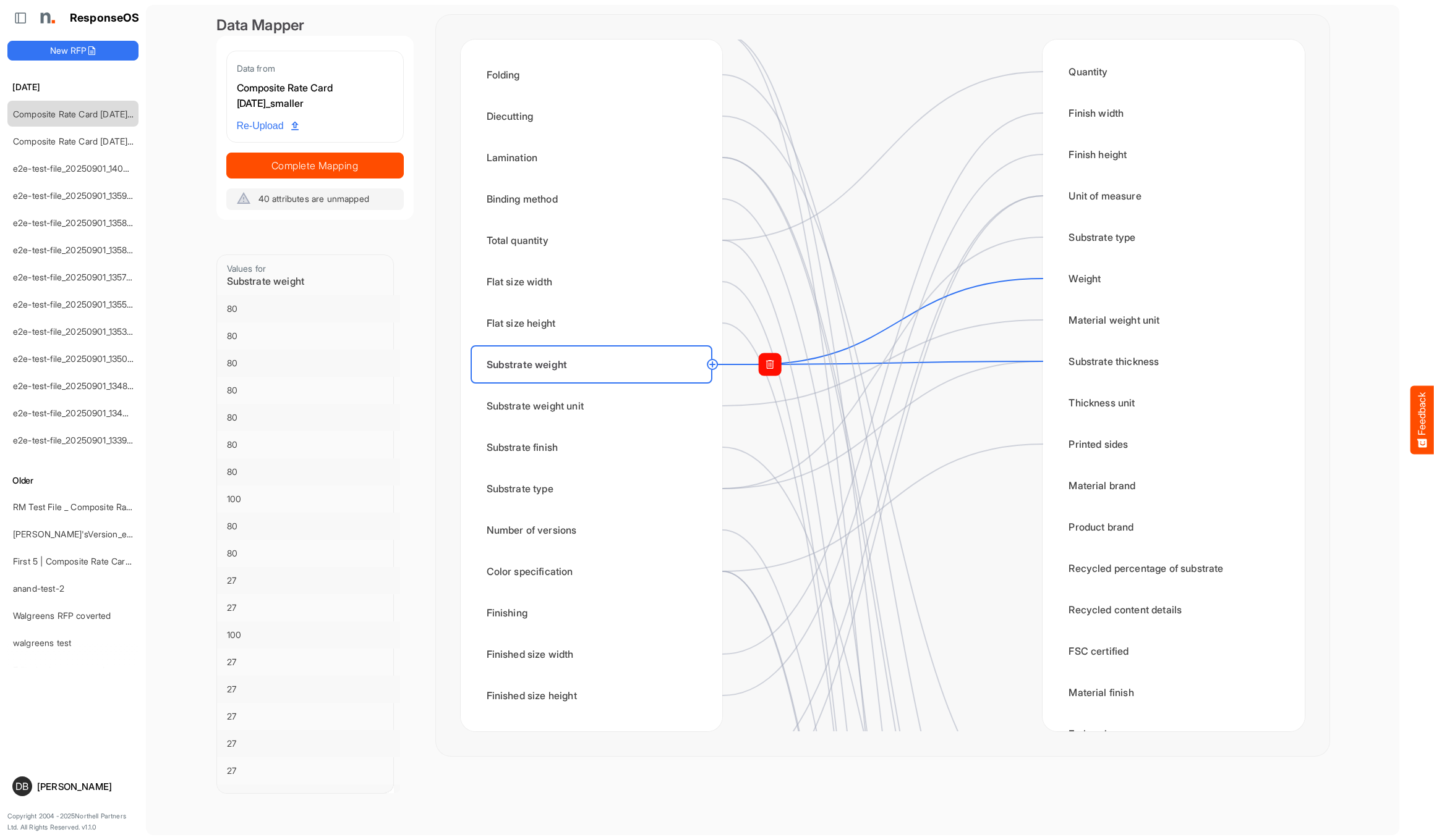
click at [768, 371] on rect at bounding box center [769, 364] width 22 height 22
click at [785, 363] on circle at bounding box center [1043, 362] width 15 height 15
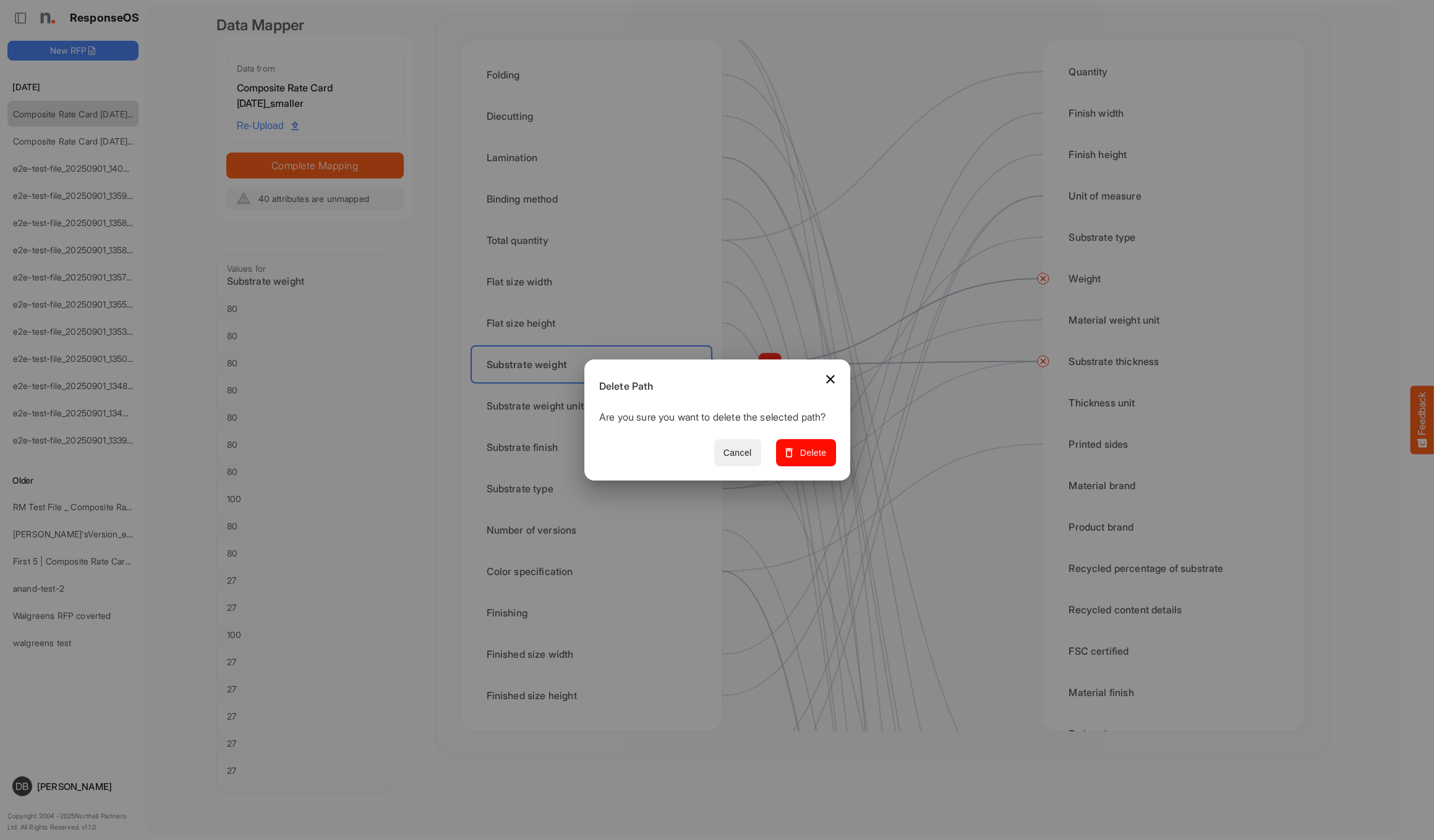
click at [726, 457] on button "Cancel" at bounding box center [736, 453] width 47 height 28
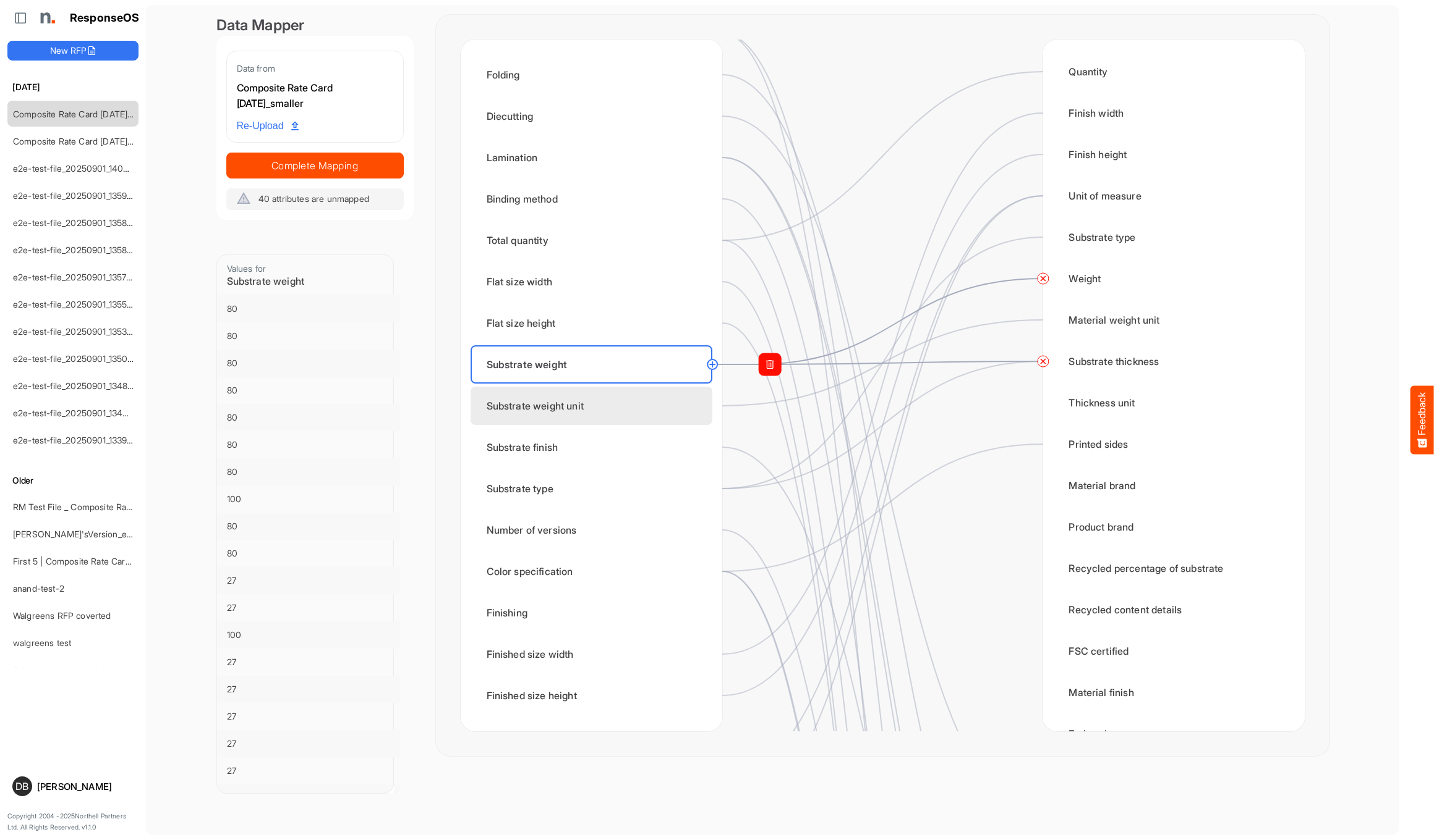
click at [666, 413] on div "Substrate weight unit" at bounding box center [591, 406] width 242 height 38
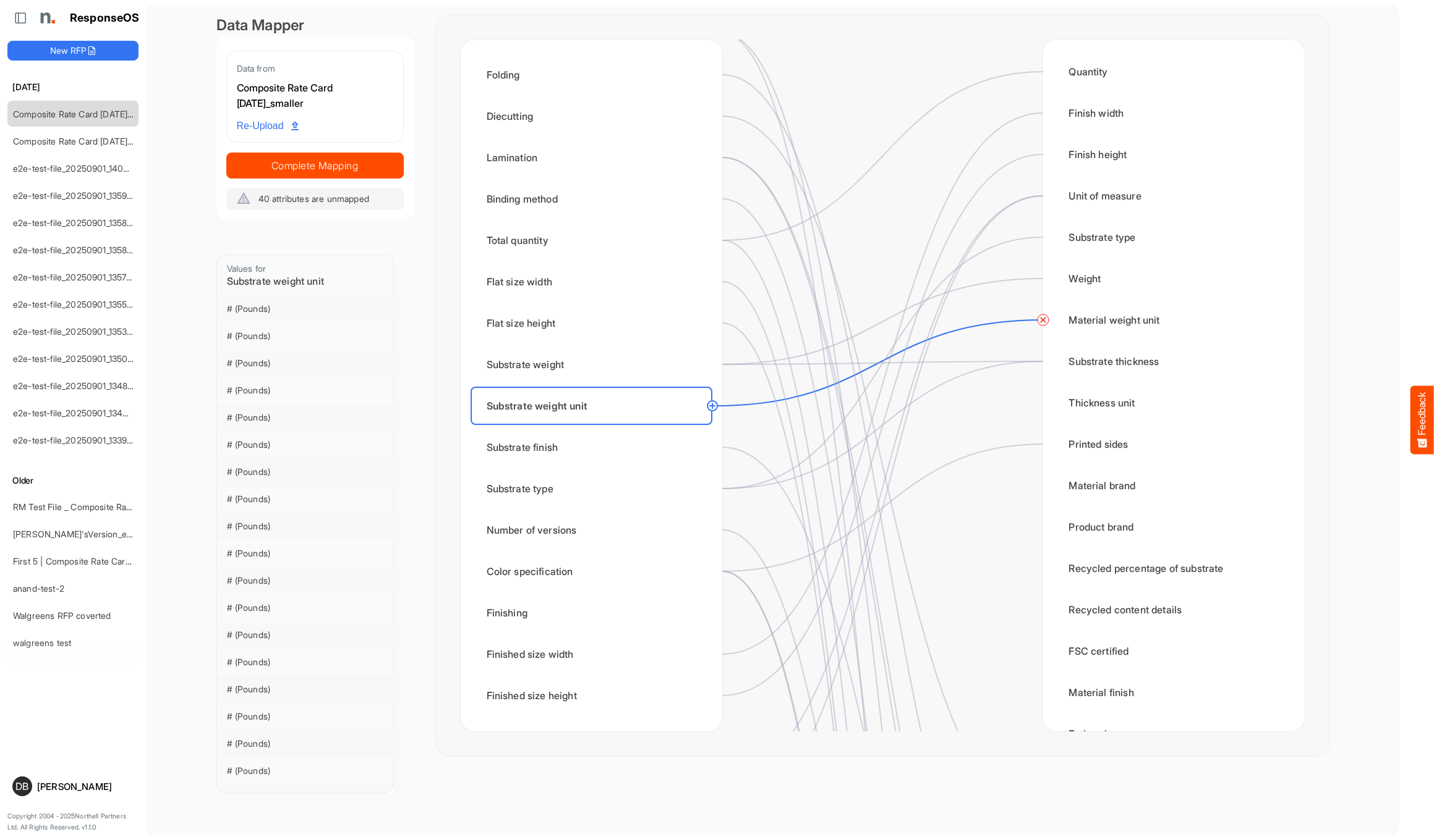
drag, startPoint x: 714, startPoint y: 405, endPoint x: 860, endPoint y: 401, distance: 146.1
click at [714, 405] on circle at bounding box center [712, 406] width 15 height 15
click at [785, 403] on div "Thickness unit" at bounding box center [1173, 402] width 242 height 38
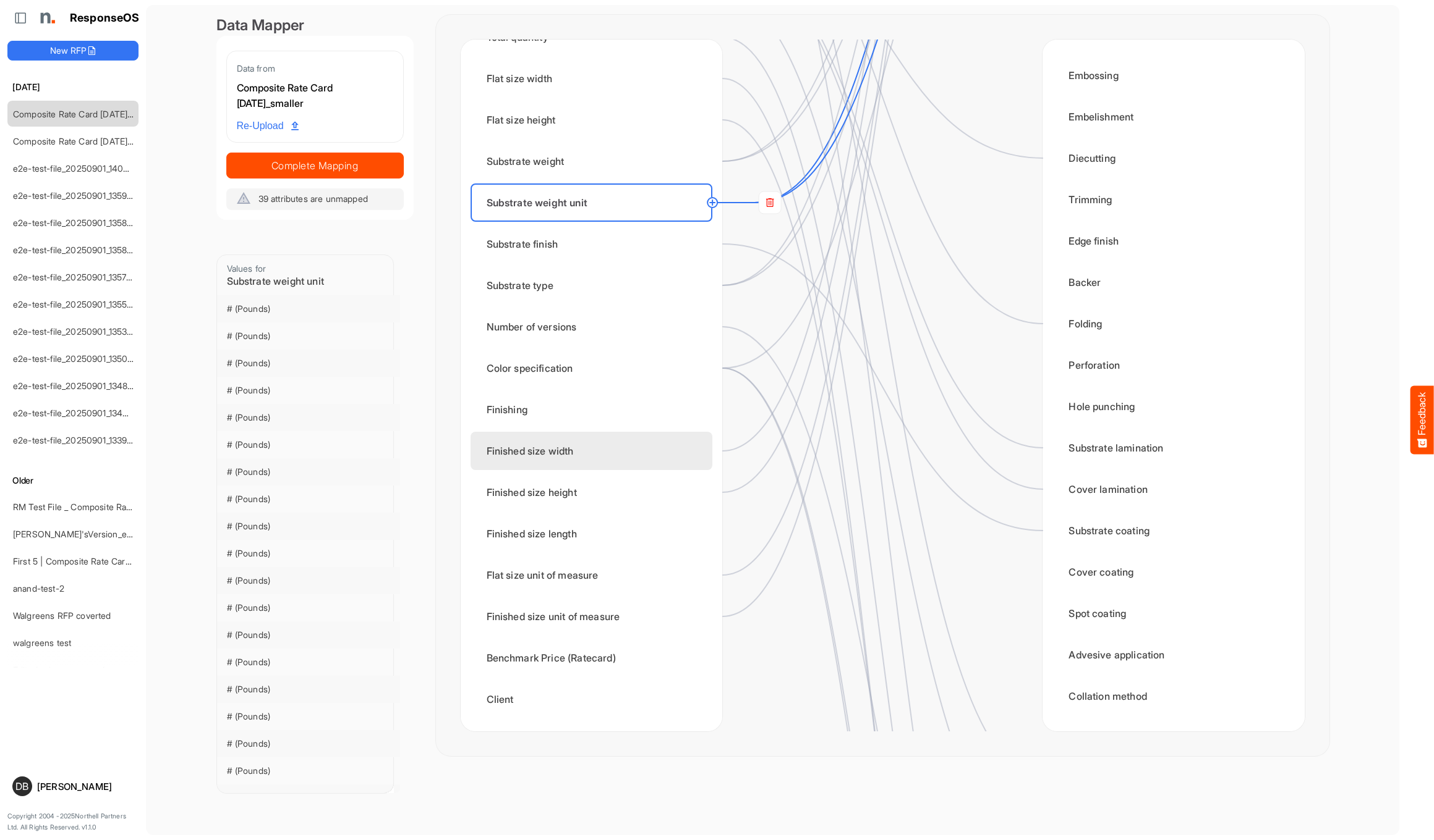
scroll to position [0, 0]
click at [586, 458] on div "Finished size width" at bounding box center [591, 451] width 242 height 38
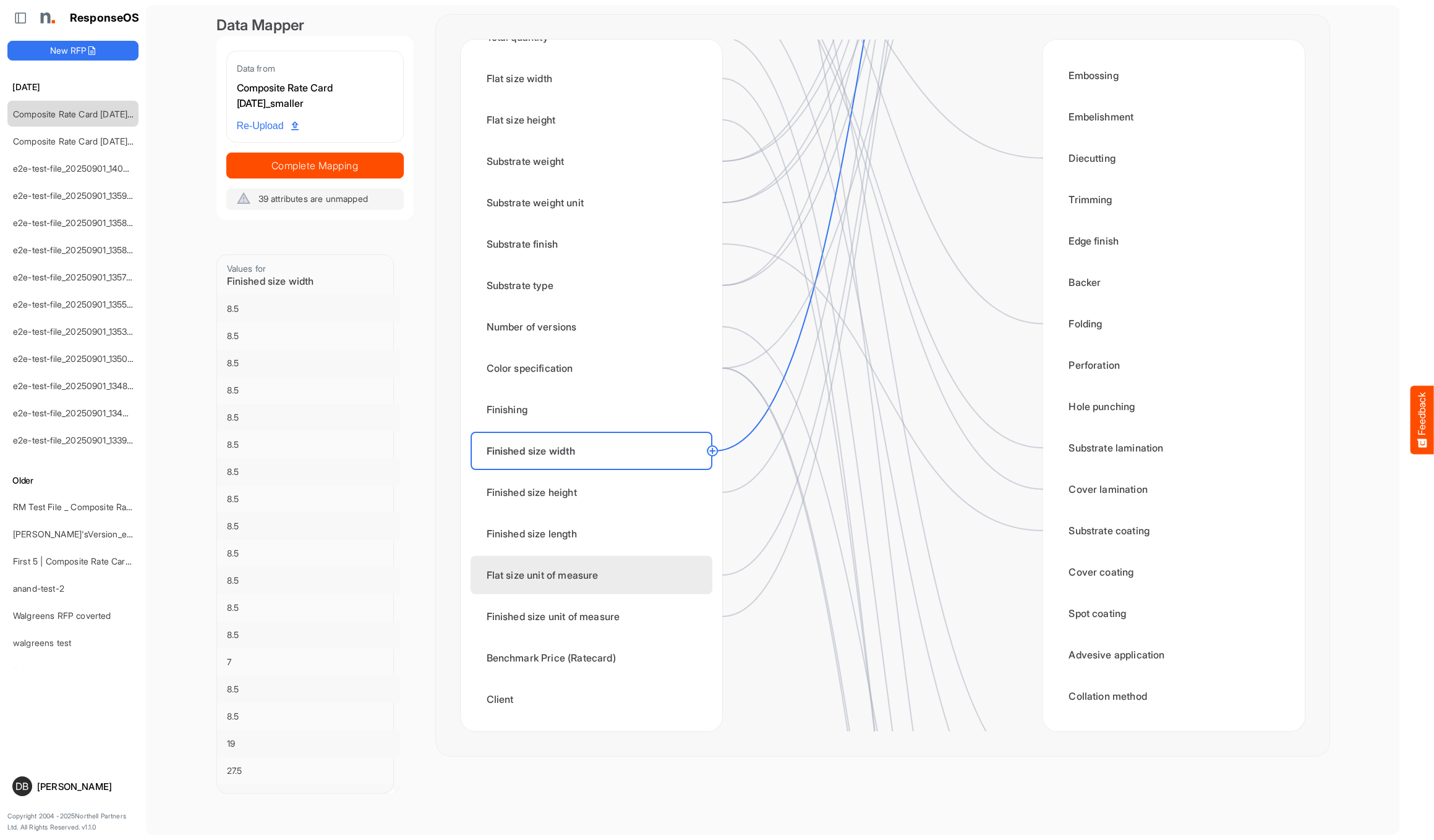
click at [607, 490] on div "Flat size unit of measure" at bounding box center [591, 575] width 242 height 38
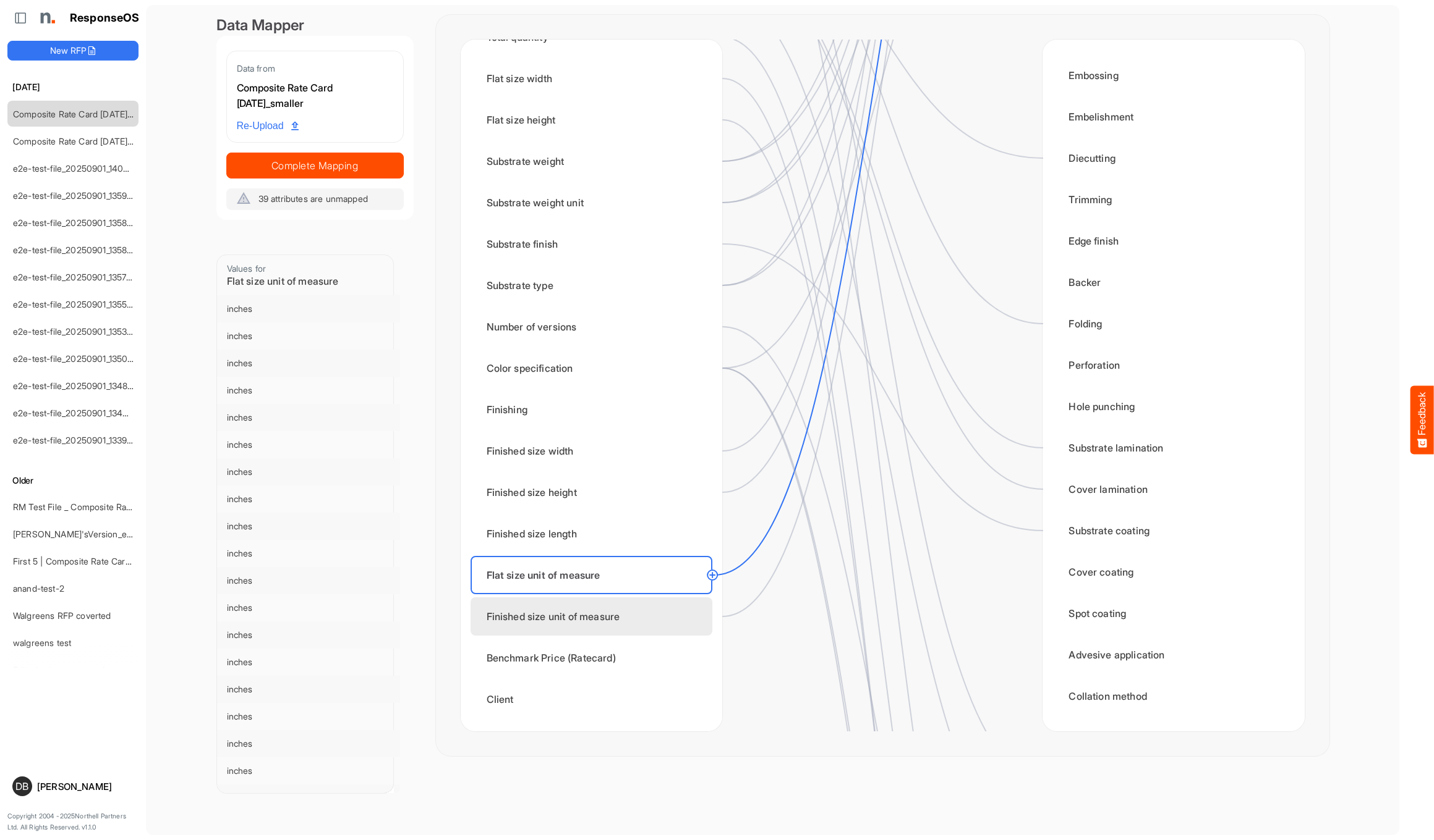
click at [611, 490] on div "Finished size unit of measure" at bounding box center [591, 617] width 242 height 38
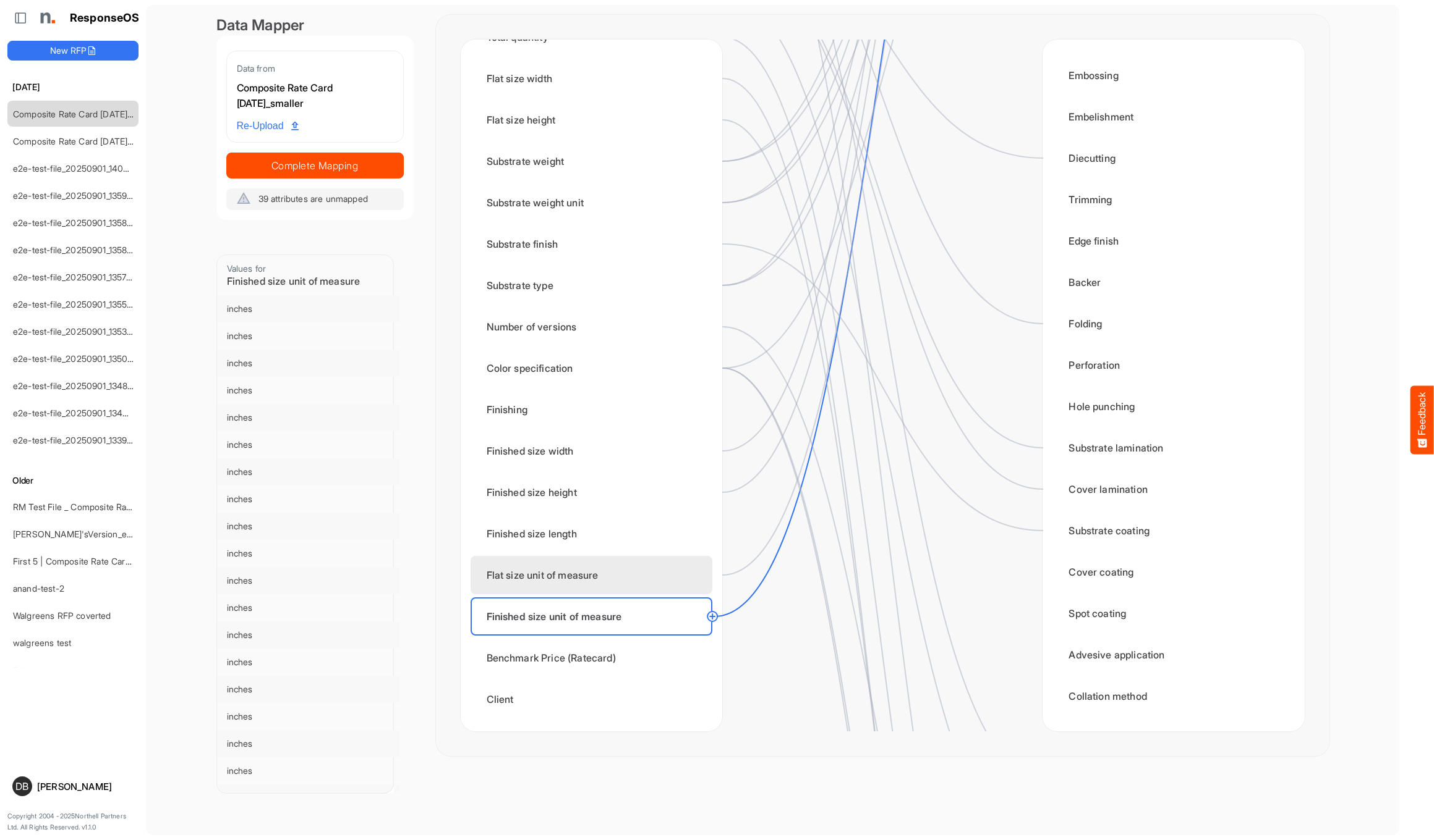
click at [618, 490] on div "Flat size unit of measure" at bounding box center [591, 575] width 242 height 38
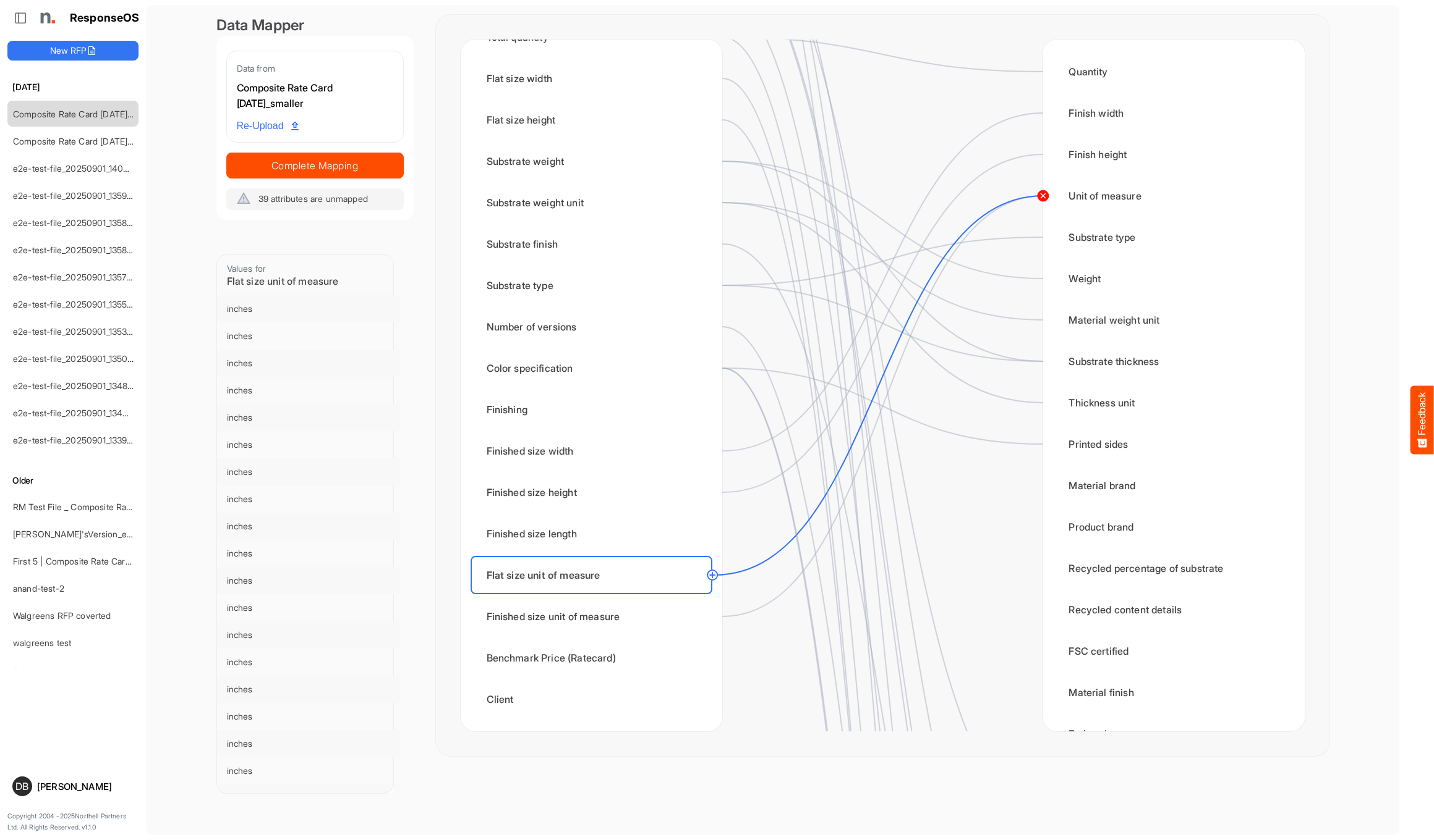
click at [785, 196] on circle at bounding box center [1043, 196] width 15 height 15
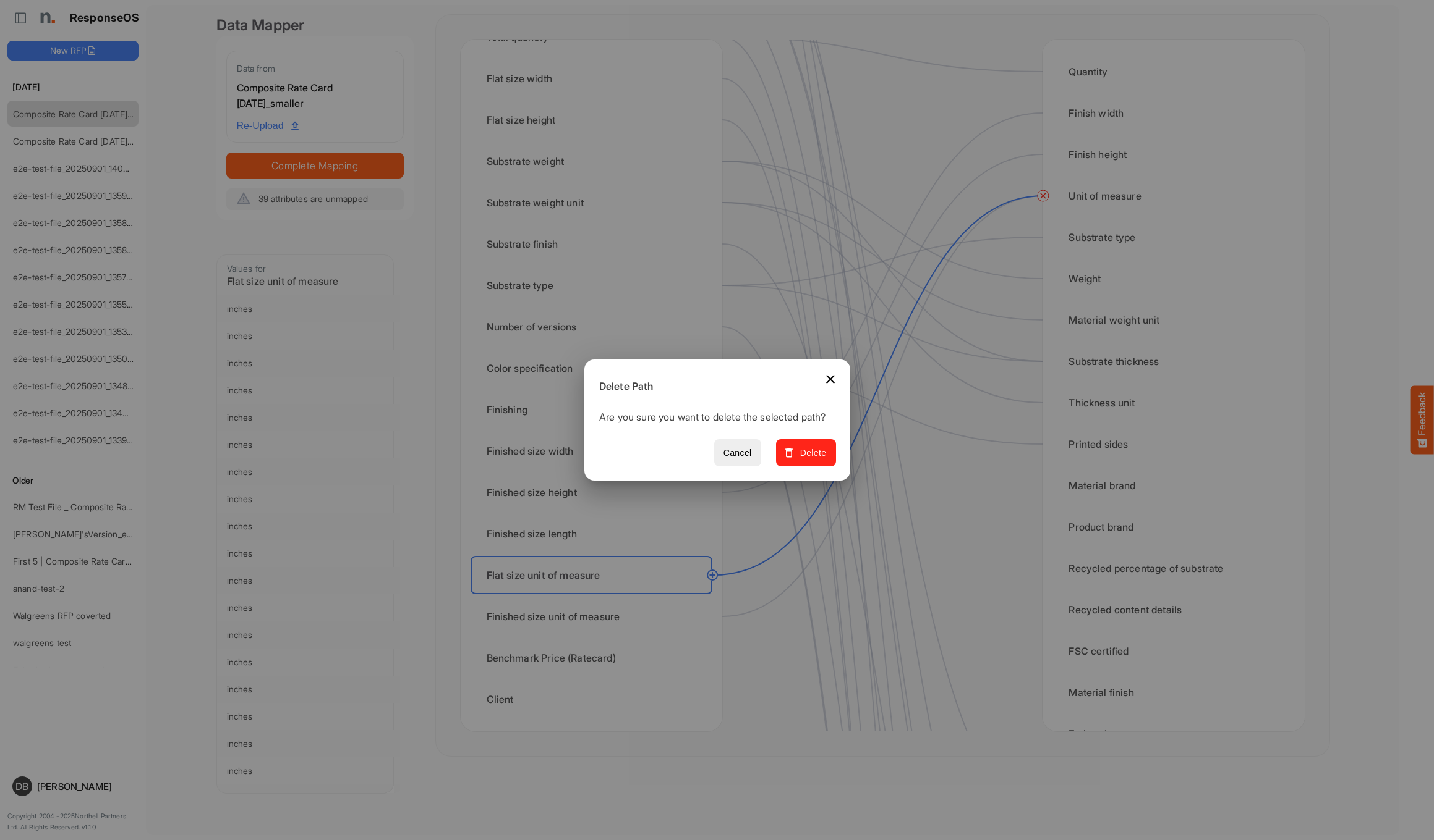
click at [785, 461] on span "Delete" at bounding box center [805, 453] width 42 height 15
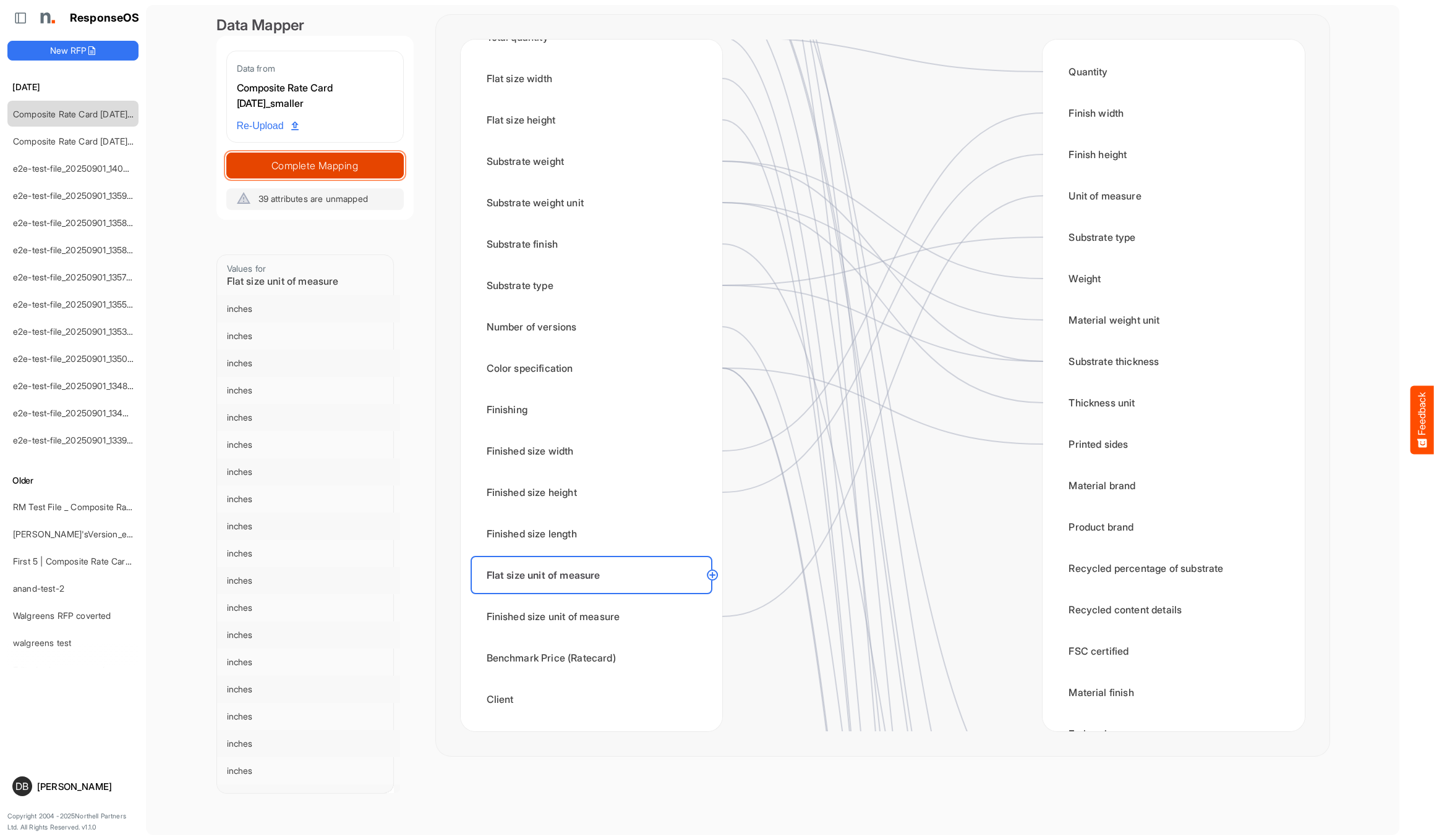
click at [353, 171] on span "Complete Mapping" at bounding box center [315, 165] width 177 height 17
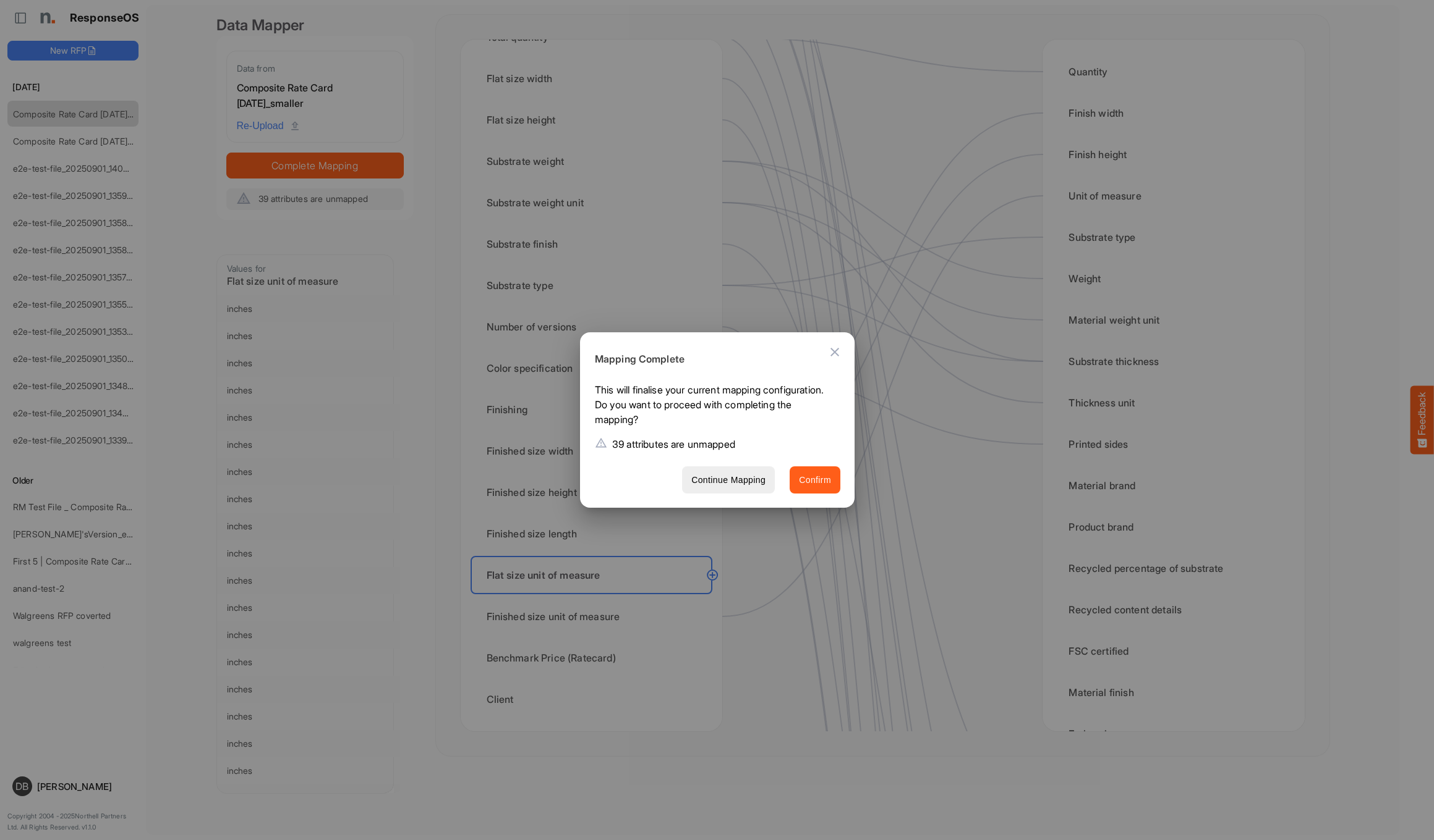
click at [785, 484] on span "Confirm" at bounding box center [815, 480] width 32 height 15
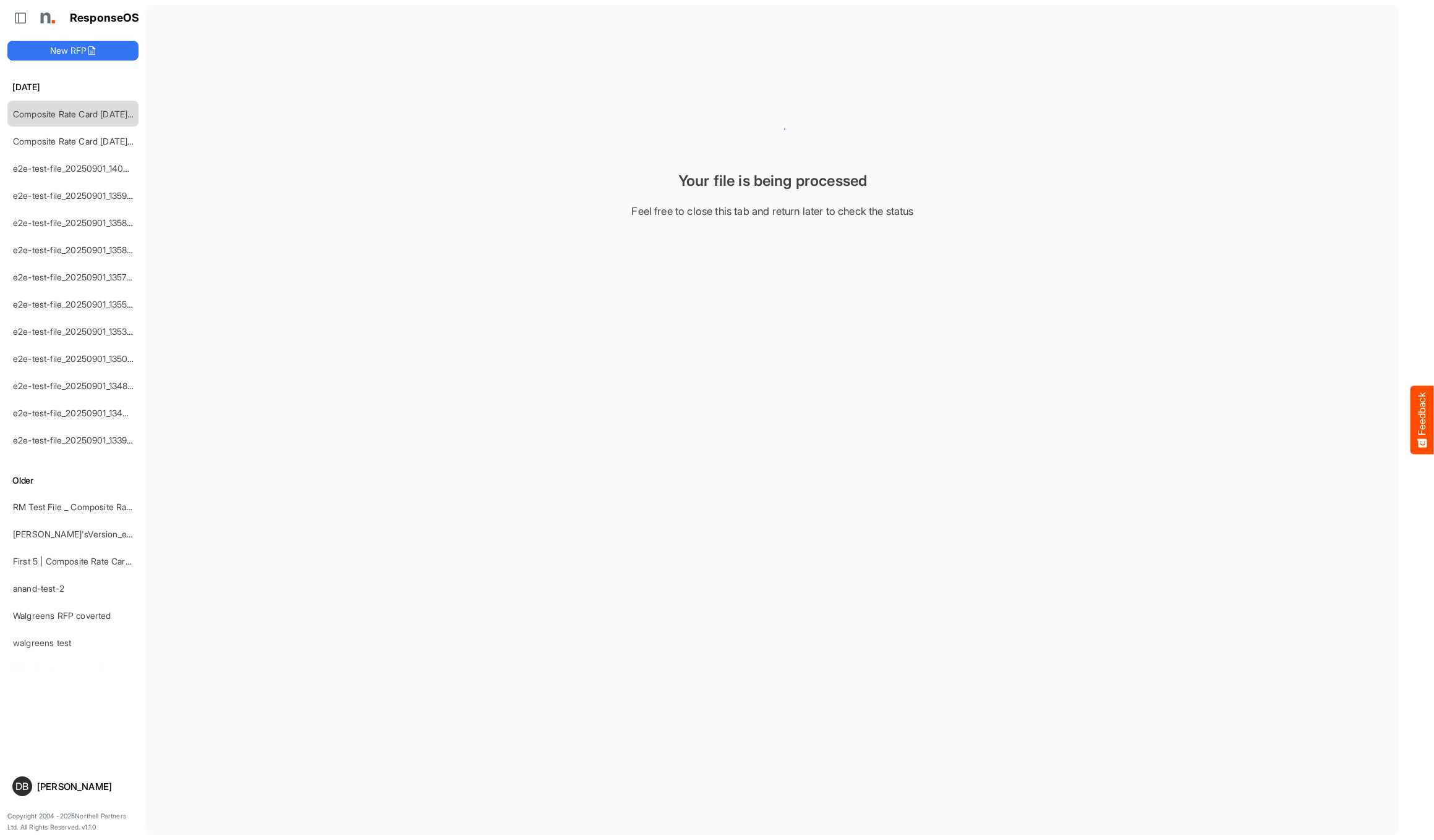
scroll to position [0, 1]
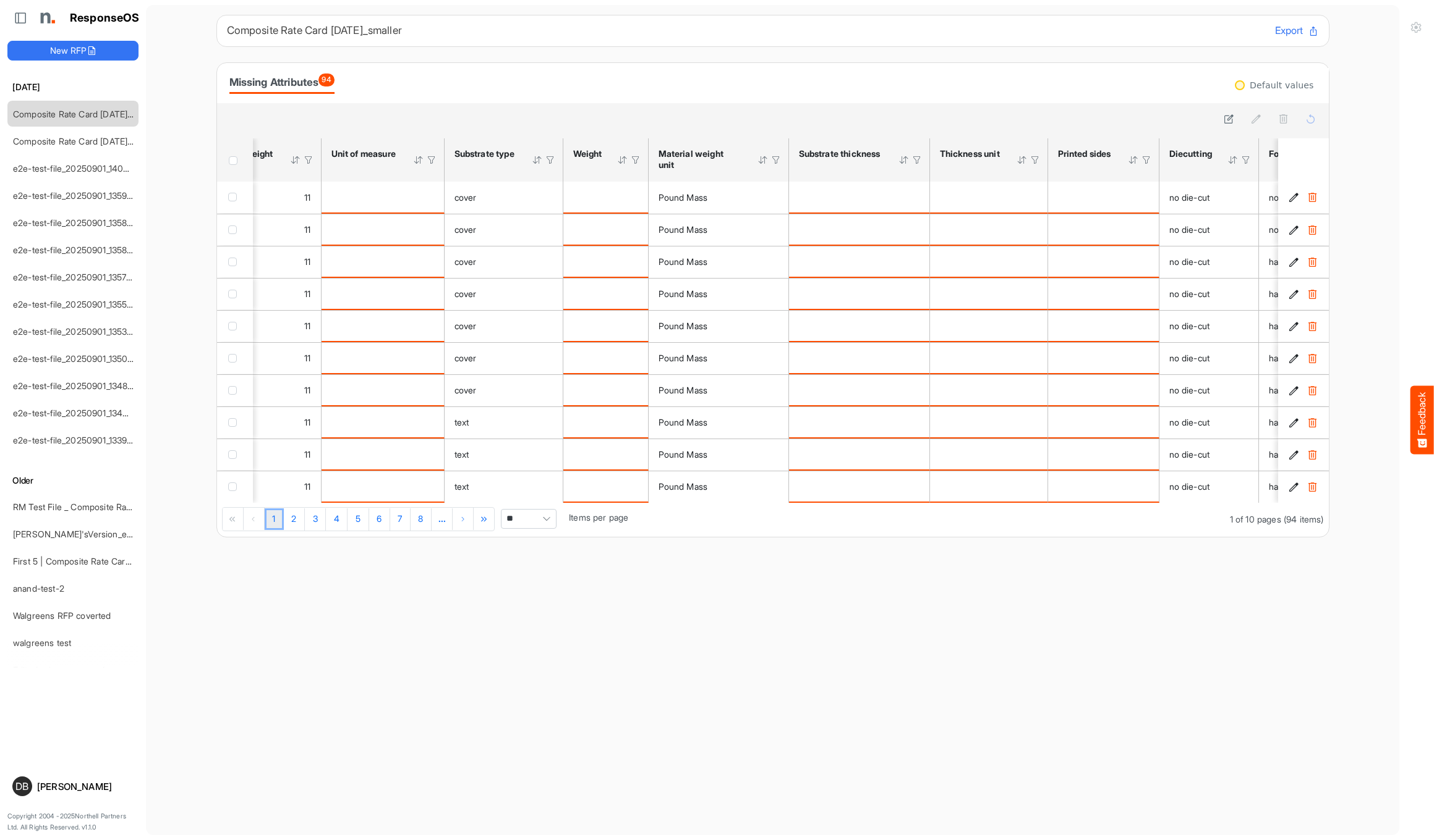
click at [543, 490] on span "Pagerdropdown" at bounding box center [547, 519] width 19 height 19
click at [541, 490] on li "All" at bounding box center [532, 621] width 54 height 19
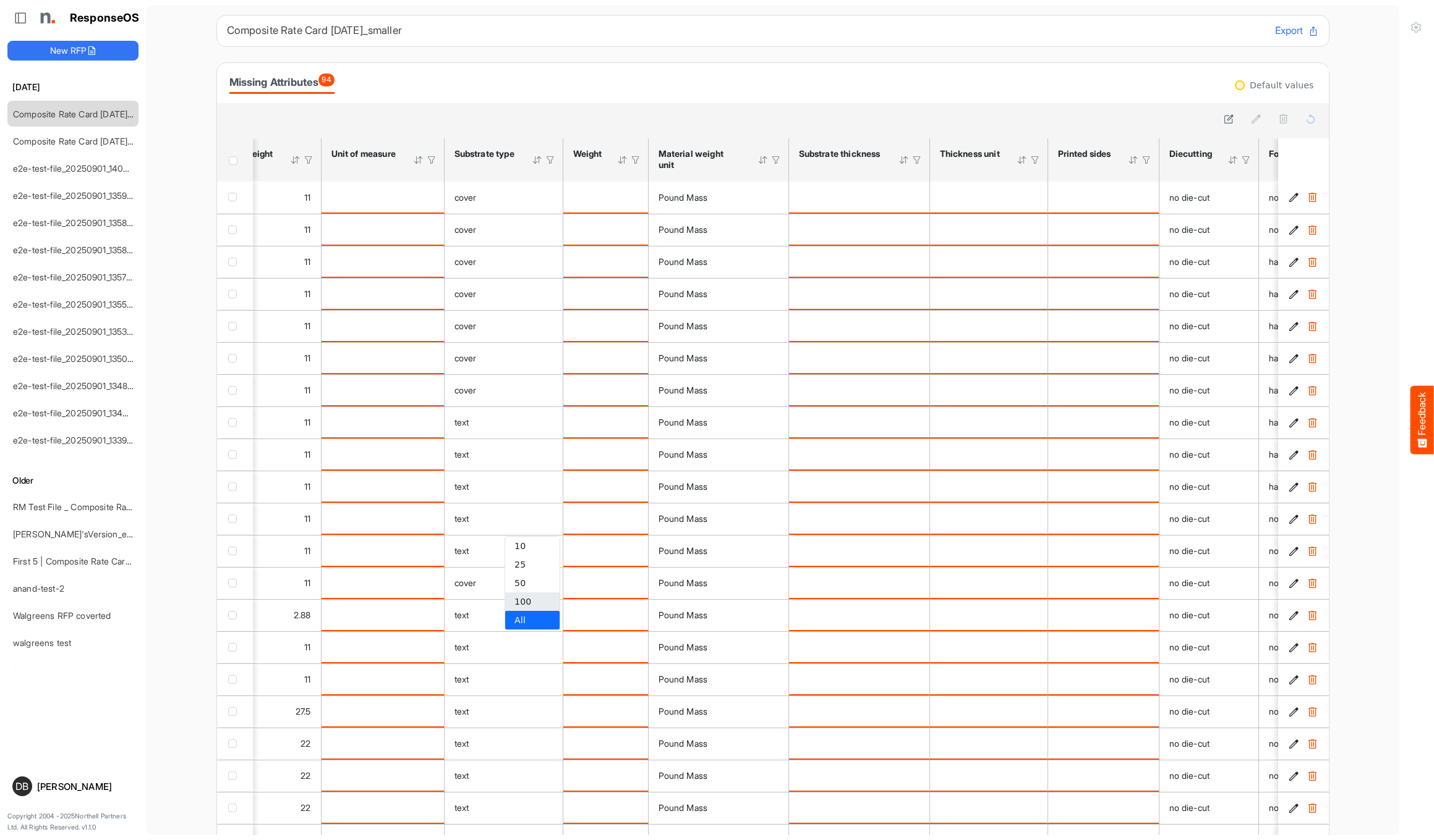
type input "***"
